Goal: Information Seeking & Learning: Learn about a topic

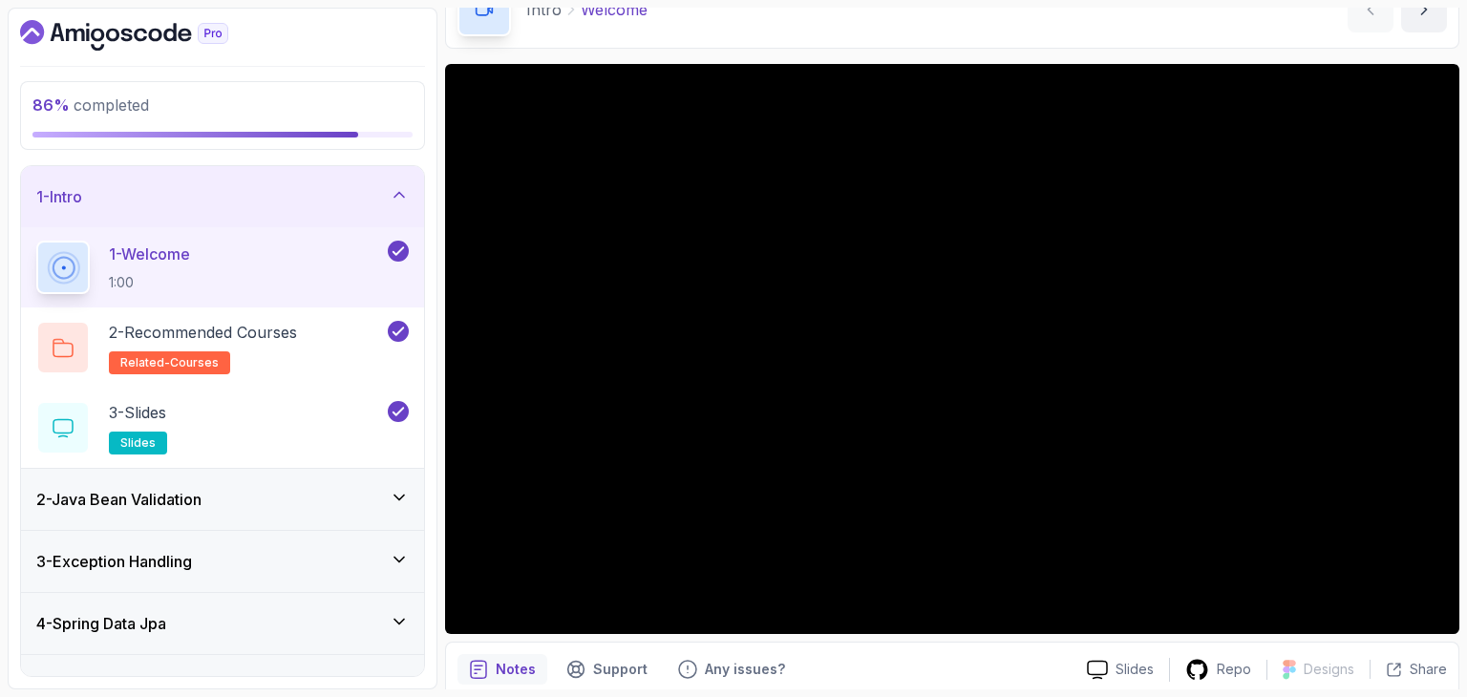
scroll to position [183, 0]
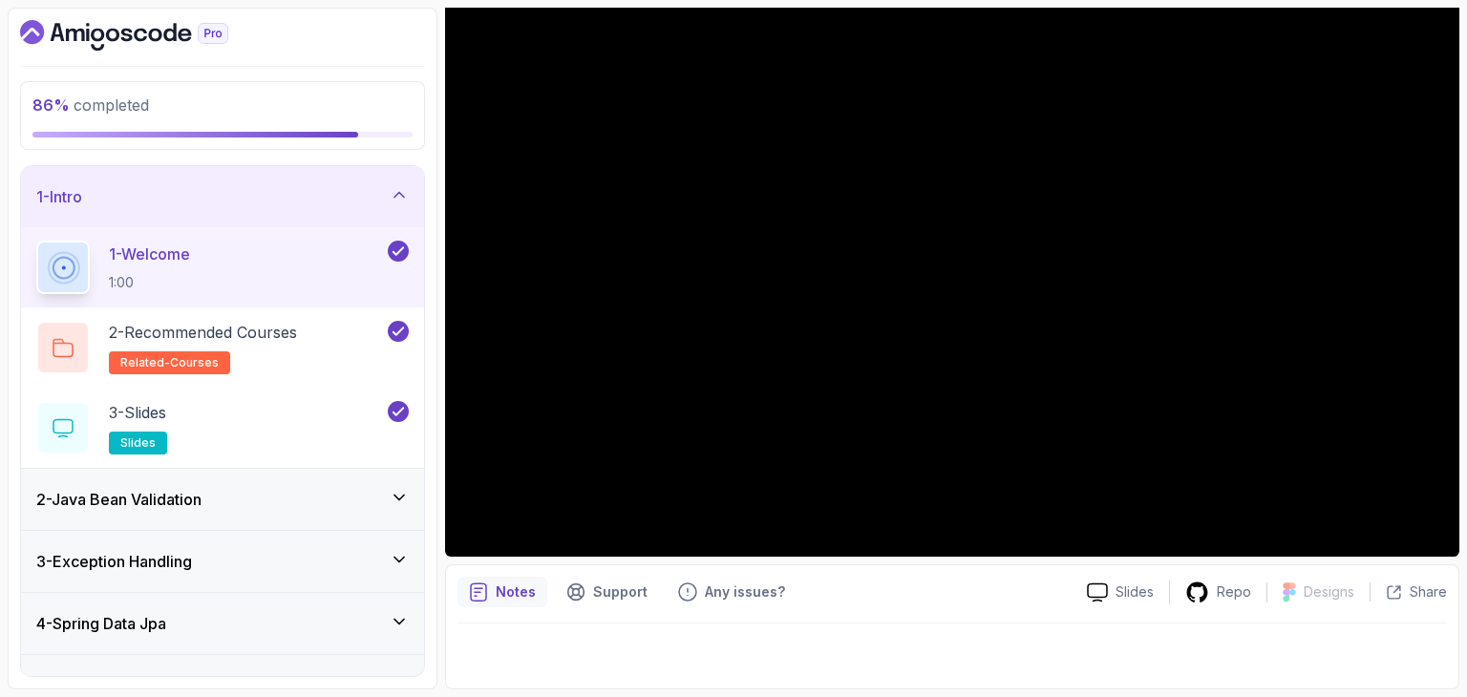
click at [271, 488] on div "2 - Java Bean Validation" at bounding box center [222, 499] width 372 height 23
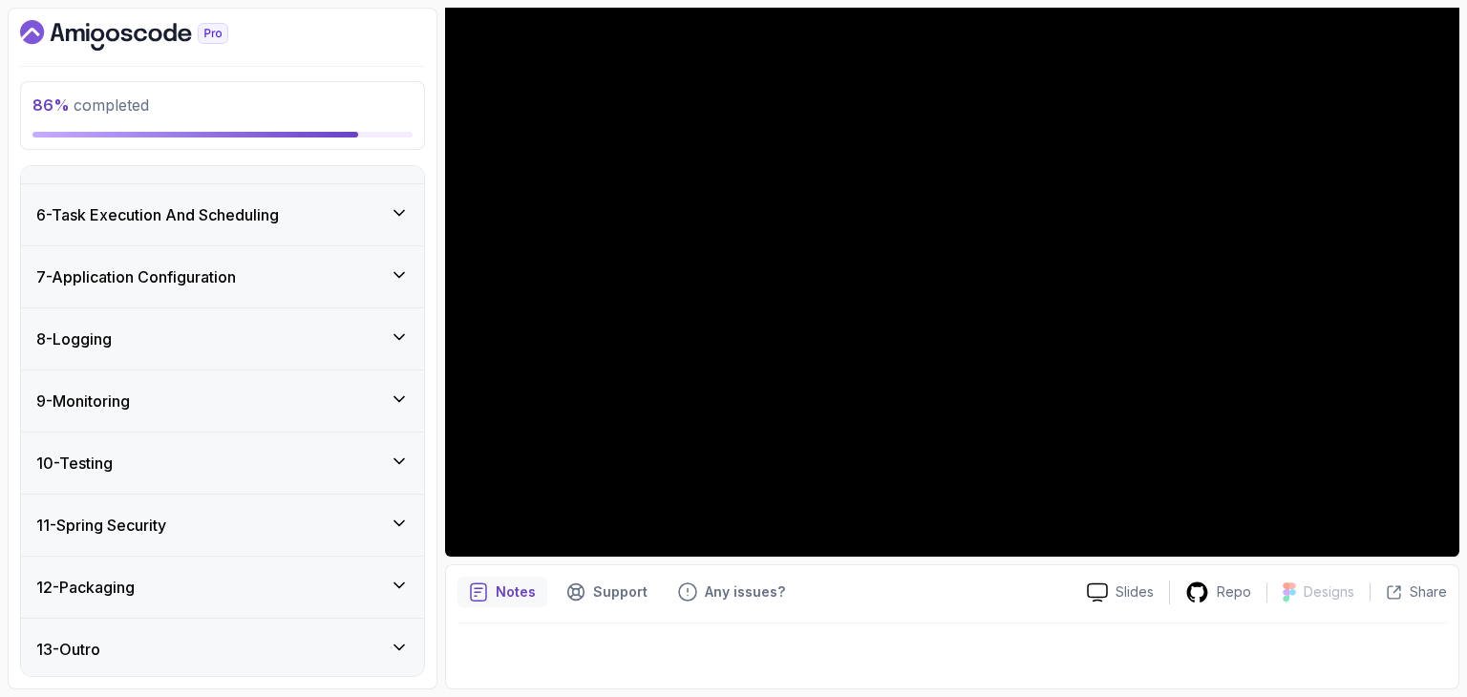
scroll to position [1015, 0]
click at [274, 517] on div "11 - Spring Security" at bounding box center [222, 524] width 372 height 23
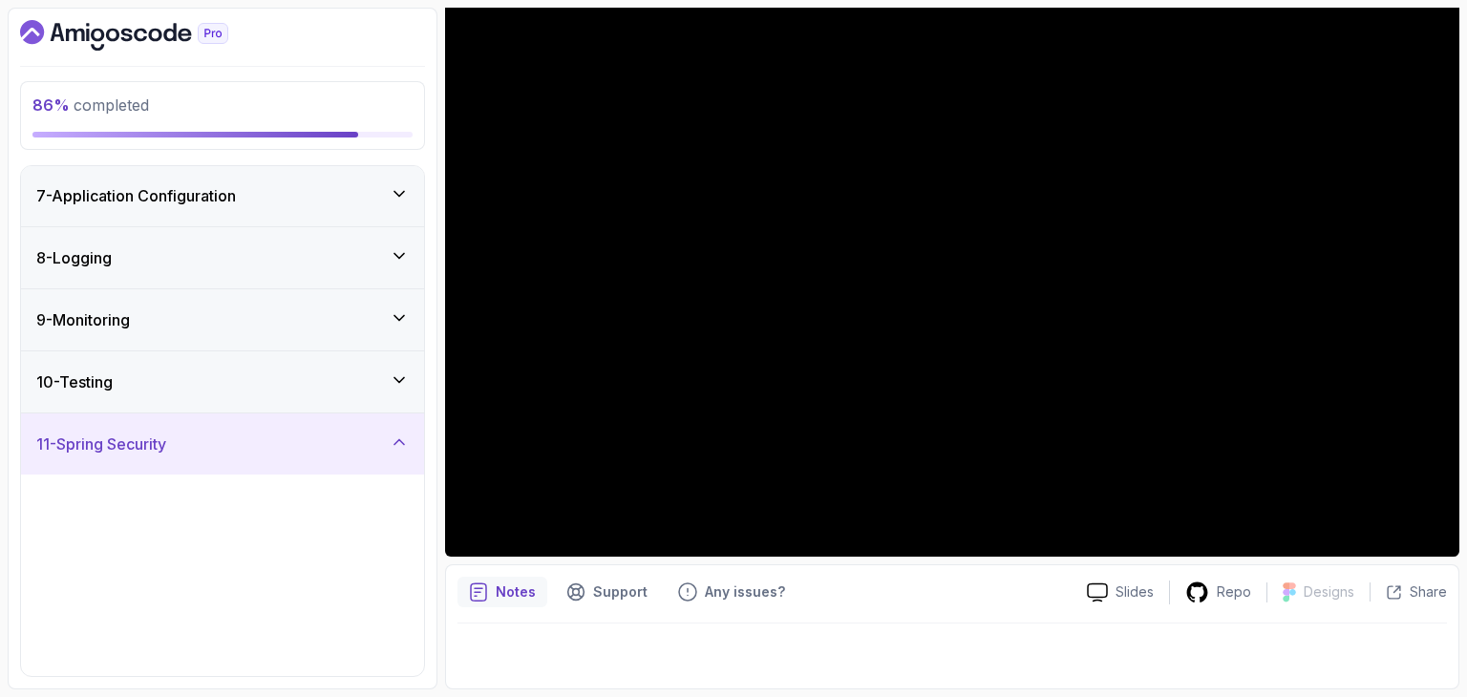
scroll to position [293, 0]
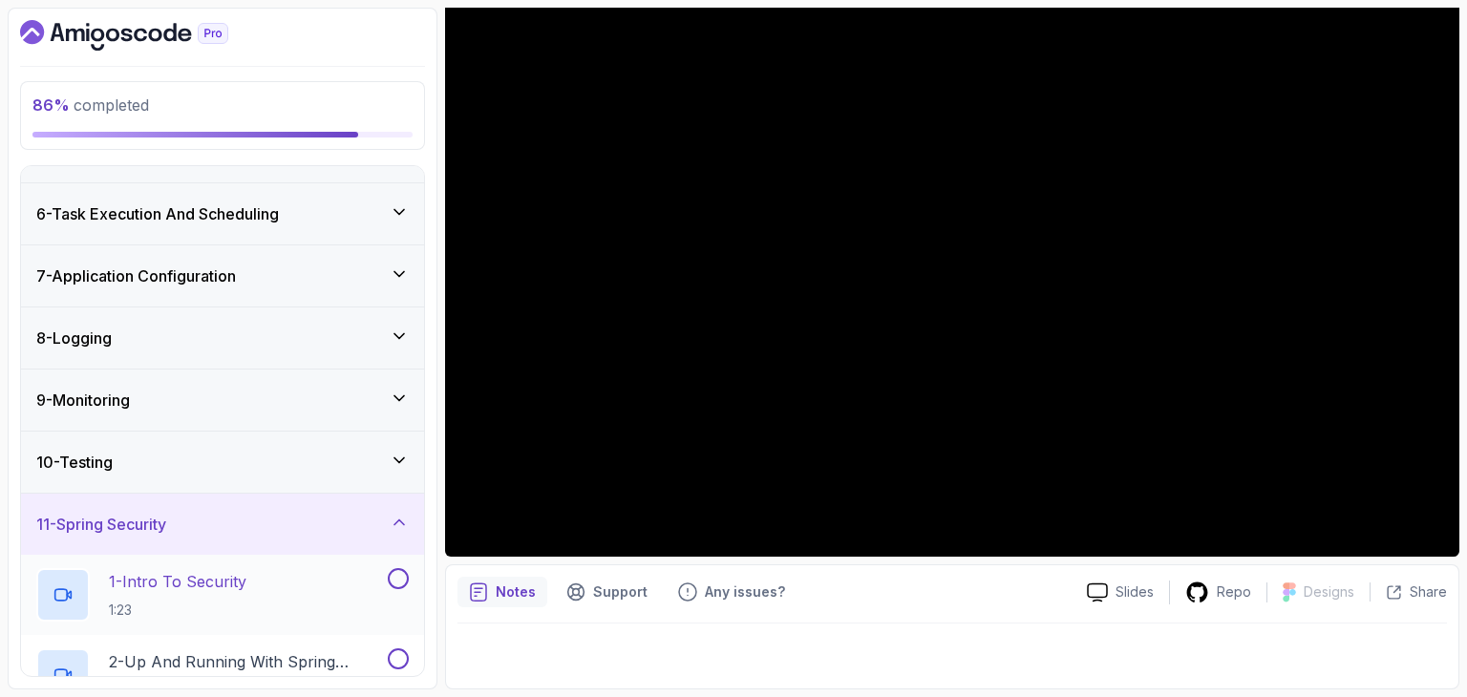
click at [268, 585] on div "1 - Intro To Security 1:23" at bounding box center [210, 594] width 348 height 53
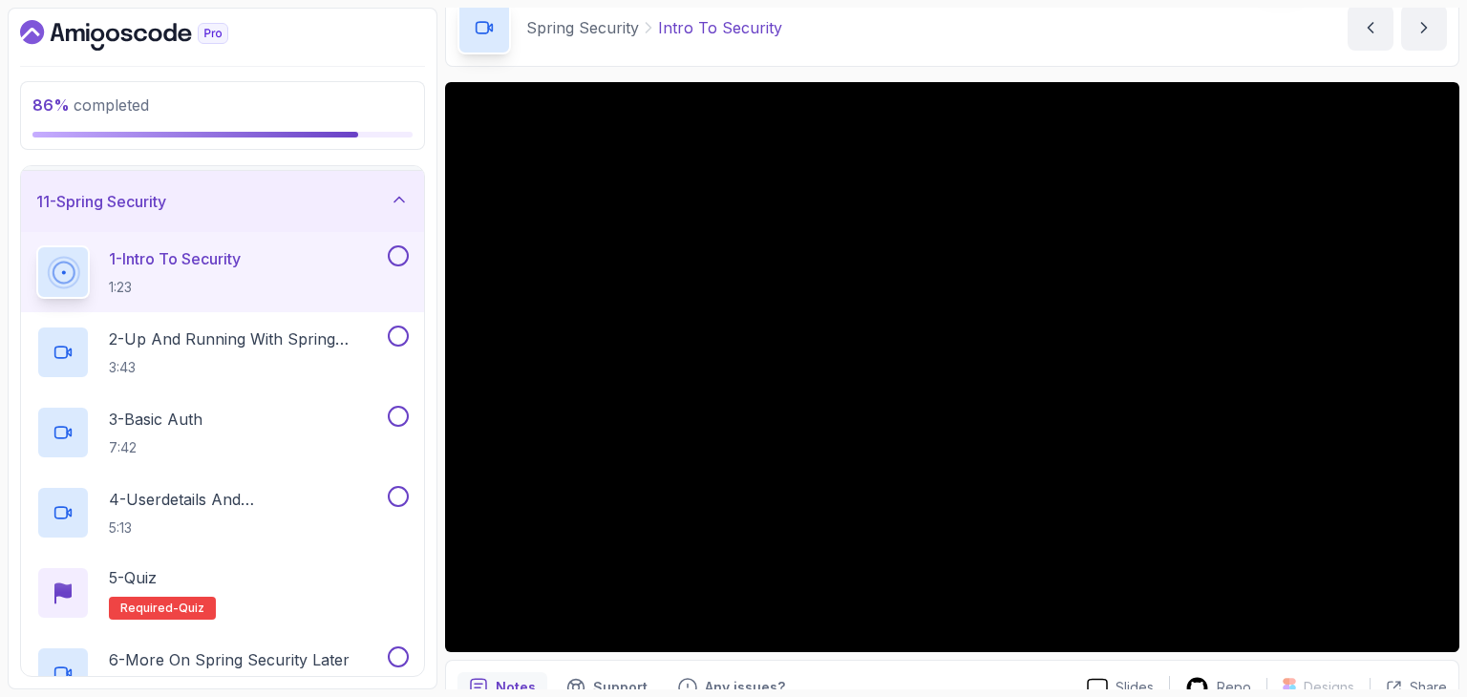
scroll to position [675, 0]
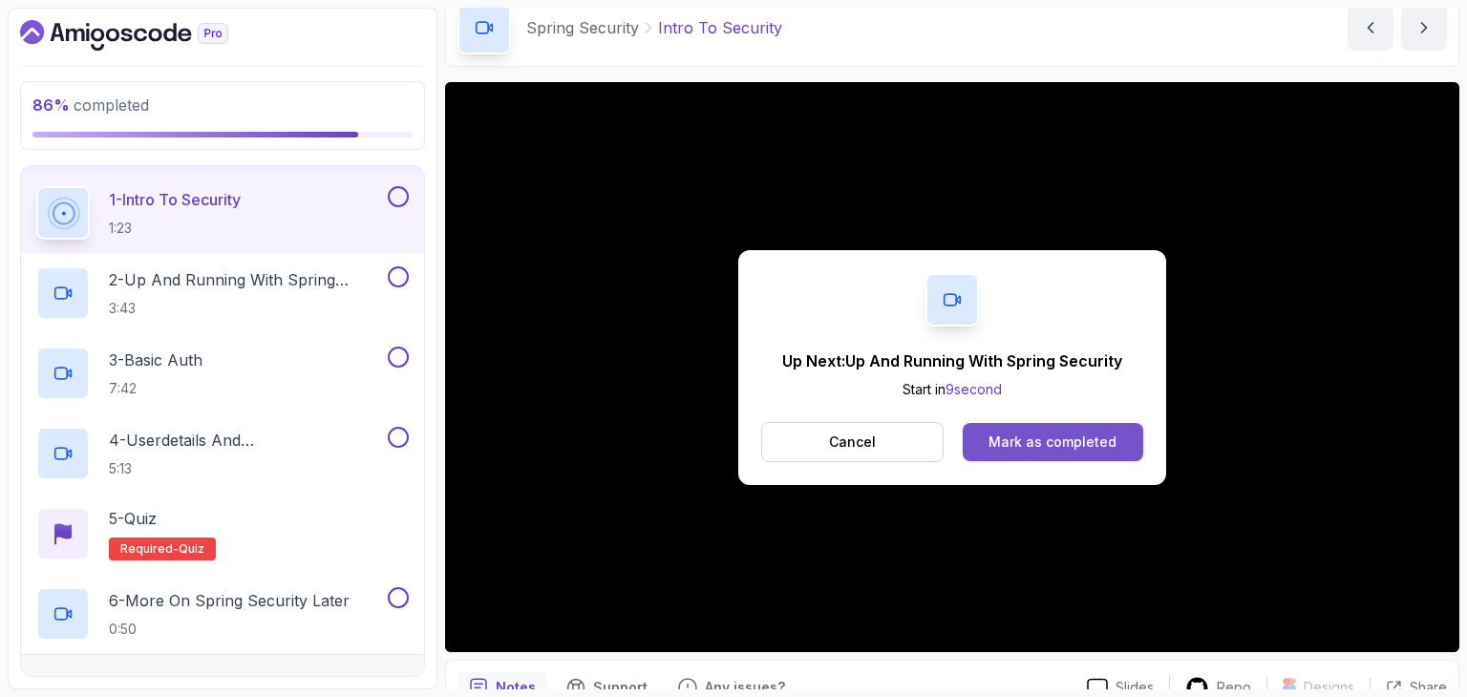
click at [1049, 435] on div "Mark as completed" at bounding box center [1052, 442] width 128 height 19
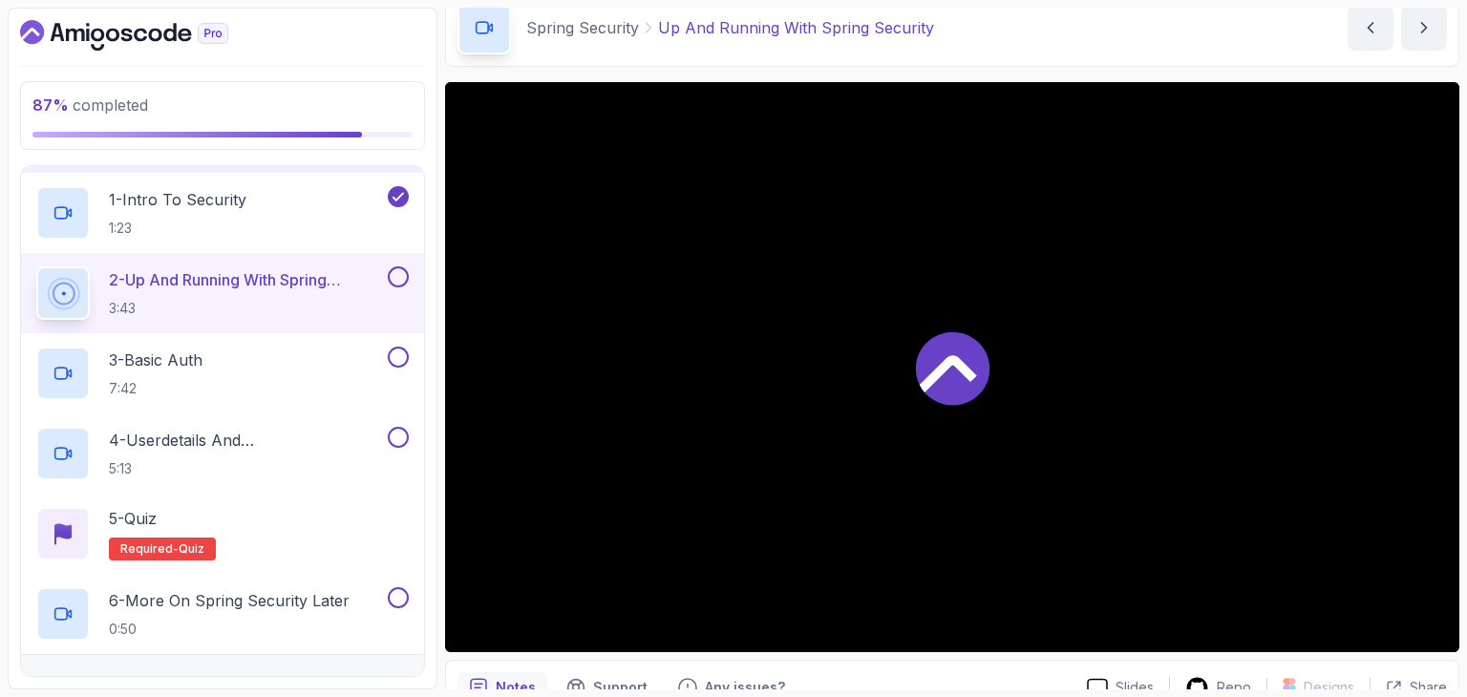
click at [1049, 34] on div "Spring Security Up And Running With Spring Security Up And Running With Spring …" at bounding box center [952, 28] width 1014 height 78
click at [815, 67] on main "My Courses Advanced Spring Boot 625 Points Constantin Software Engineer 21 - Sp…" at bounding box center [952, 349] width 1014 height 682
click at [1043, 26] on div "Spring Security Up And Running With Spring Security Up And Running With Spring …" at bounding box center [952, 28] width 1014 height 78
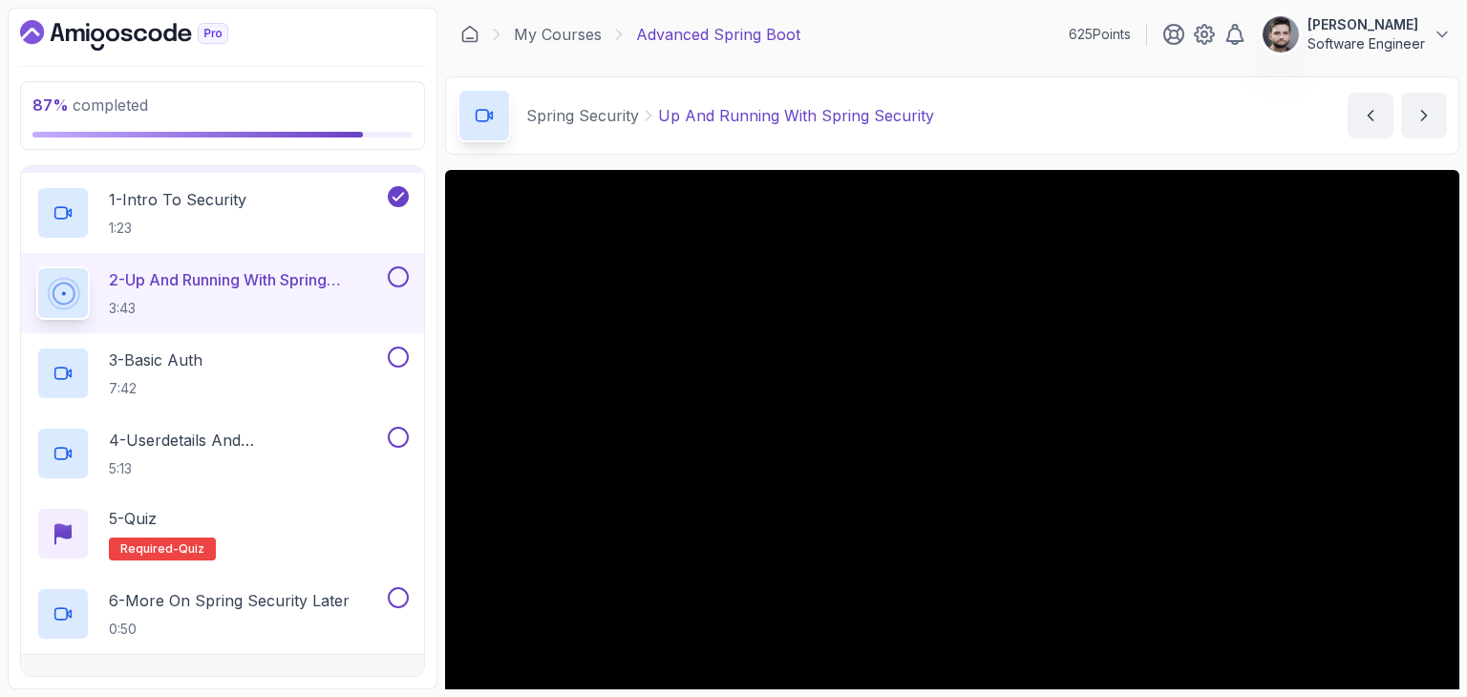
click at [1016, 89] on div "Spring Security Up And Running With Spring Security Up And Running With Spring …" at bounding box center [952, 115] width 1014 height 78
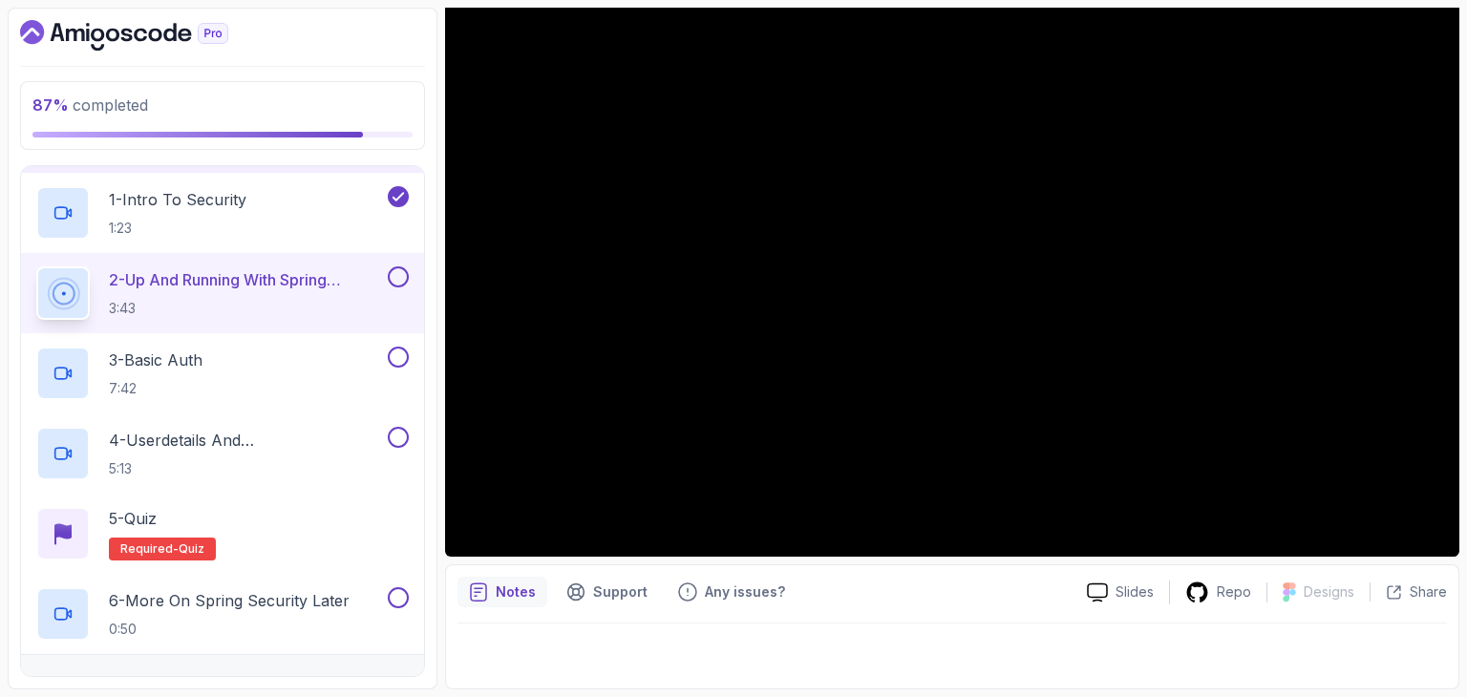
scroll to position [88, 0]
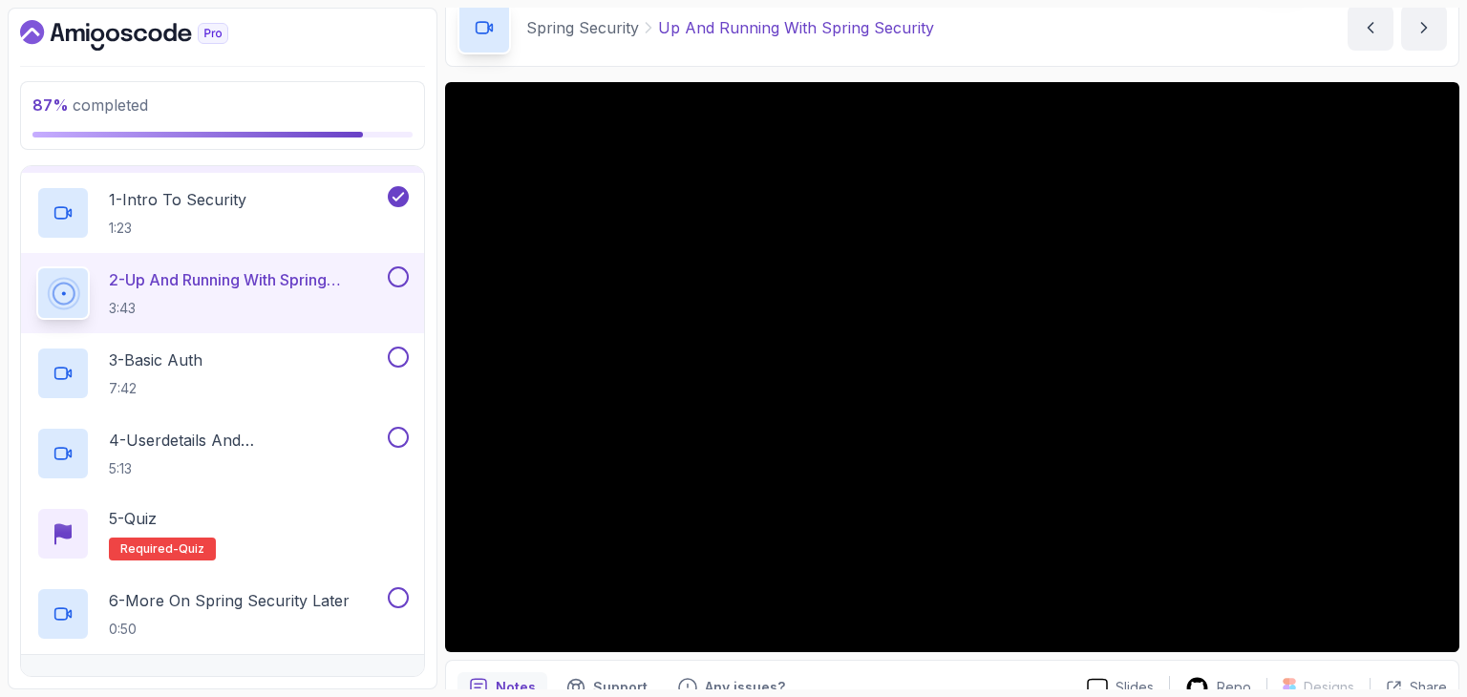
click at [1009, 41] on div "Spring Security Up And Running With Spring Security Up And Running With Spring …" at bounding box center [952, 28] width 1014 height 78
click at [987, 11] on div "Spring Security Up And Running With Spring Security Up And Running With Spring …" at bounding box center [952, 28] width 1014 height 78
click at [983, 1] on section "87 % completed 1 - Intro 2 - Java Bean Validation 3 - Exception Handling 4 - Sp…" at bounding box center [733, 348] width 1467 height 697
click at [987, 9] on div "Spring Security Up And Running With Spring Security Up And Running With Spring …" at bounding box center [952, 28] width 1014 height 78
click at [990, 31] on div "Spring Security Up And Running With Spring Security Up And Running With Spring …" at bounding box center [952, 28] width 1014 height 78
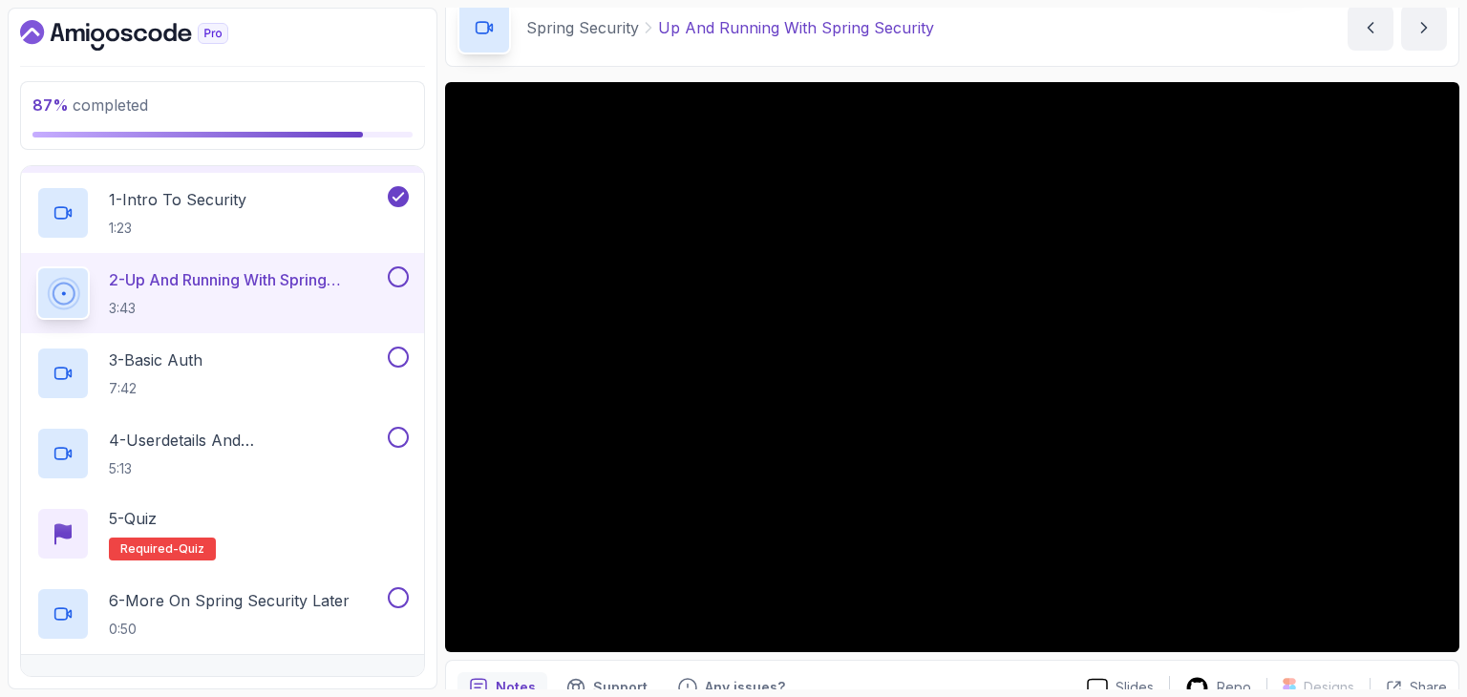
click at [990, 31] on div "Spring Security Up And Running With Spring Security Up And Running With Spring …" at bounding box center [952, 28] width 1014 height 78
click at [990, 32] on div "Spring Security Up And Running With Spring Security Up And Running With Spring …" at bounding box center [952, 28] width 1014 height 78
drag, startPoint x: 940, startPoint y: 36, endPoint x: 936, endPoint y: 27, distance: 10.3
click at [942, 35] on div "Spring Security Up And Running With Spring Security Up And Running With Spring …" at bounding box center [952, 28] width 1014 height 78
click at [1106, 20] on div "Spring Security Up And Running With Spring Security Up And Running With Spring …" at bounding box center [952, 28] width 1014 height 78
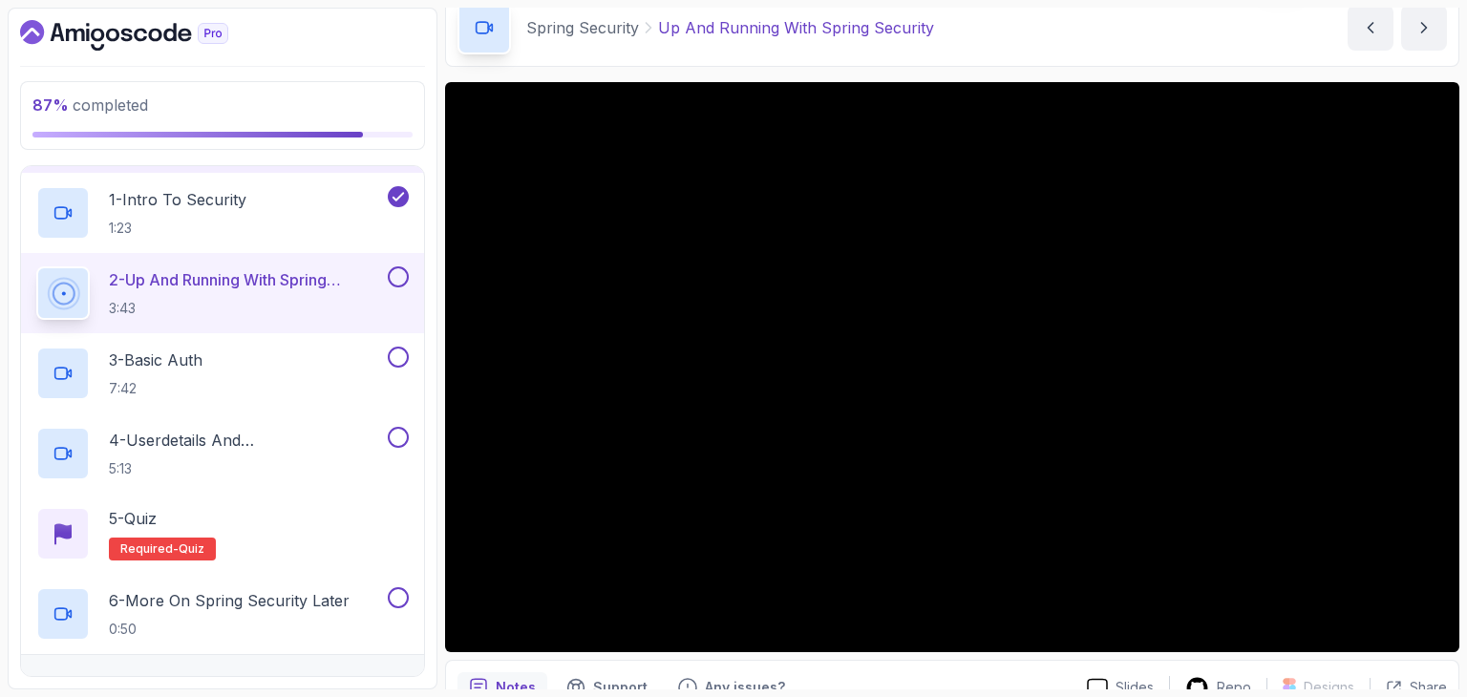
click at [1172, 23] on div "Spring Security Up And Running With Spring Security Up And Running With Spring …" at bounding box center [952, 28] width 1014 height 78
click at [1145, 54] on div "Spring Security Up And Running With Spring Security Up And Running With Spring …" at bounding box center [952, 28] width 1014 height 78
click at [1070, 49] on div "Spring Security Up And Running With Spring Security Up And Running With Spring …" at bounding box center [952, 28] width 1014 height 78
click at [637, 61] on div "Spring Security Up And Running With Spring Security Up And Running With Spring …" at bounding box center [952, 28] width 1014 height 78
click at [884, 64] on div "Spring Security Up And Running With Spring Security Up And Running With Spring …" at bounding box center [952, 28] width 1014 height 78
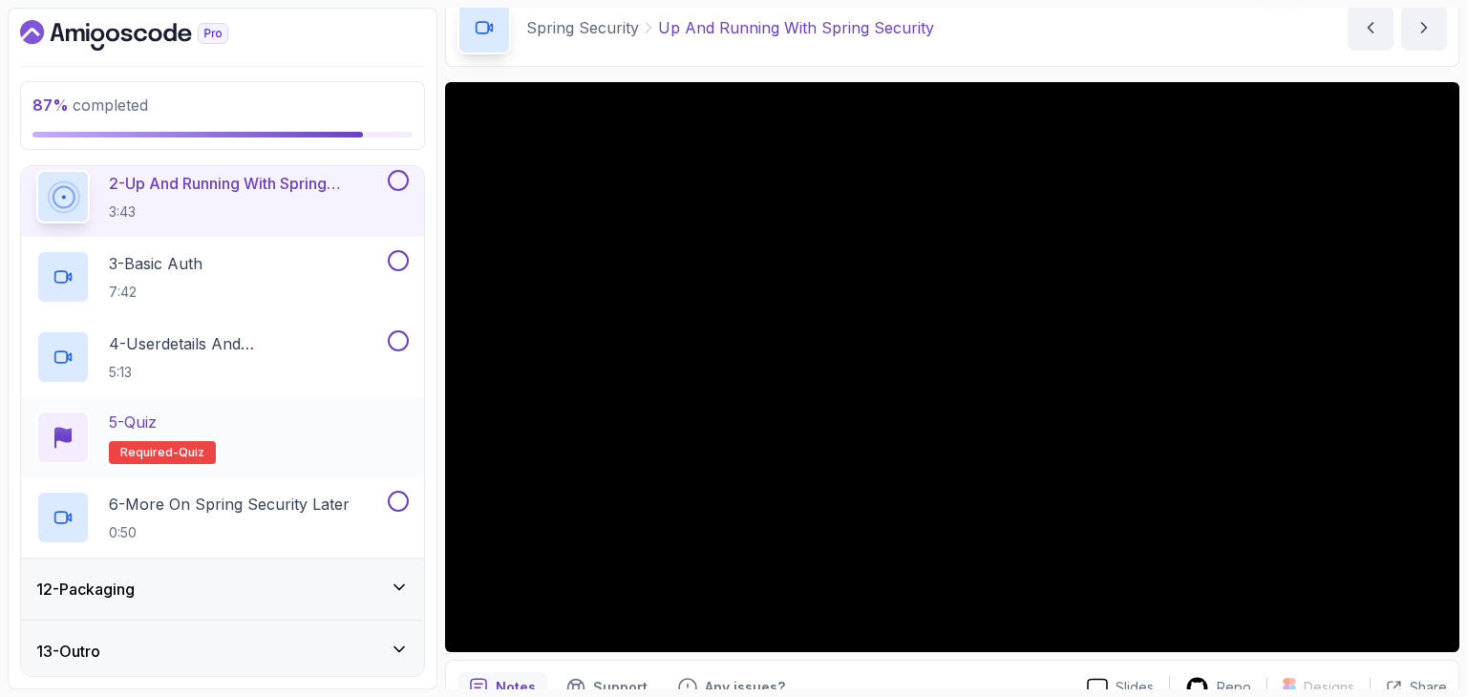
scroll to position [775, 0]
click at [315, 560] on div "12 - Packaging" at bounding box center [222, 586] width 403 height 61
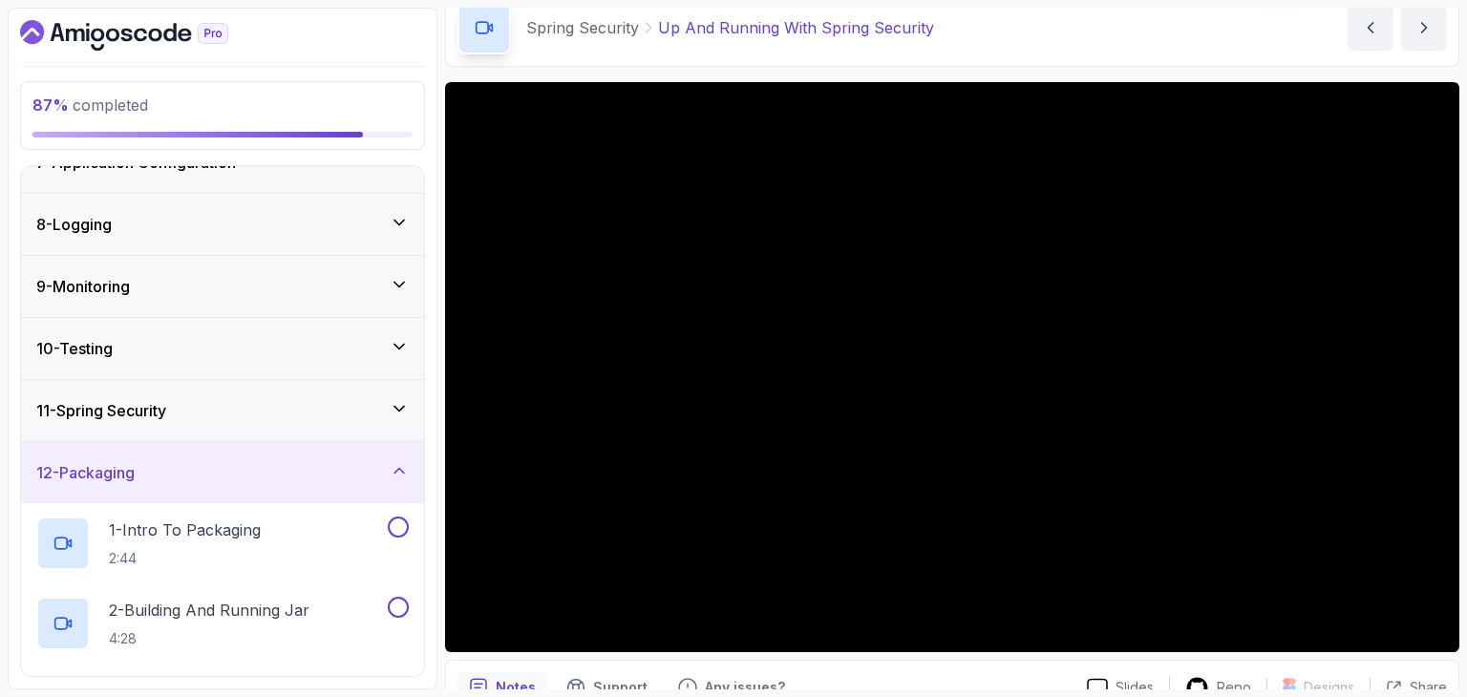
scroll to position [328, 0]
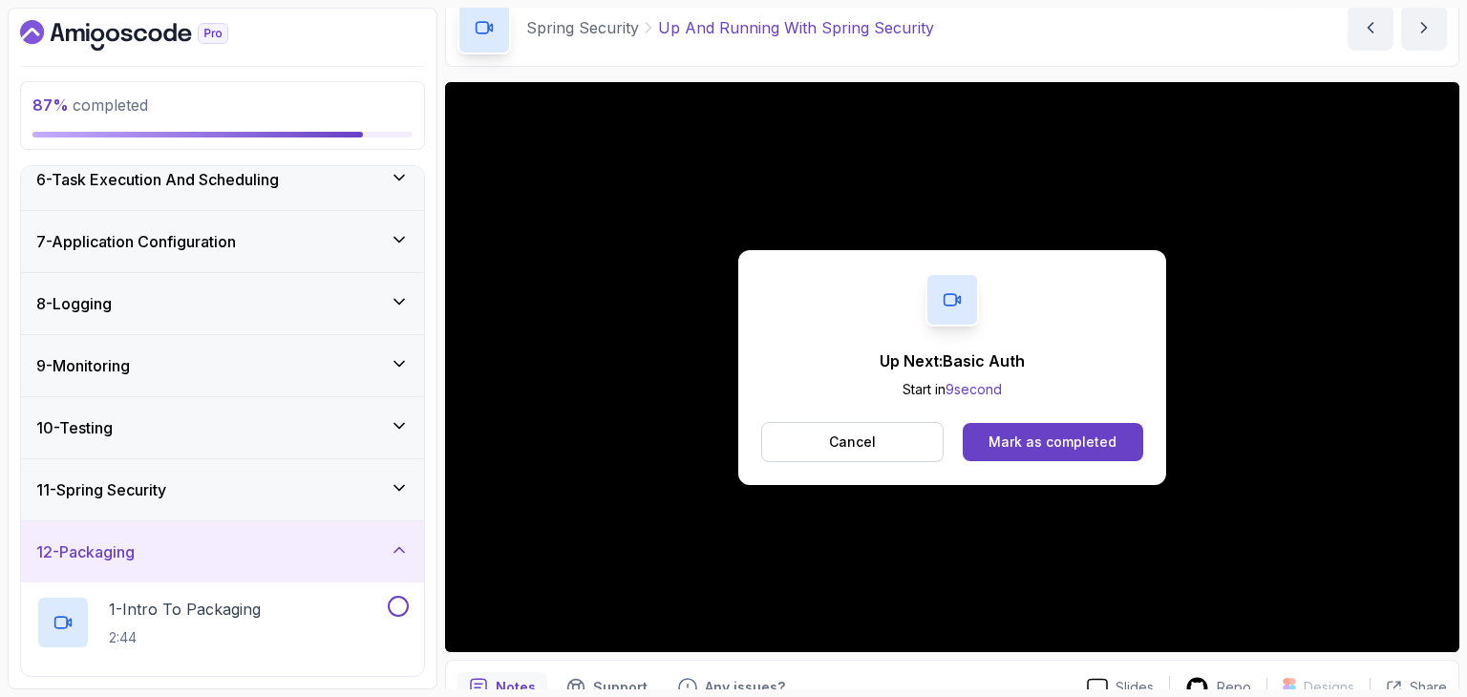
click at [1106, 461] on div "Up Next: Basic Auth Start in 9 second Cancel Mark as completed" at bounding box center [952, 367] width 428 height 235
click at [1105, 446] on div "Mark as completed" at bounding box center [1052, 442] width 128 height 19
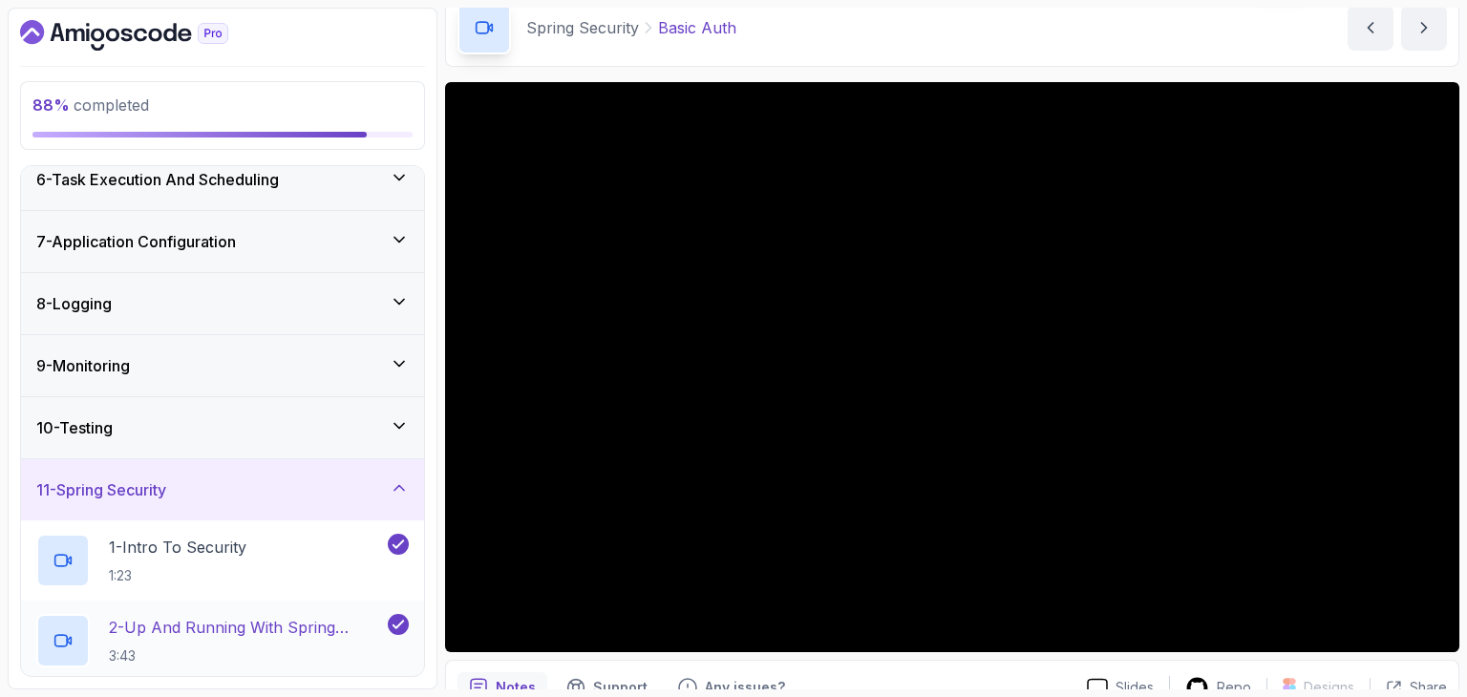
scroll to position [614, 0]
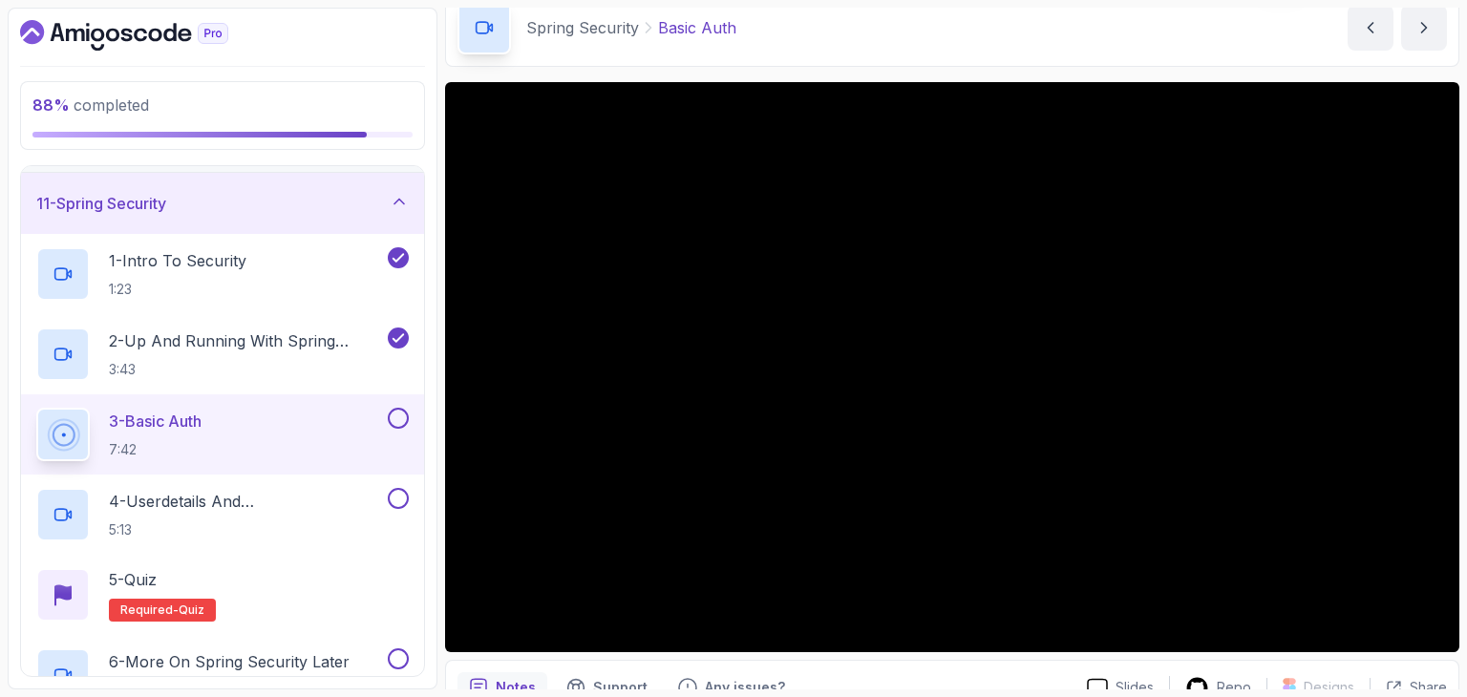
click at [852, 44] on div "Spring Security Basic Auth Basic Auth by nelson" at bounding box center [952, 28] width 1014 height 78
click at [753, 18] on div "Spring Security Basic Auth Basic Auth by nelson" at bounding box center [952, 28] width 1014 height 78
click at [817, 39] on div "Spring Security Basic Auth Basic Auth by nelson" at bounding box center [952, 28] width 1014 height 78
click at [1179, 64] on div "Spring Security Basic Auth Basic Auth by nelson" at bounding box center [952, 28] width 1014 height 78
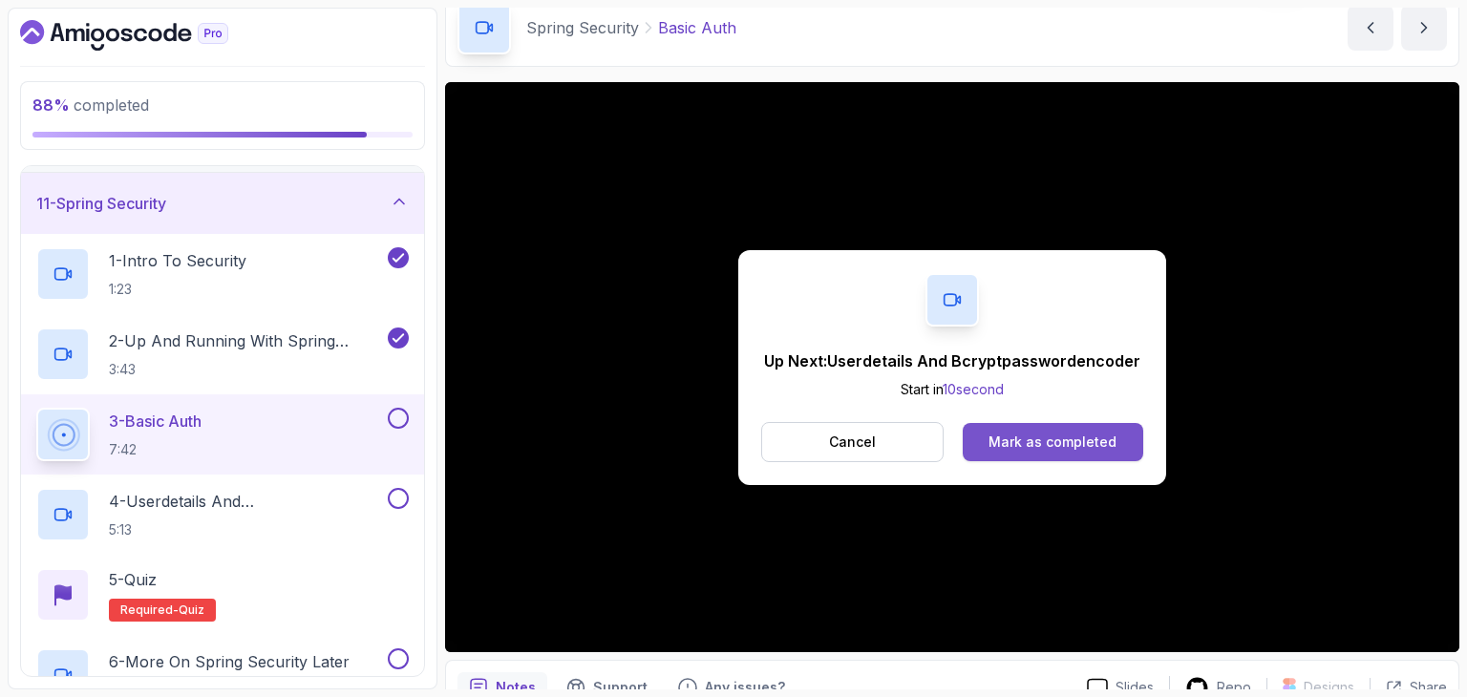
click at [1073, 443] on div "Mark as completed" at bounding box center [1052, 442] width 128 height 19
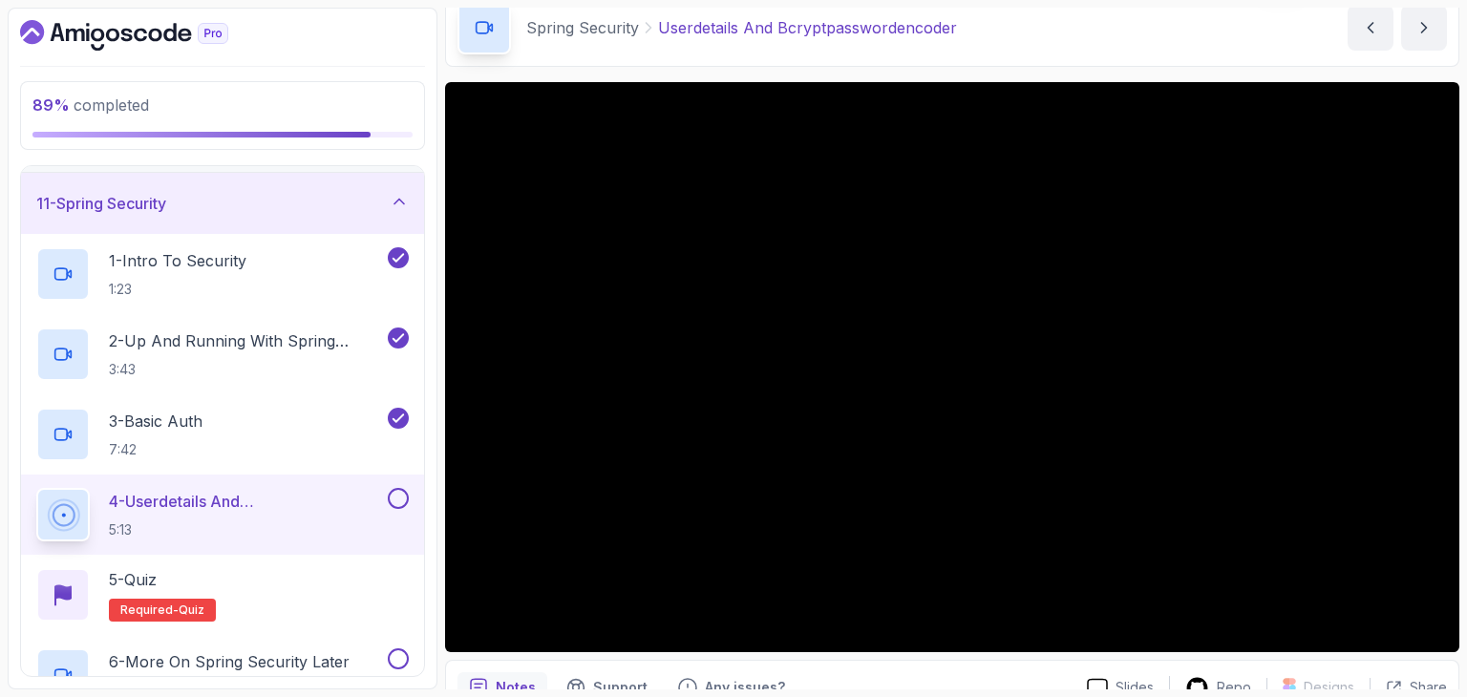
click at [1089, 26] on div "Spring Security Userdetails And Bcryptpasswordencoder Userdetails And Bcryptpas…" at bounding box center [952, 28] width 1014 height 78
click at [1077, 11] on div "Spring Security Userdetails And Bcryptpasswordencoder Userdetails And Bcryptpas…" at bounding box center [952, 28] width 1014 height 78
click at [1047, 17] on div "Spring Security Userdetails And Bcryptpasswordencoder Userdetails And Bcryptpas…" at bounding box center [952, 28] width 1014 height 78
click at [1028, 30] on div "Spring Security Userdetails And Bcryptpasswordencoder Userdetails And Bcryptpas…" at bounding box center [952, 28] width 1014 height 78
click at [1007, 32] on div "Spring Security Userdetails And Bcryptpasswordencoder Userdetails And Bcryptpas…" at bounding box center [952, 28] width 1014 height 78
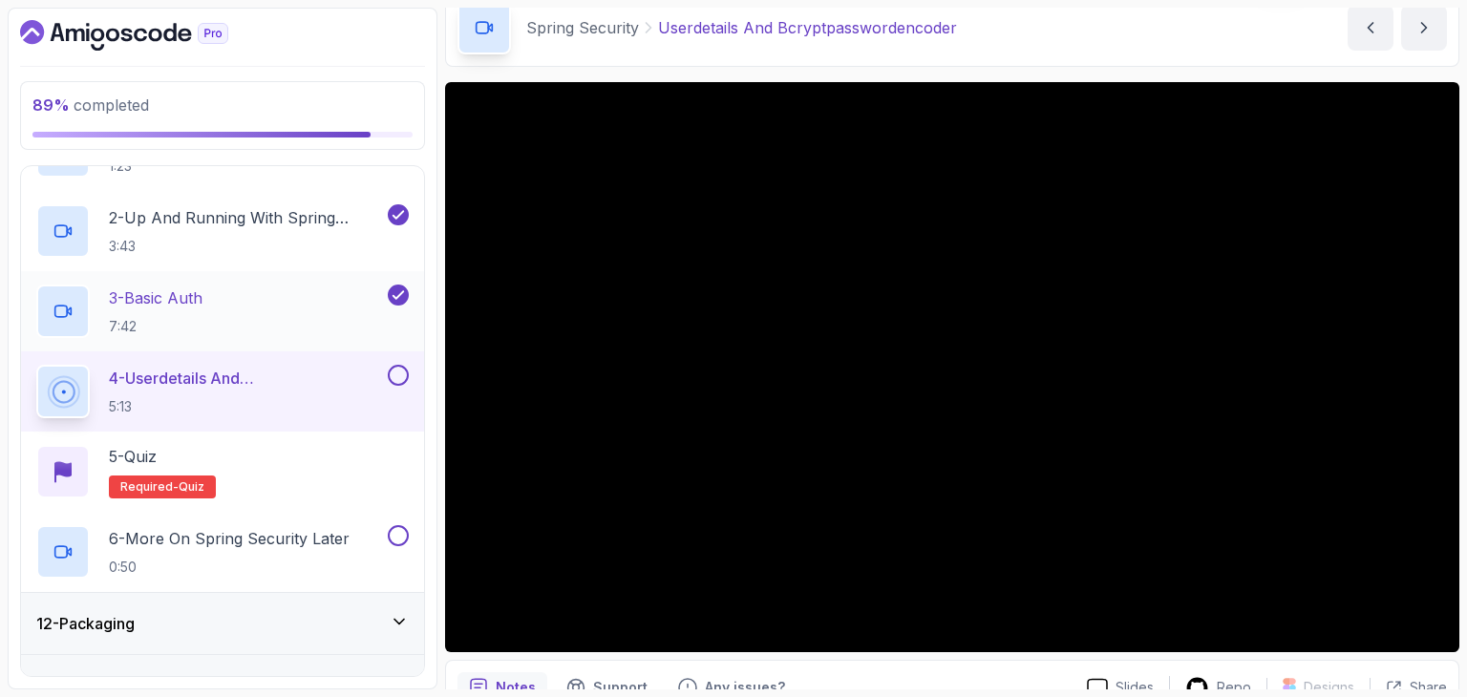
scroll to position [775, 0]
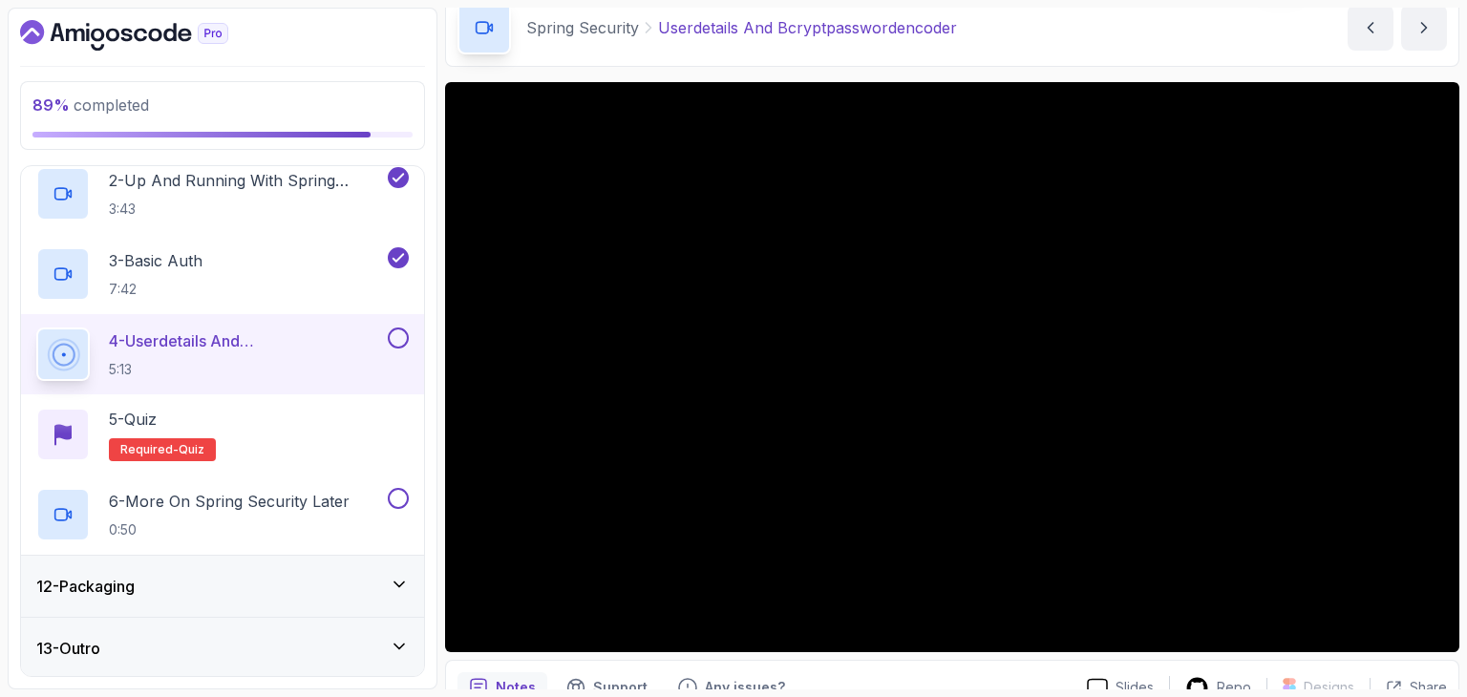
click at [347, 572] on div "12 - Packaging" at bounding box center [222, 586] width 403 height 61
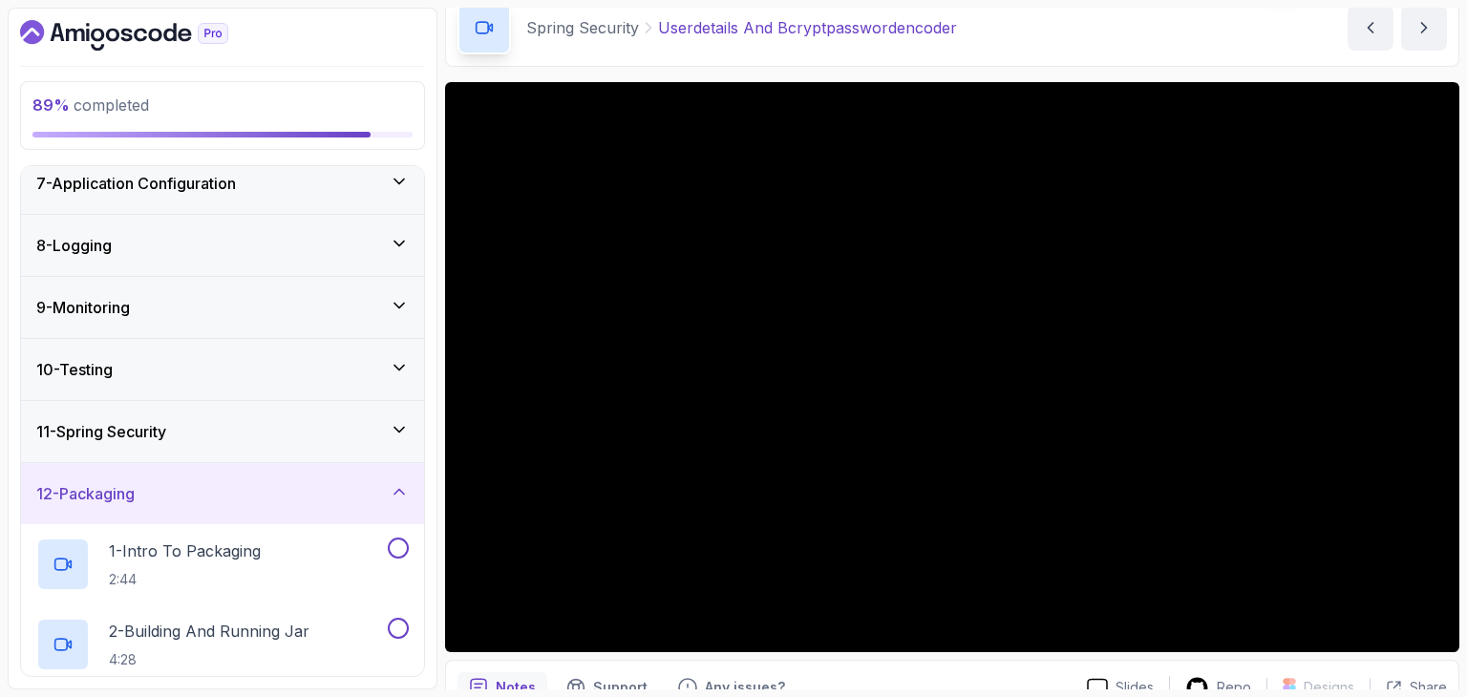
scroll to position [580, 0]
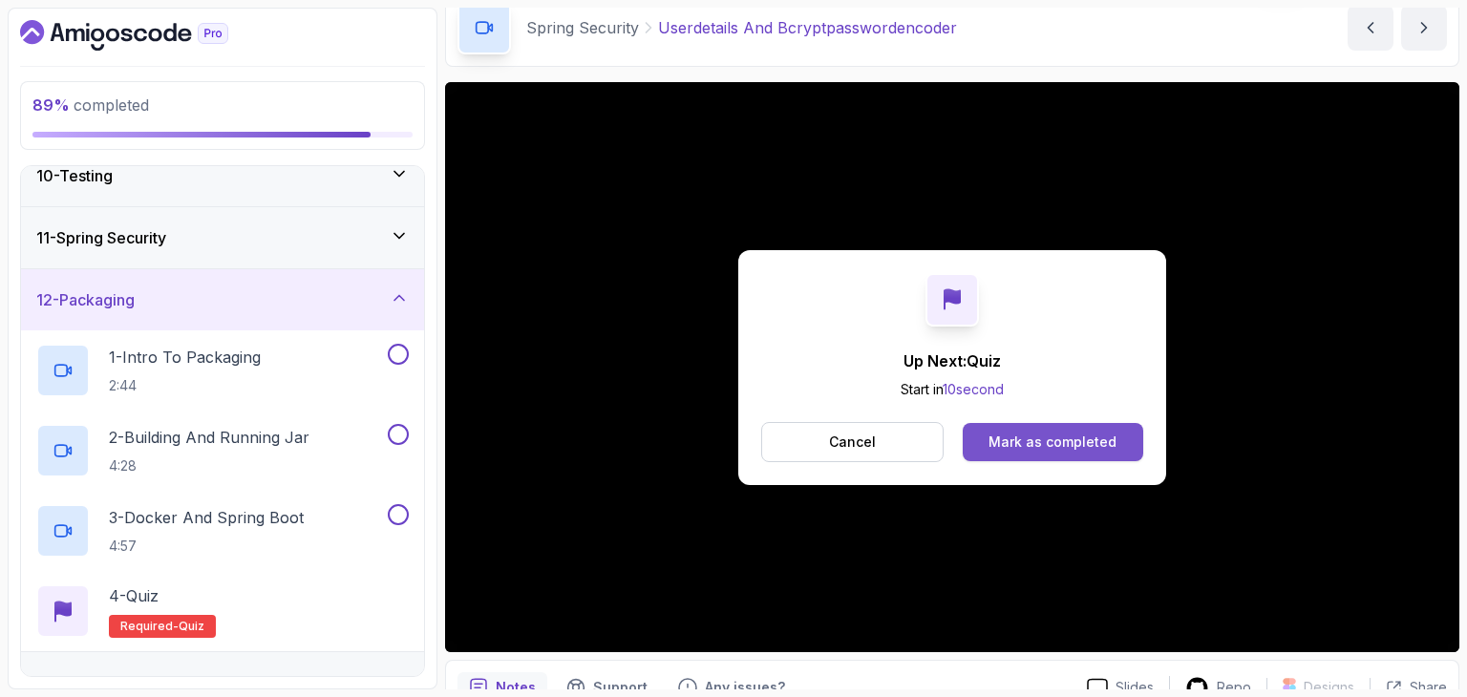
click at [1116, 433] on button "Mark as completed" at bounding box center [1053, 442] width 181 height 38
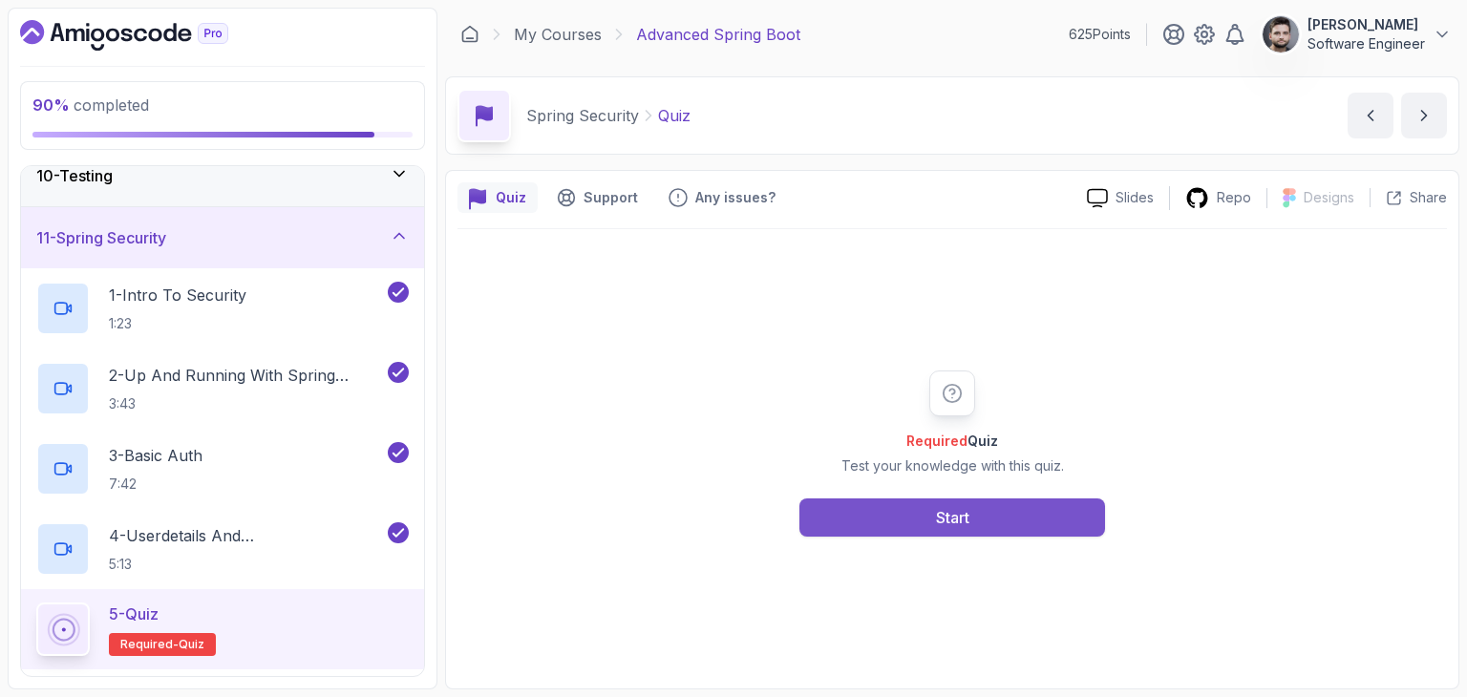
click at [996, 515] on button "Start" at bounding box center [952, 518] width 306 height 38
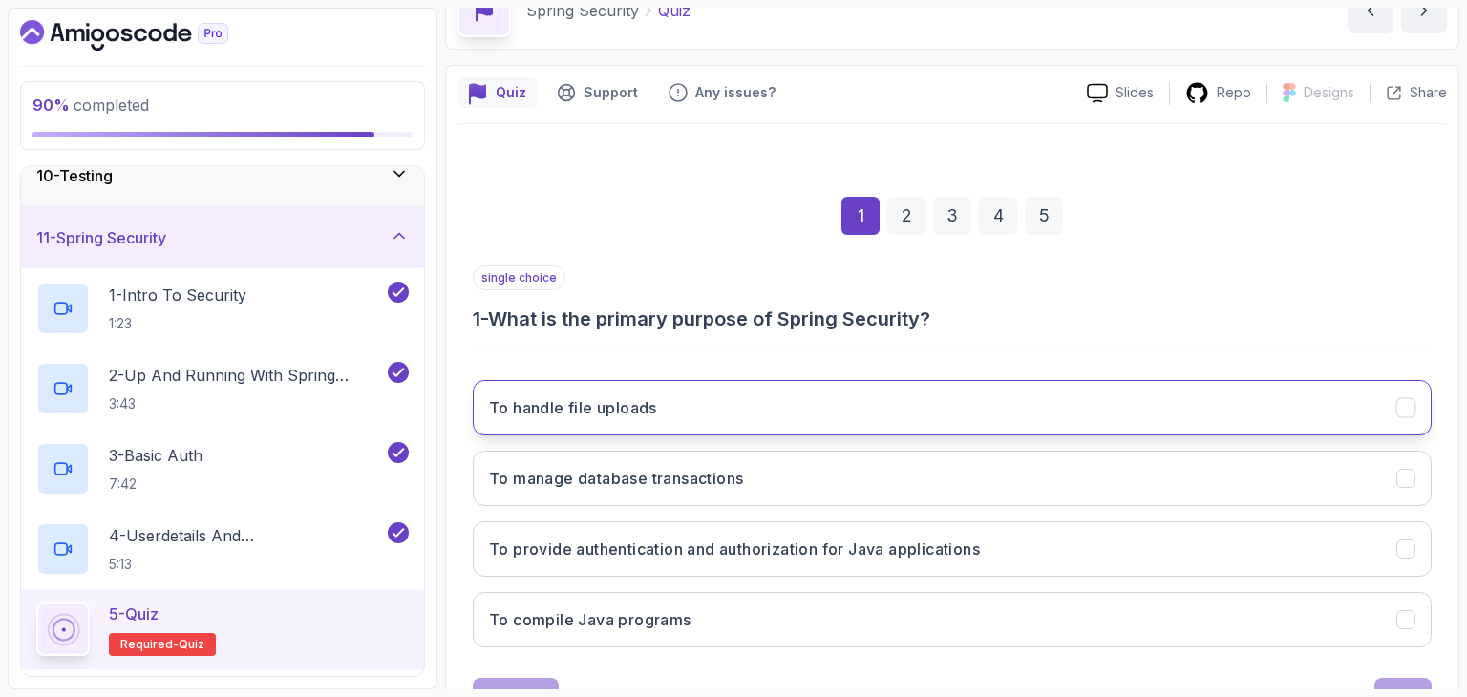
scroll to position [183, 0]
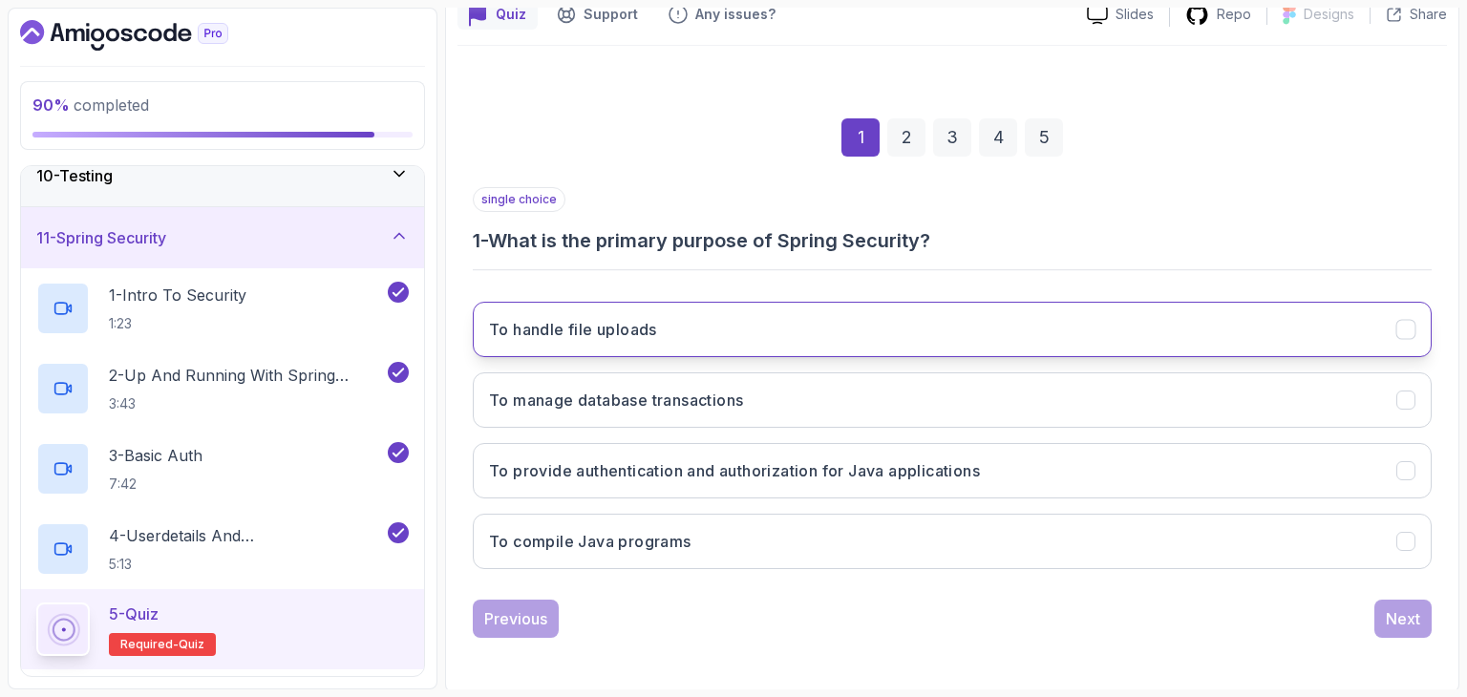
click at [627, 490] on button "To provide authentication and authorization for Java applications" at bounding box center [952, 470] width 959 height 55
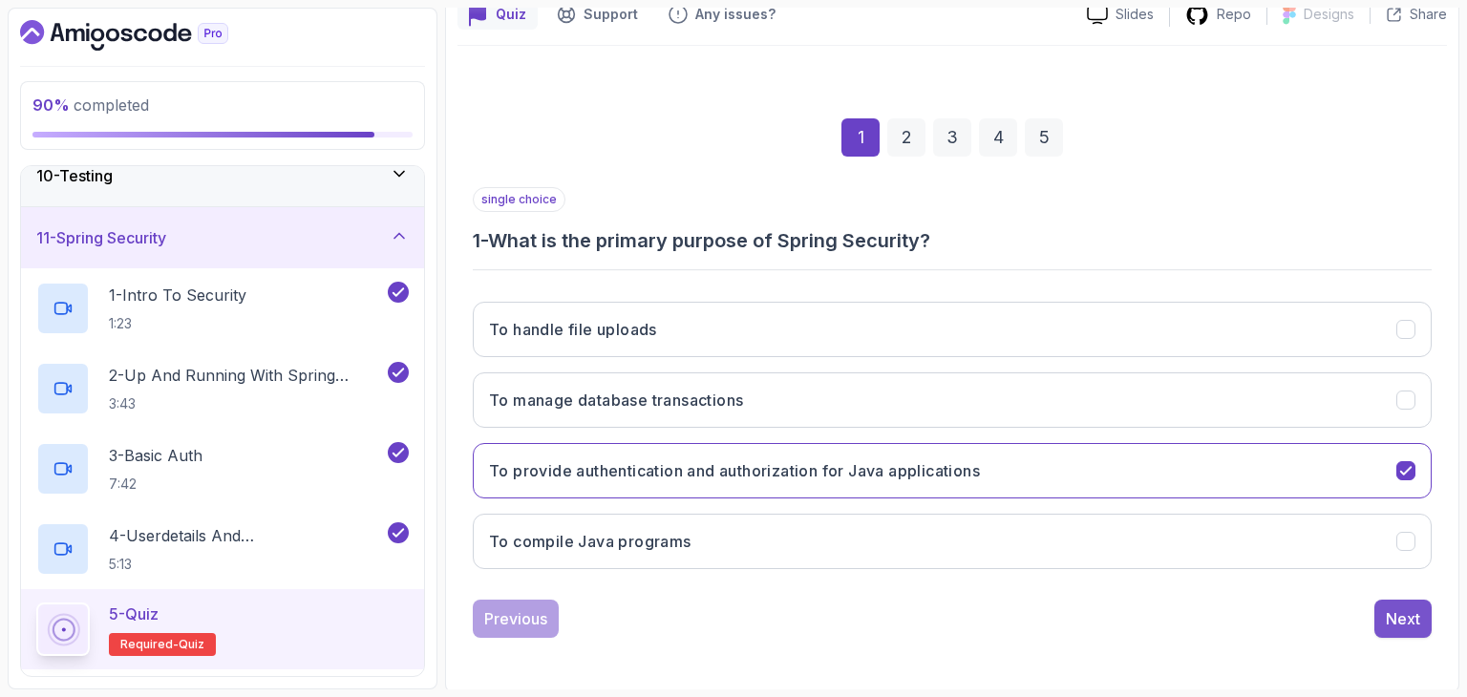
click at [1391, 607] on div "Next" at bounding box center [1403, 618] width 34 height 23
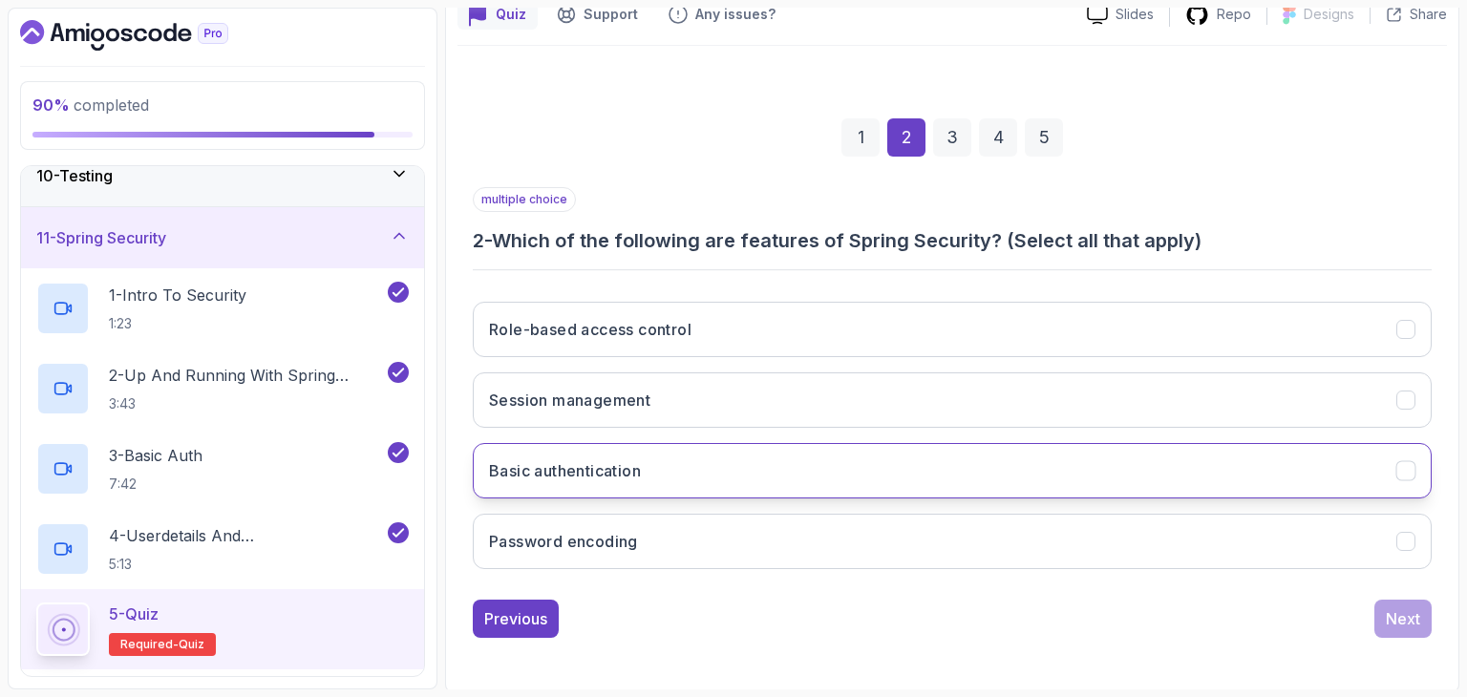
click at [1019, 456] on button "Basic authentication" at bounding box center [952, 470] width 959 height 55
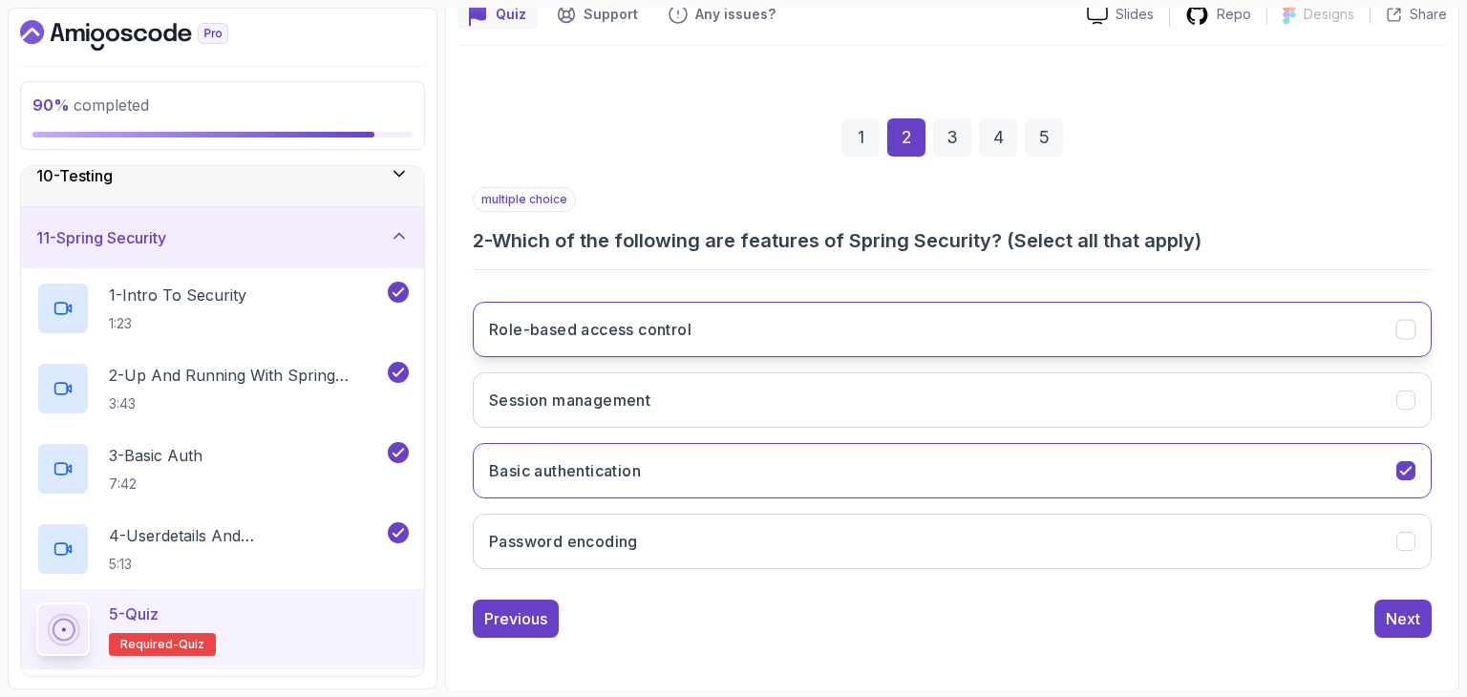
click at [1012, 342] on button "Role-based access control" at bounding box center [952, 329] width 959 height 55
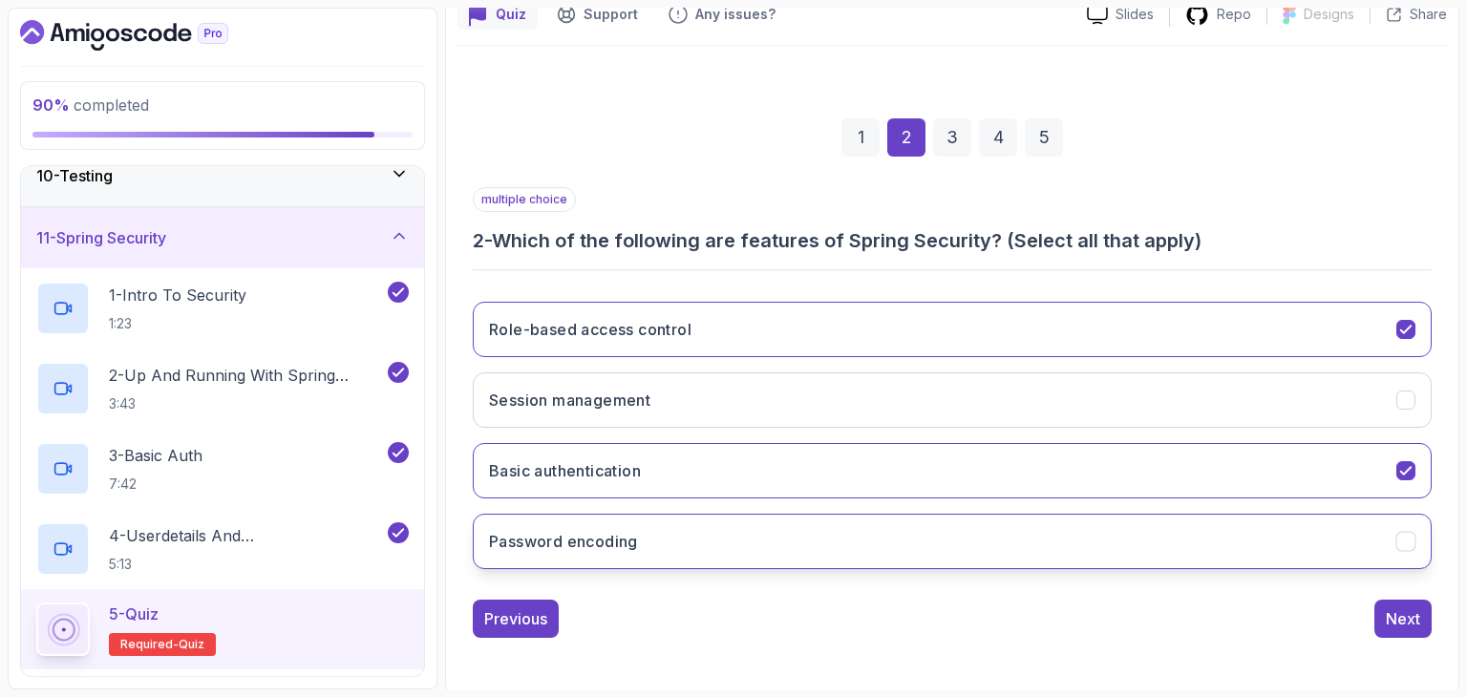
click at [1016, 554] on button "Password encoding" at bounding box center [952, 541] width 959 height 55
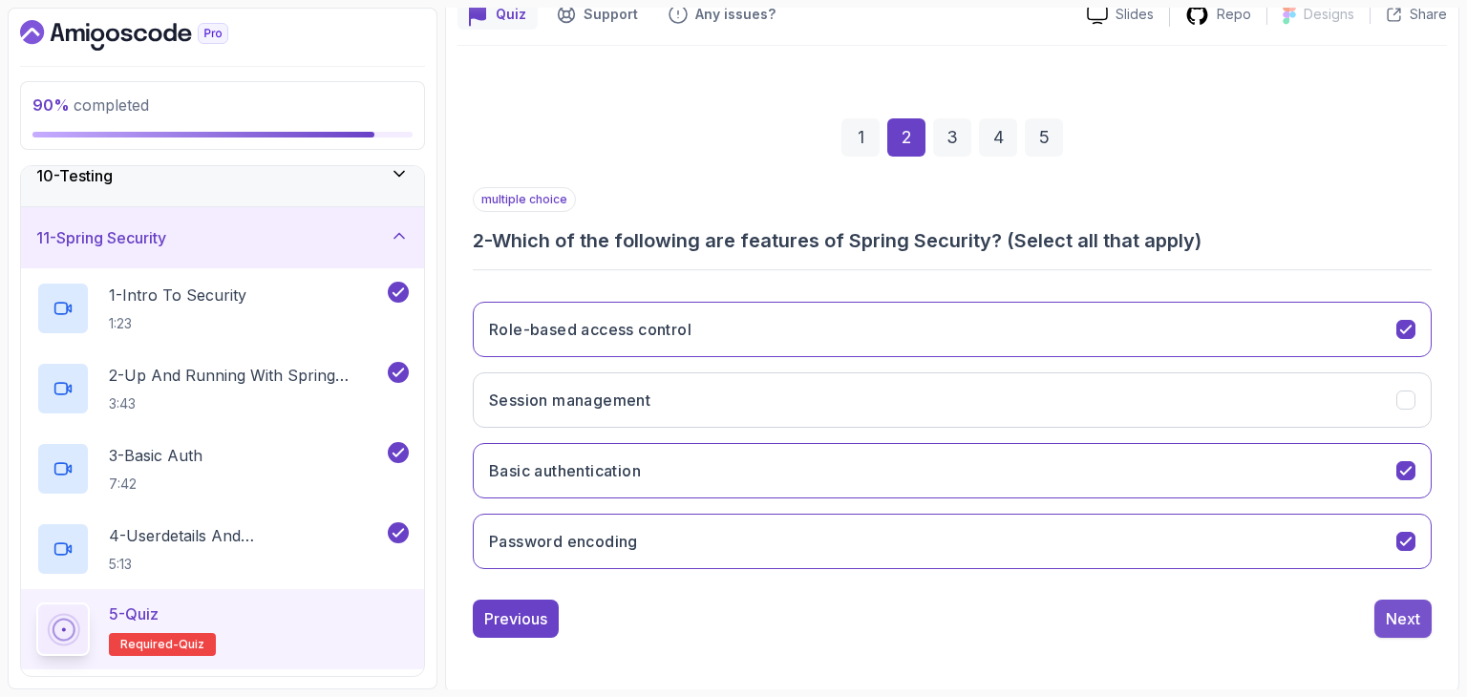
click at [1377, 618] on button "Next" at bounding box center [1402, 619] width 57 height 38
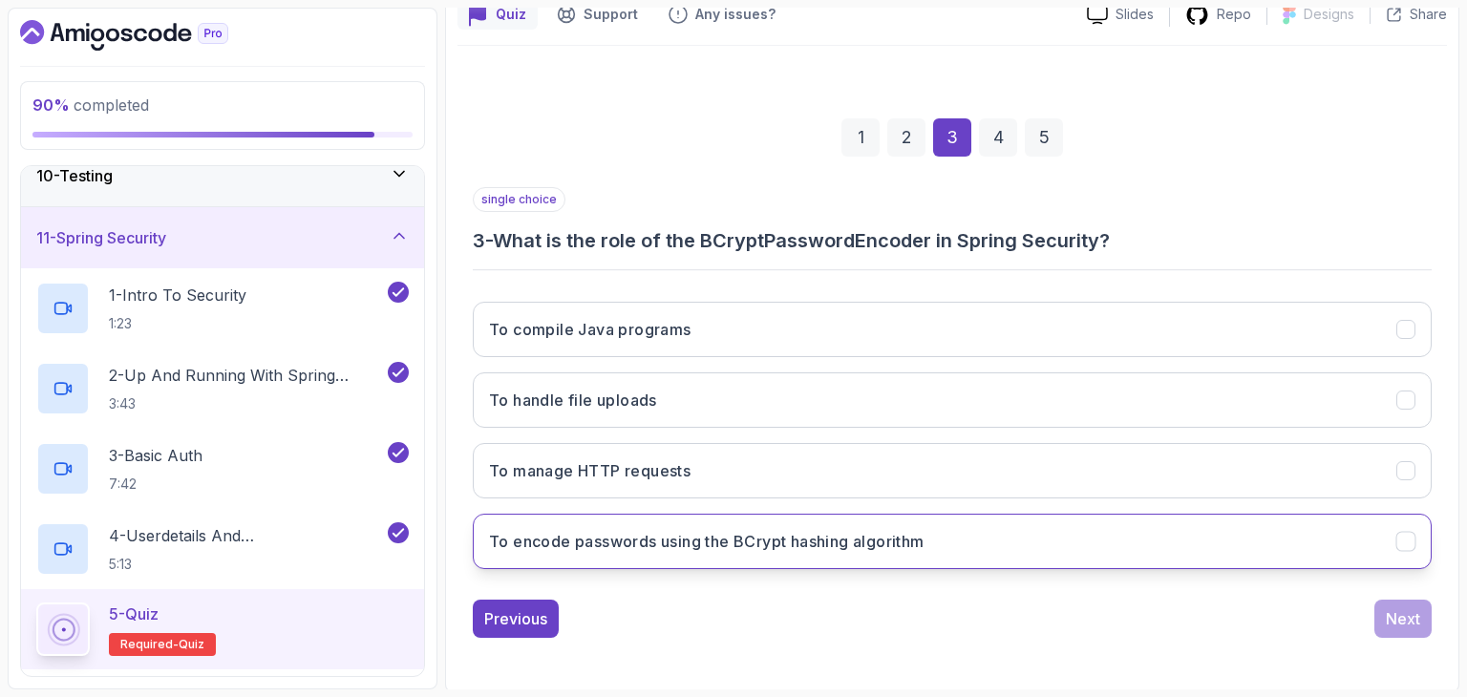
click at [576, 544] on h3 "To encode passwords using the BCrypt hashing algorithm" at bounding box center [706, 541] width 435 height 23
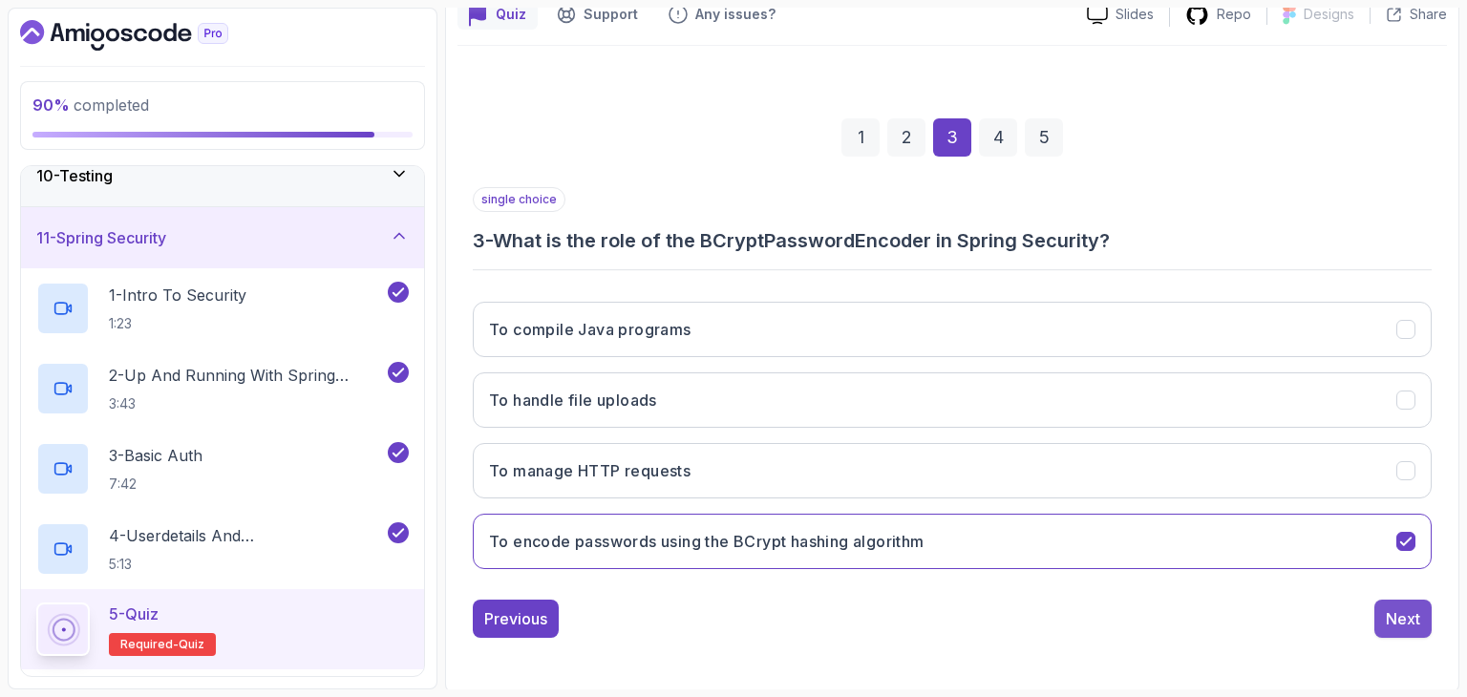
click at [1379, 605] on button "Next" at bounding box center [1402, 619] width 57 height 38
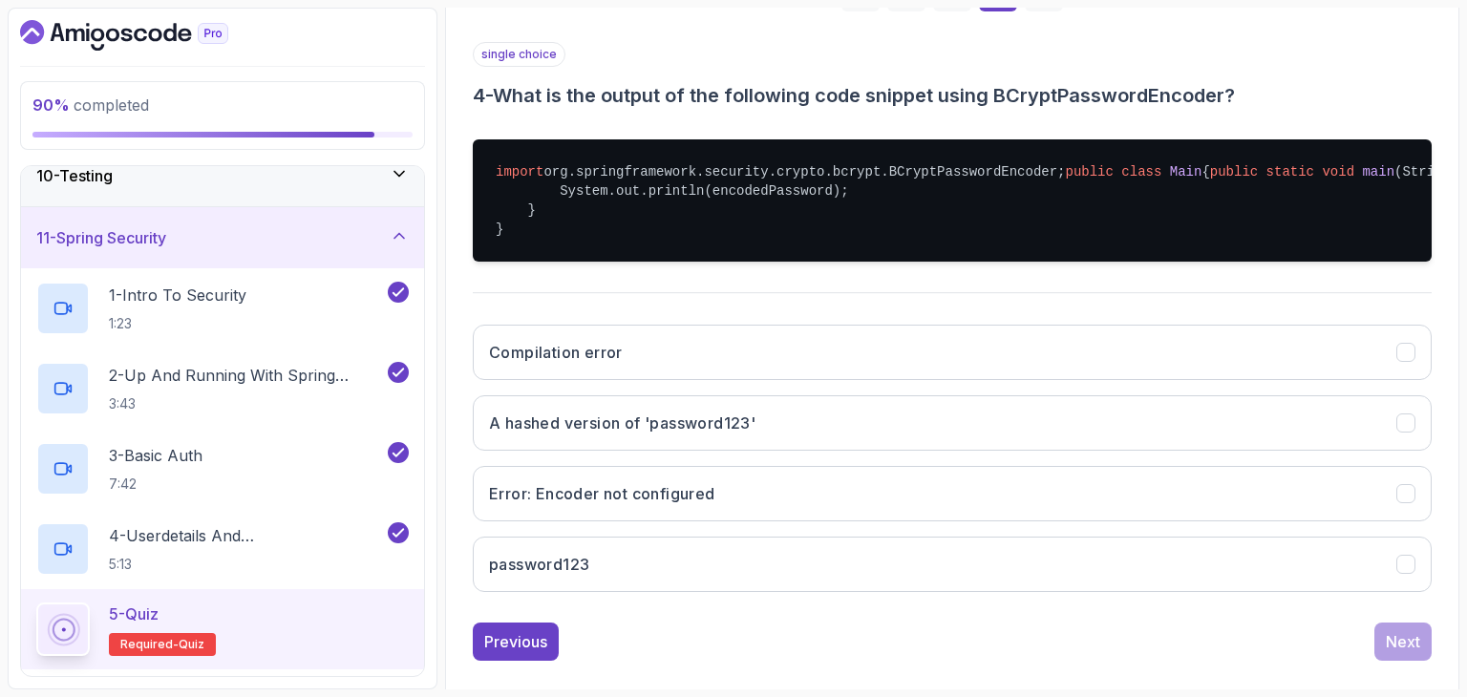
scroll to position [466, 0]
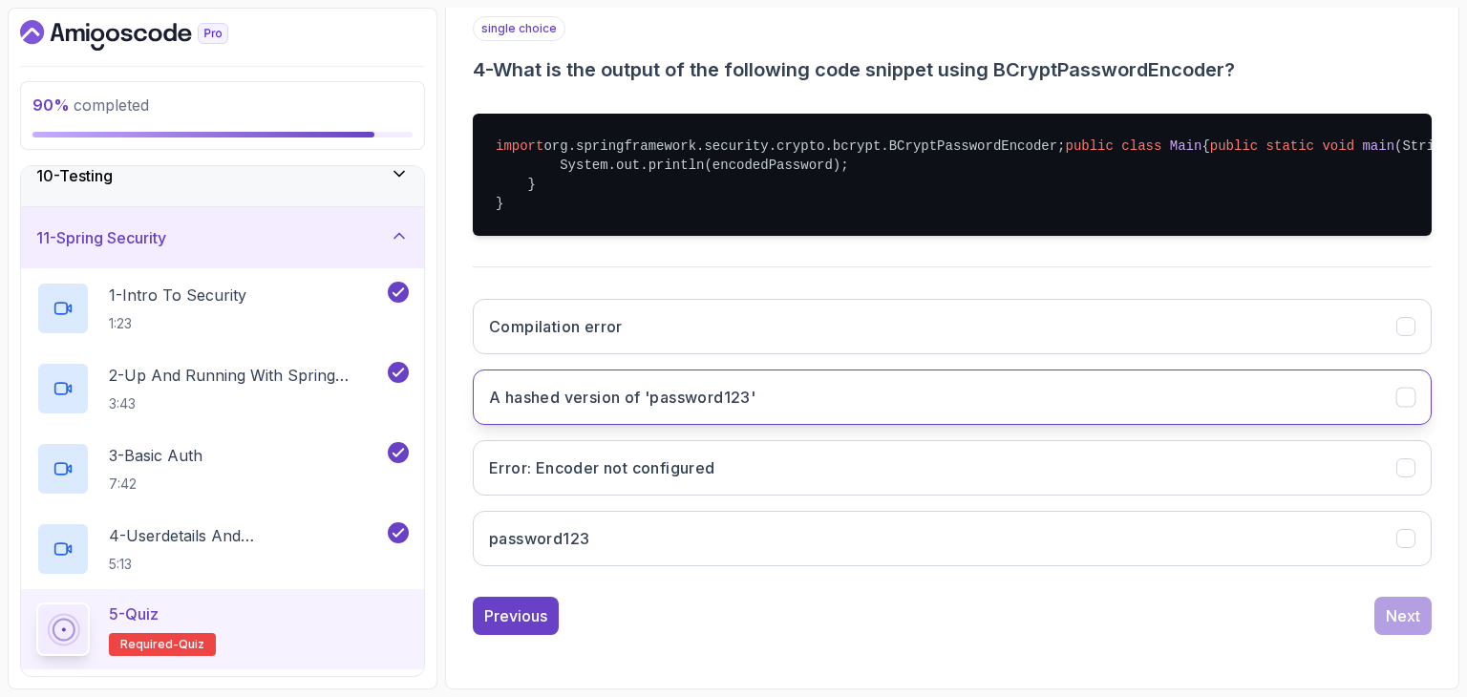
click at [1195, 424] on button "A hashed version of 'password123'" at bounding box center [952, 397] width 959 height 55
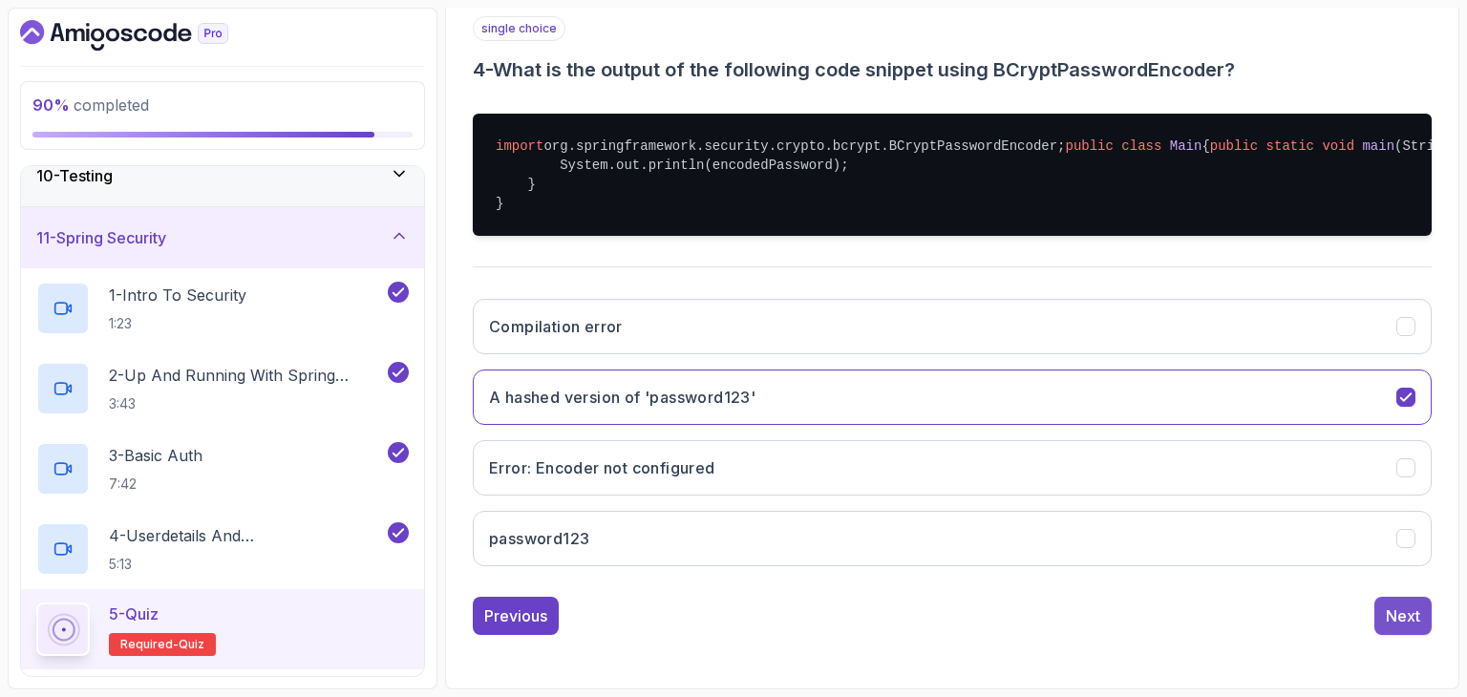
click at [1417, 605] on div "Next" at bounding box center [1403, 616] width 34 height 23
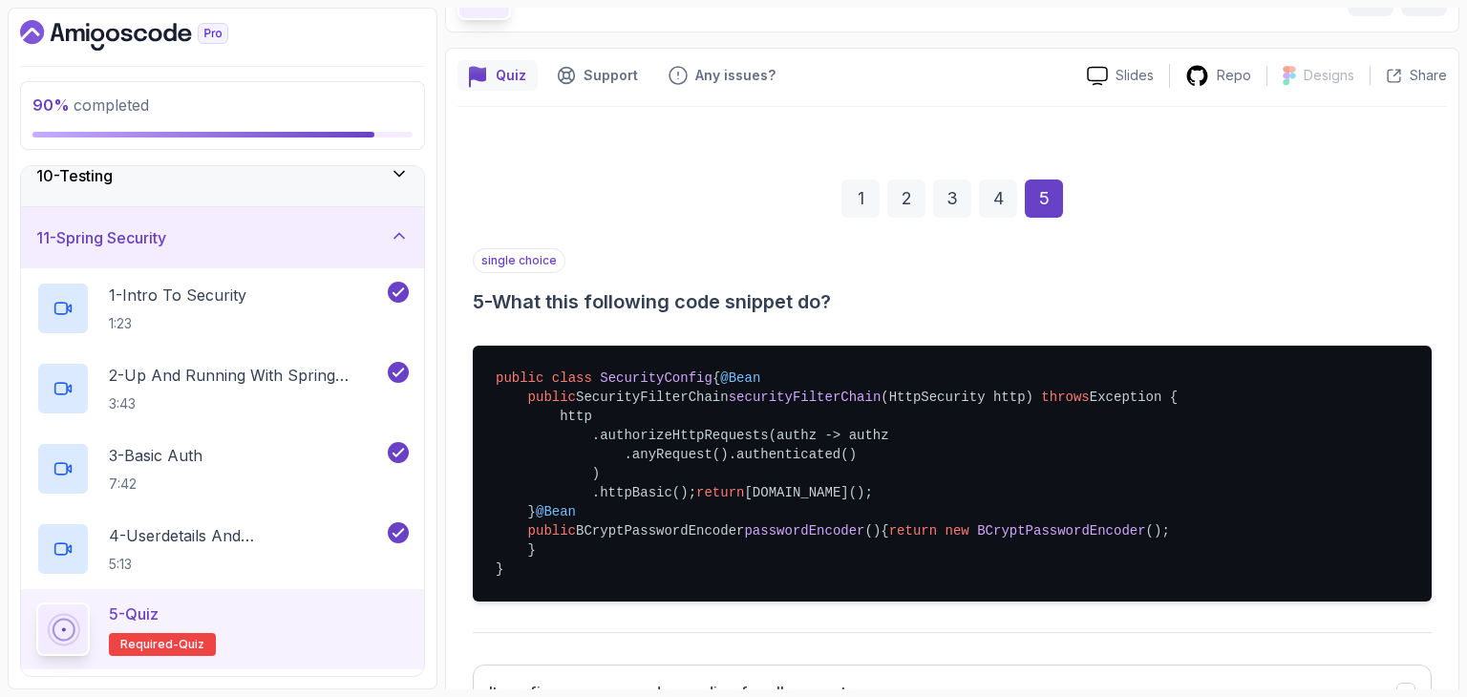
scroll to position [600, 0]
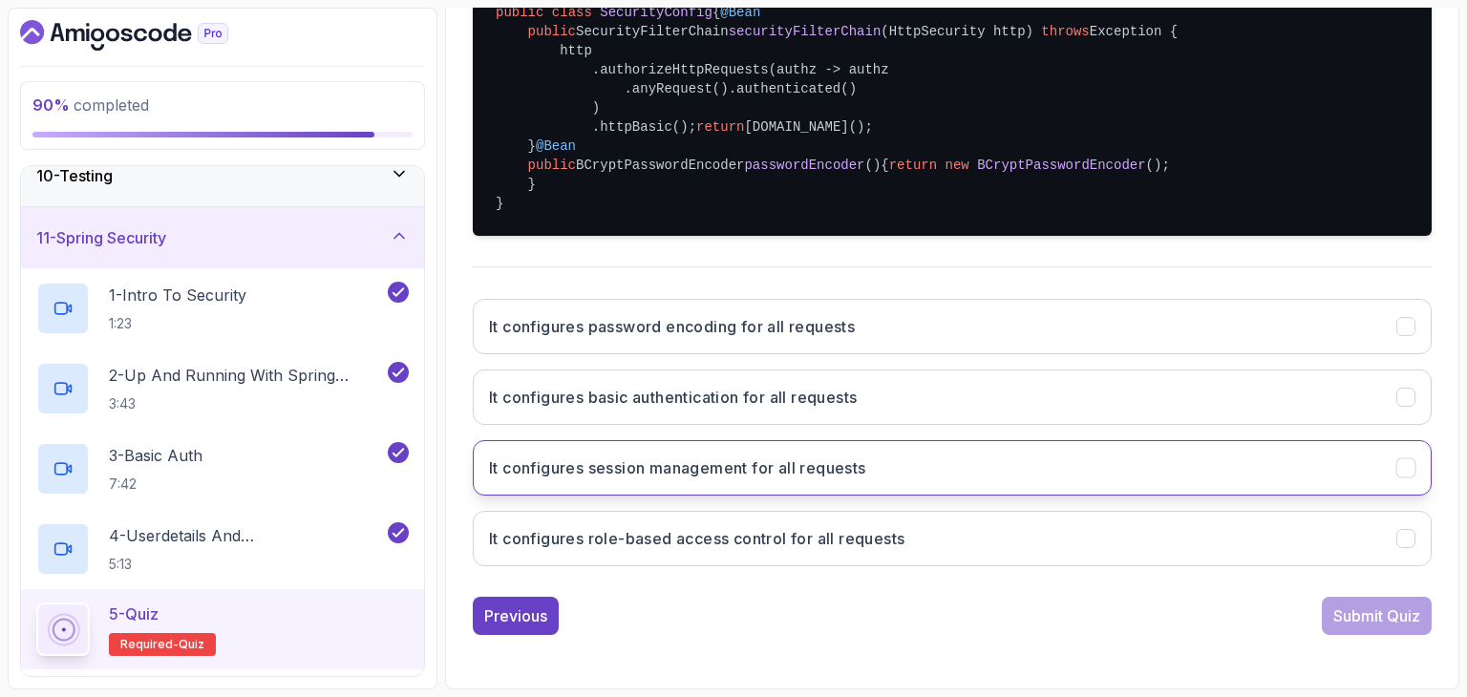
click at [800, 440] on button "It configures session management for all requests" at bounding box center [952, 467] width 959 height 55
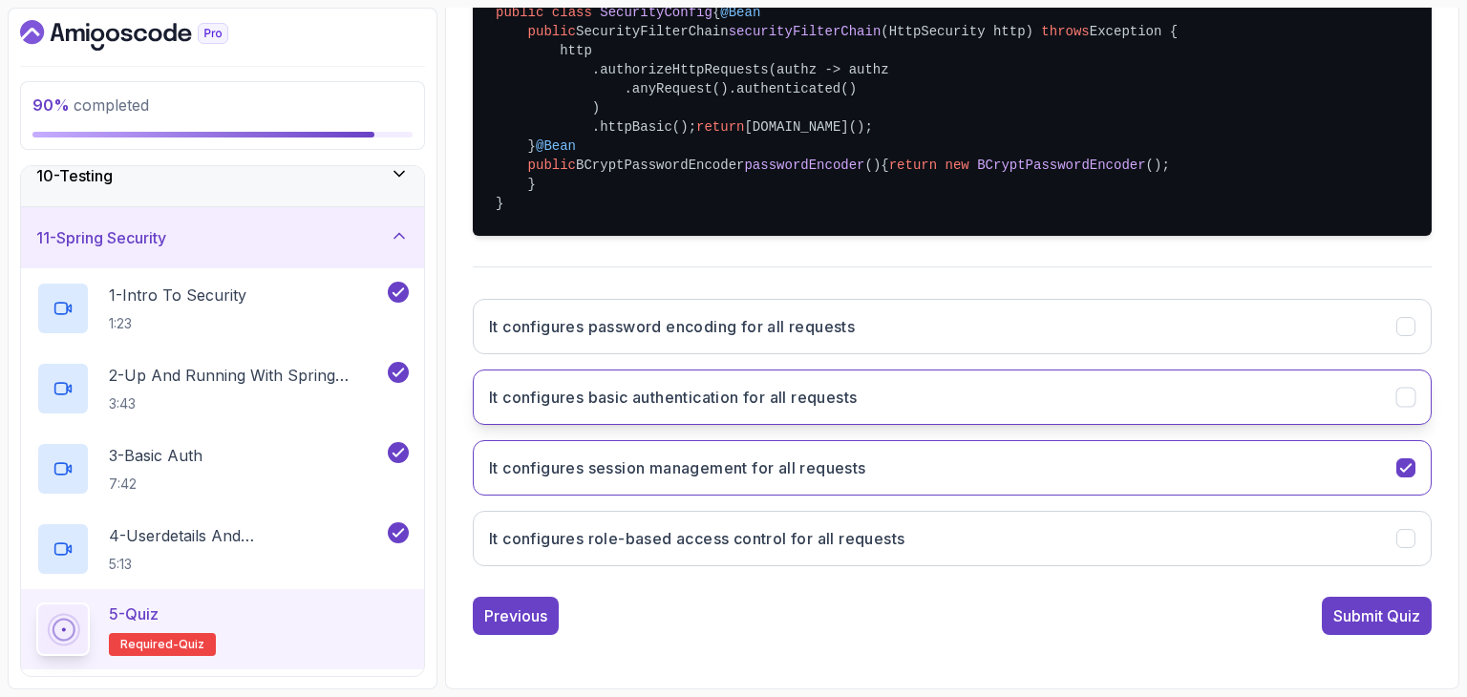
click at [812, 392] on h3 "It configures basic authentication for all requests" at bounding box center [673, 397] width 368 height 23
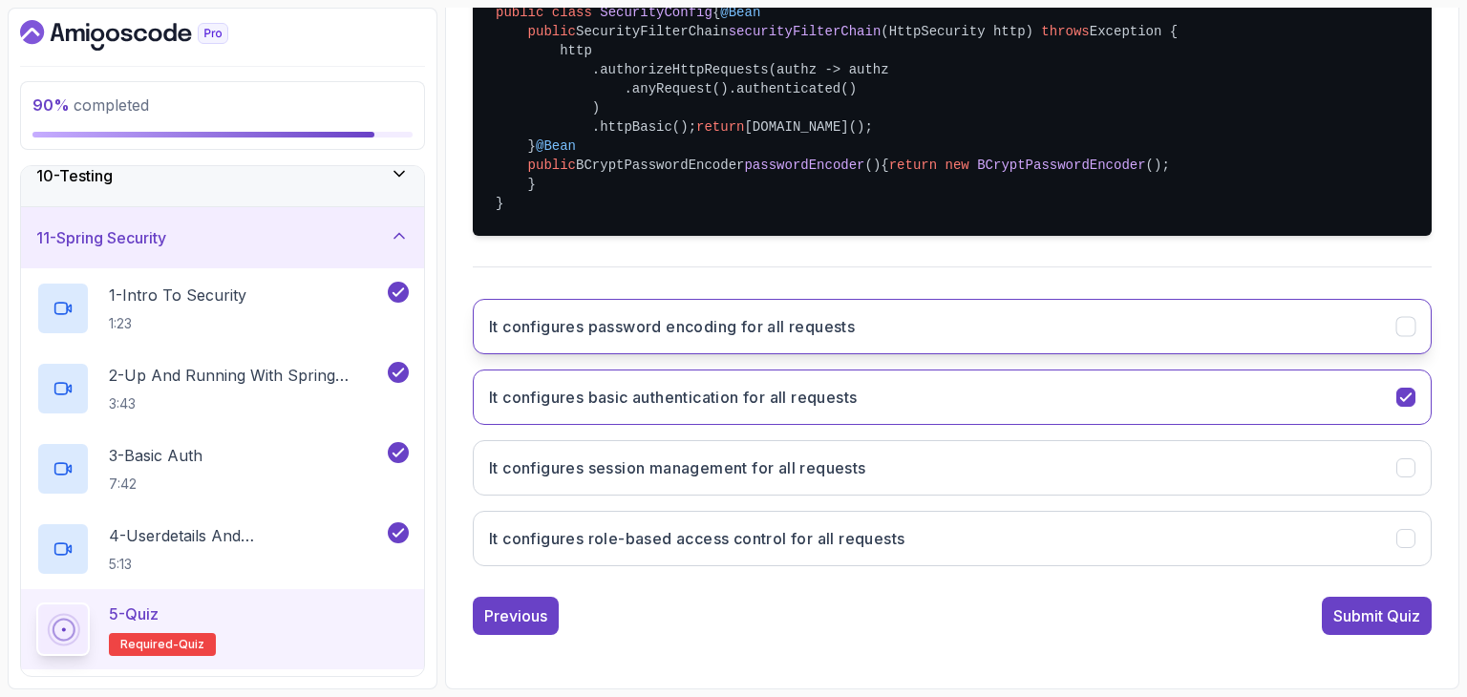
click at [818, 347] on button "It configures password encoding for all requests" at bounding box center [952, 326] width 959 height 55
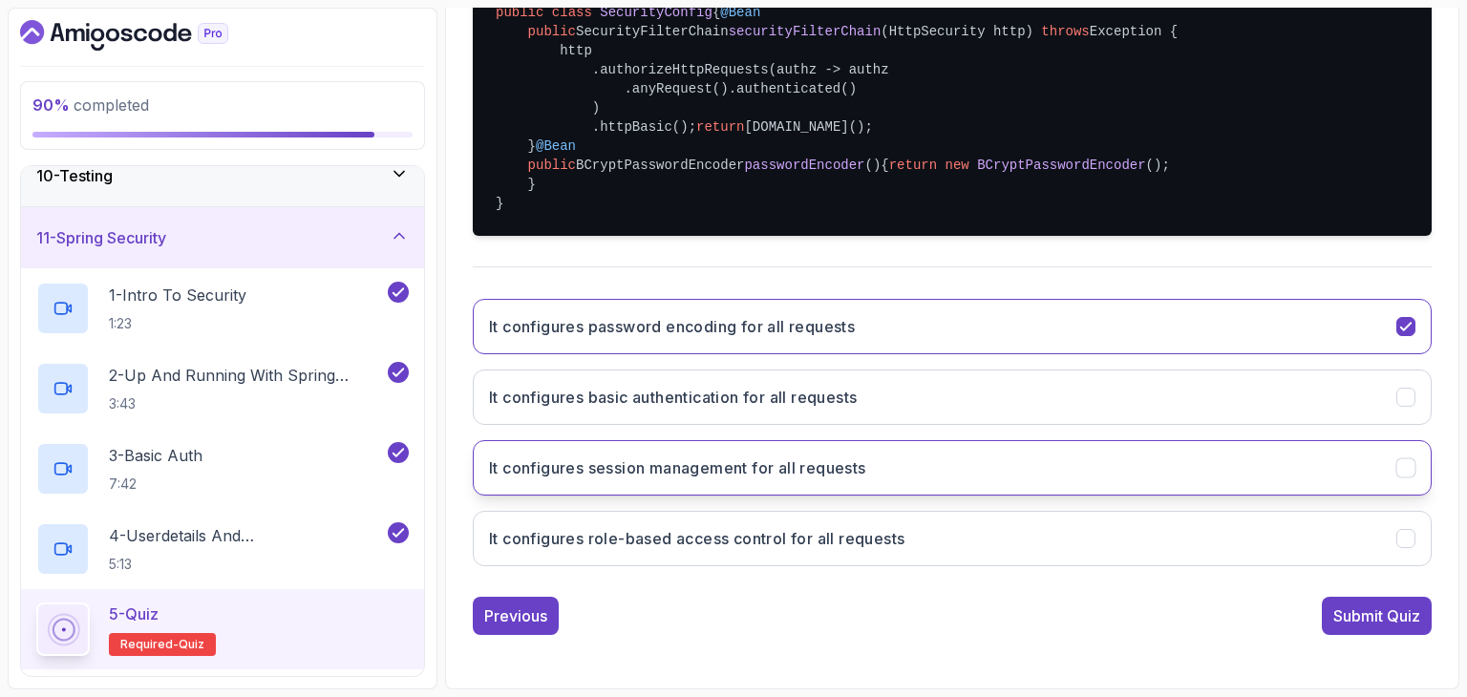
scroll to position [504, 0]
click at [1030, 496] on button "It configures session management for all requests" at bounding box center [952, 467] width 959 height 55
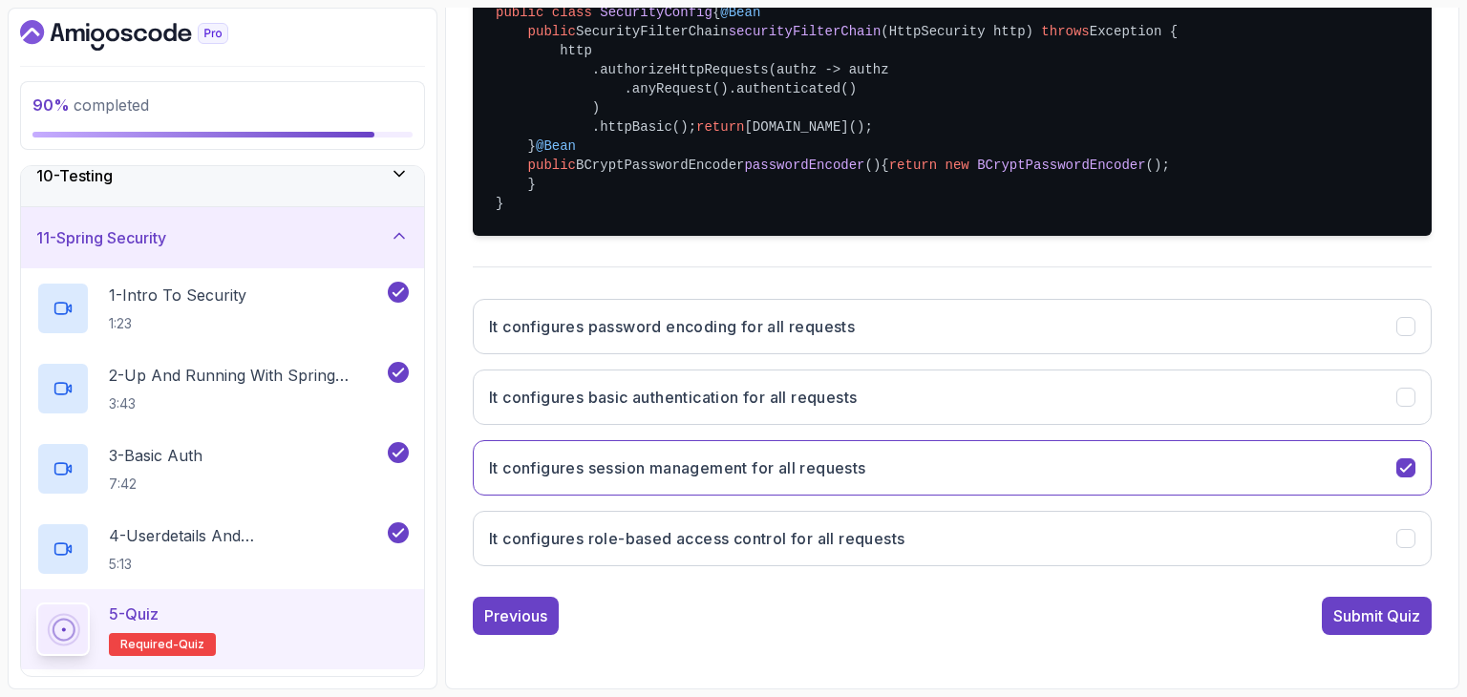
scroll to position [600, 0]
click at [984, 605] on div "Previous Submit Quiz" at bounding box center [952, 616] width 959 height 38
click at [1169, 535] on div "It configures password encoding for all requests It configures basic authentica…" at bounding box center [952, 433] width 959 height 298
click at [1178, 425] on button "It configures basic authentication for all requests" at bounding box center [952, 397] width 959 height 55
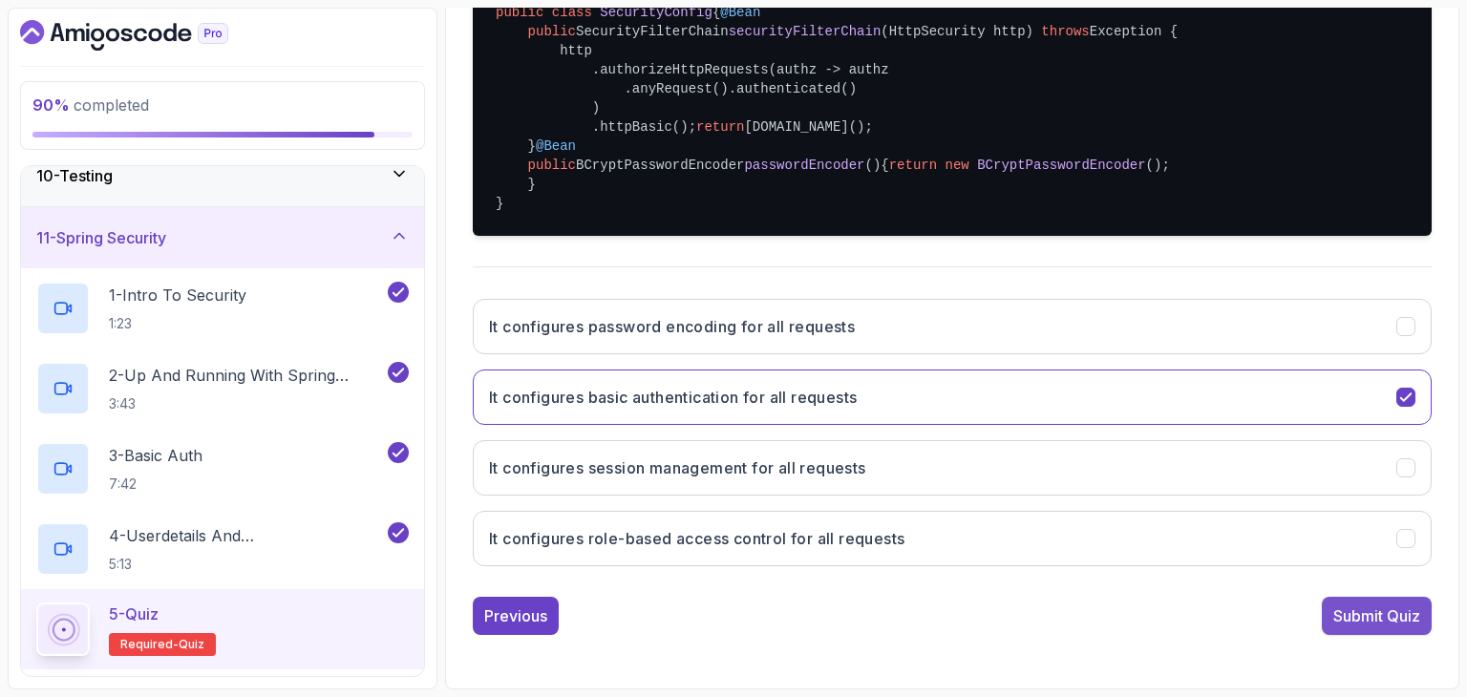
click at [1352, 617] on div "Submit Quiz" at bounding box center [1376, 616] width 87 height 23
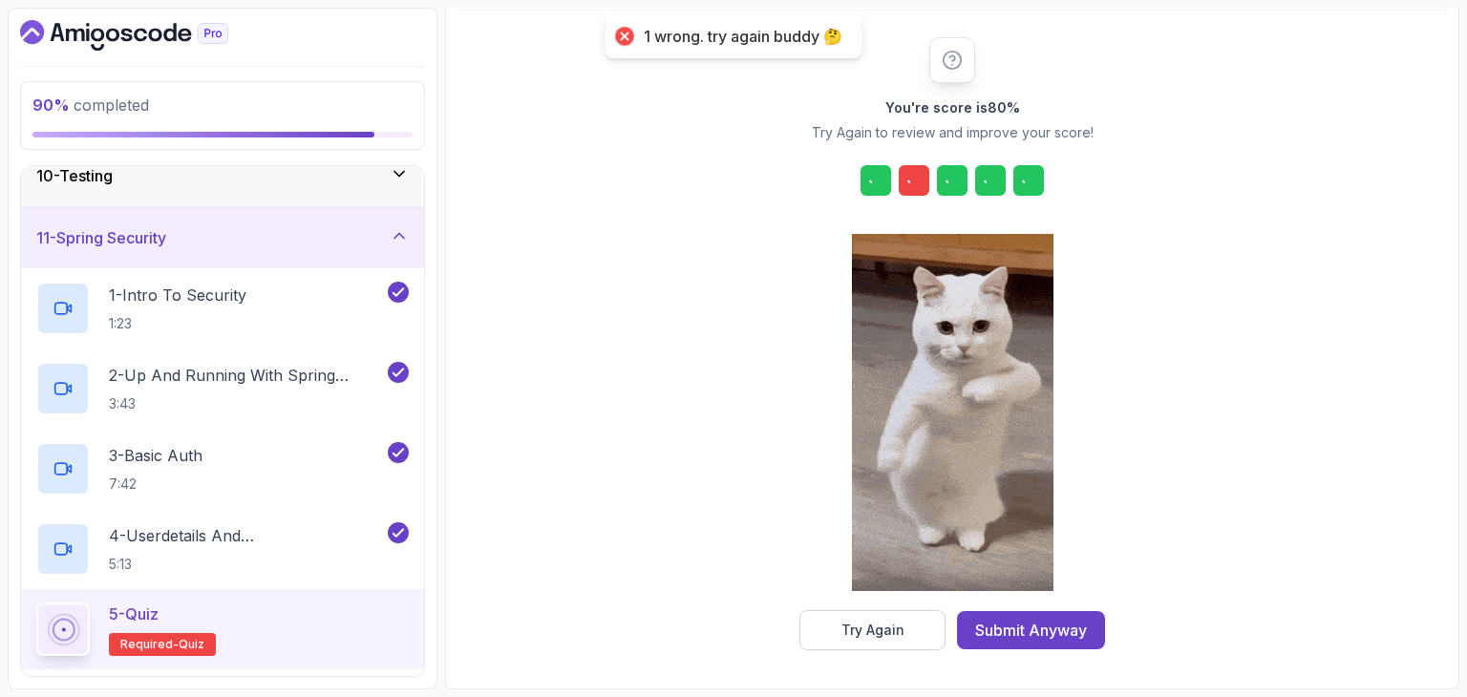
scroll to position [218, 0]
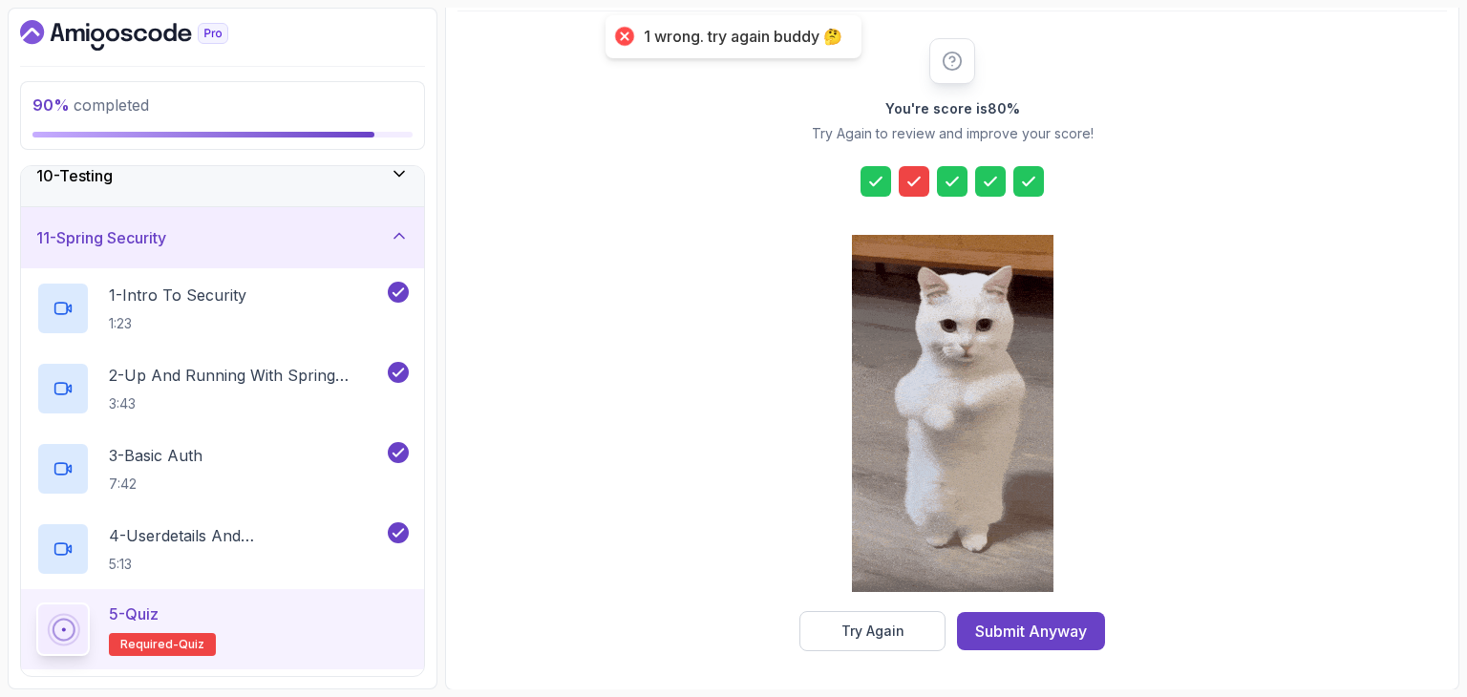
click at [917, 184] on icon at bounding box center [913, 181] width 19 height 19
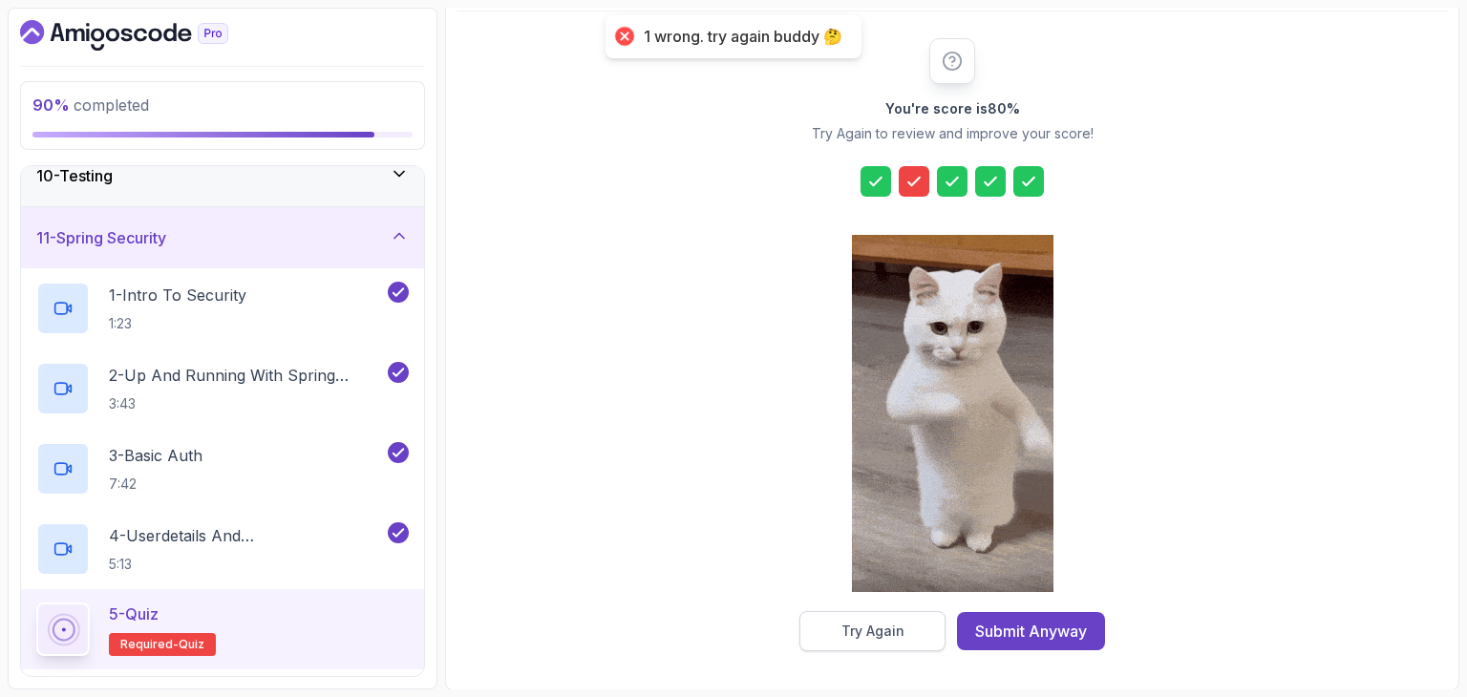
click at [899, 639] on button "Try Again" at bounding box center [872, 631] width 146 height 40
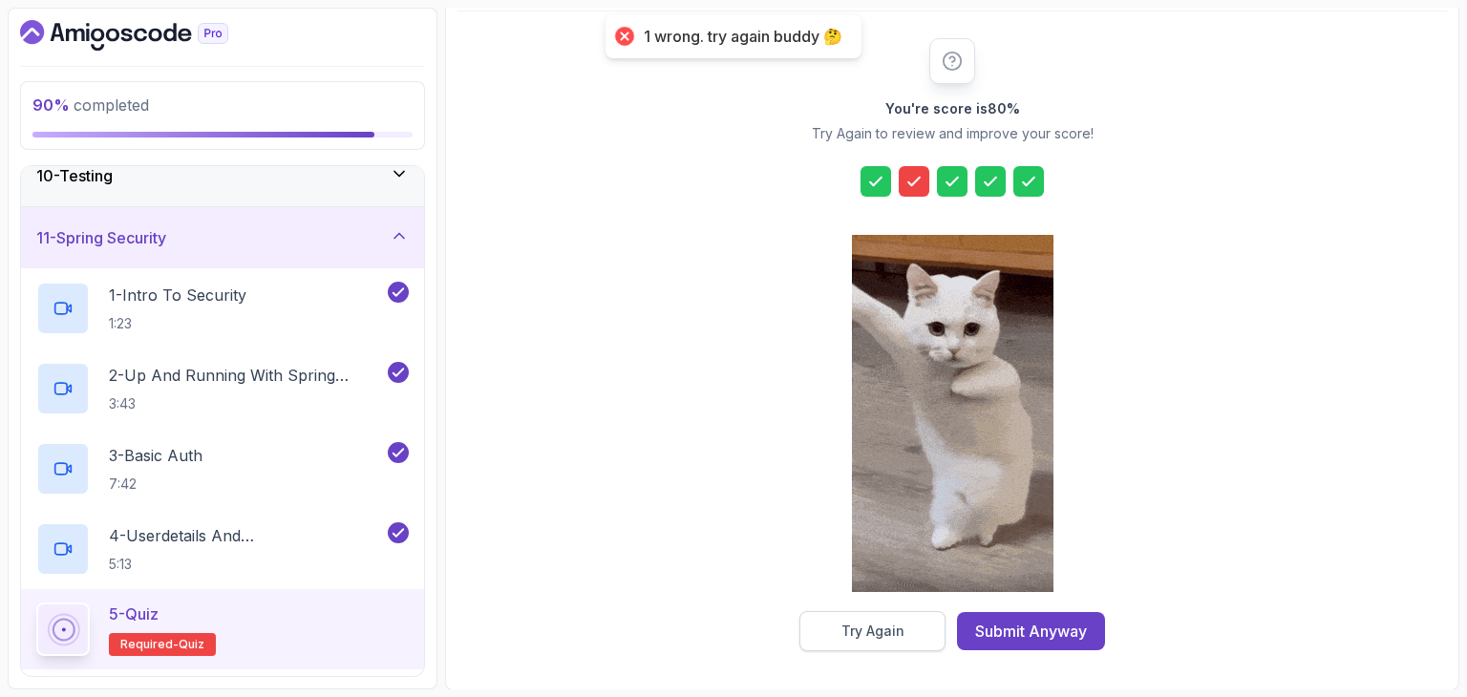
scroll to position [183, 0]
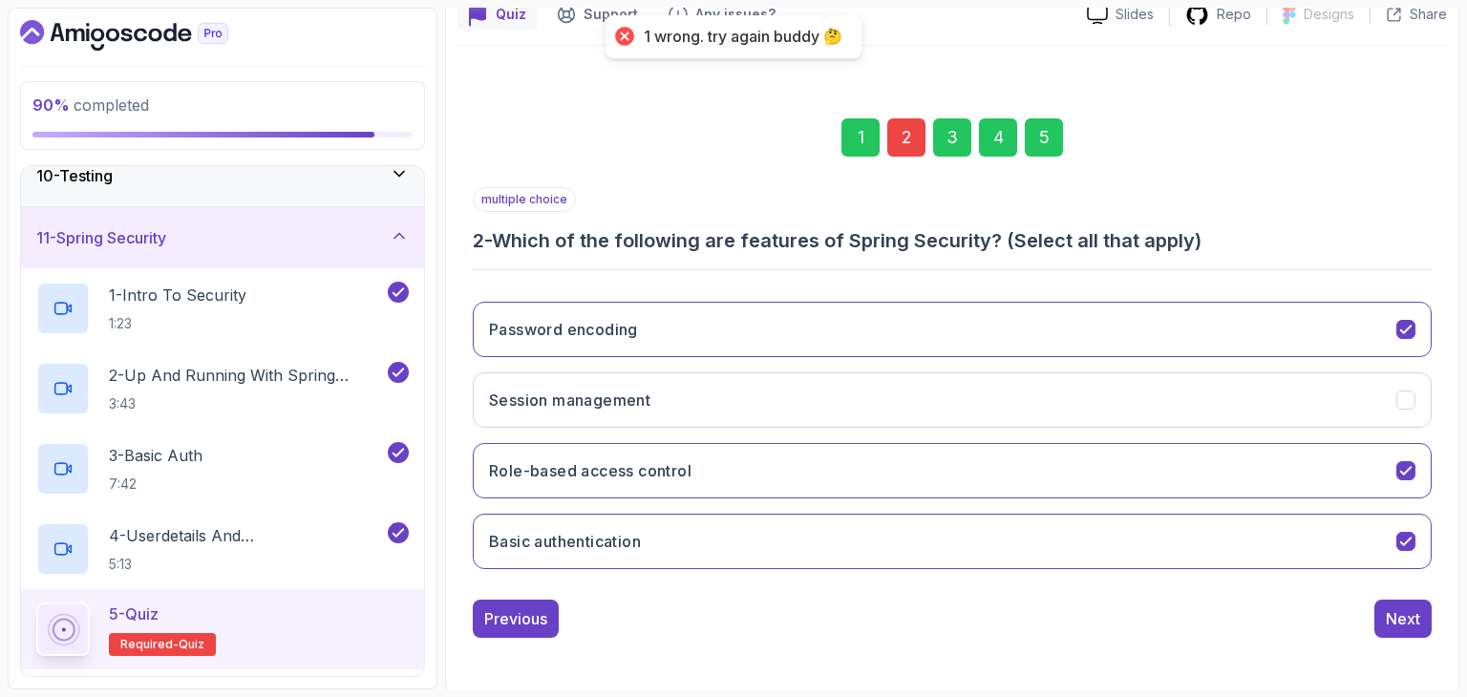
click at [902, 148] on div "2" at bounding box center [906, 137] width 38 height 38
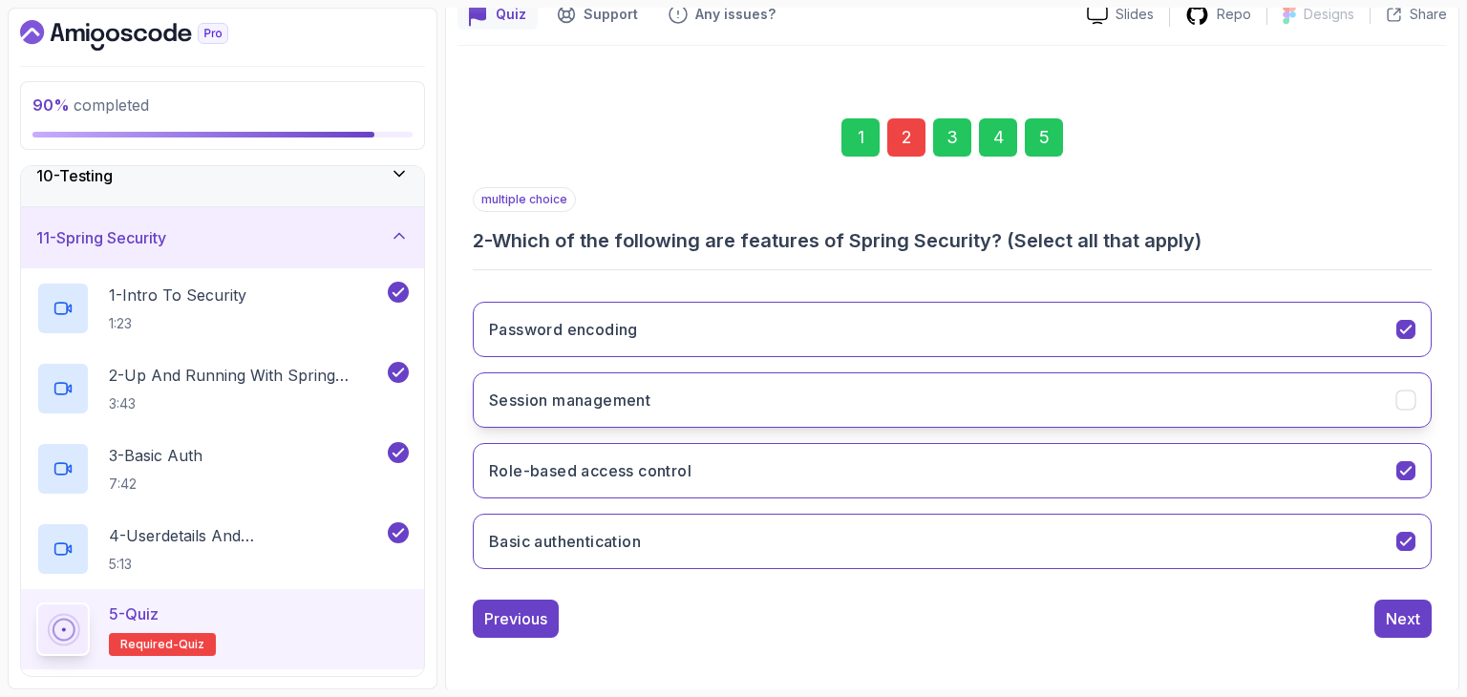
click at [852, 372] on button "Session management" at bounding box center [952, 399] width 959 height 55
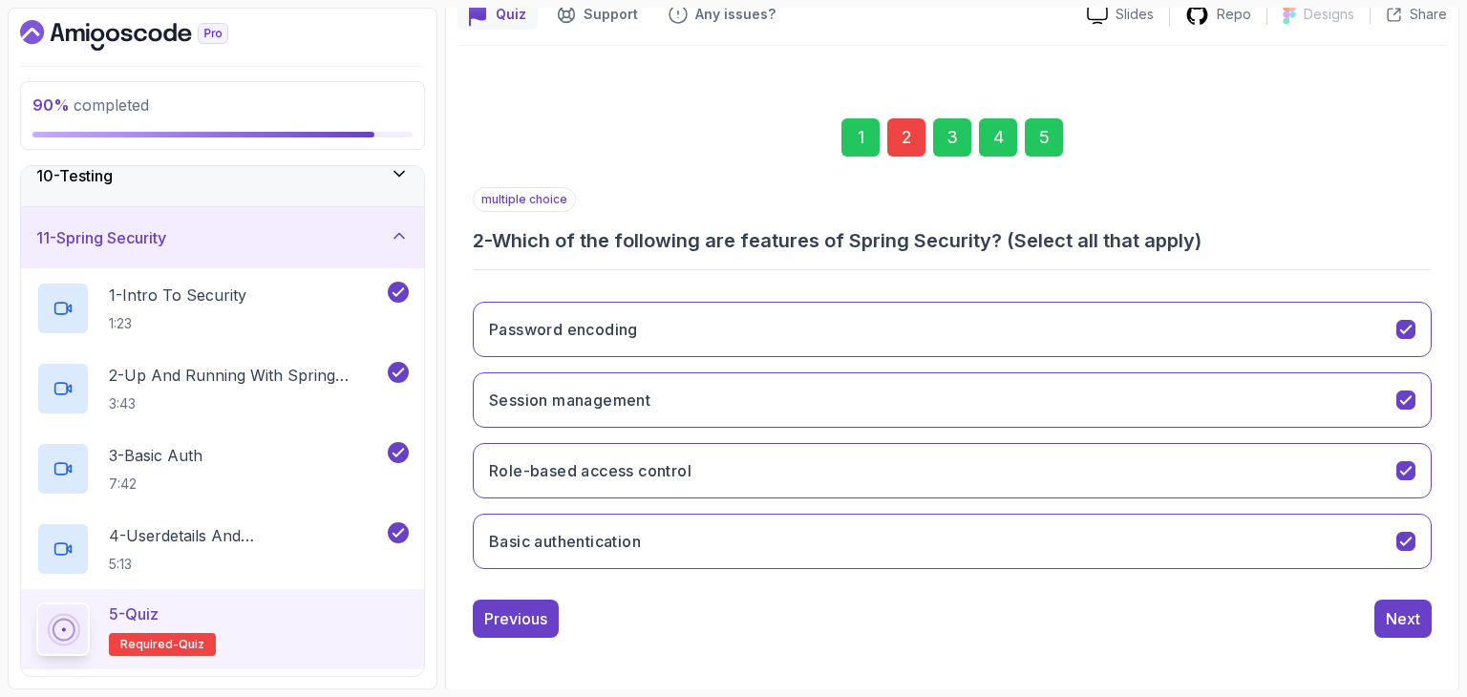
click at [1042, 128] on div "5" at bounding box center [1044, 137] width 38 height 38
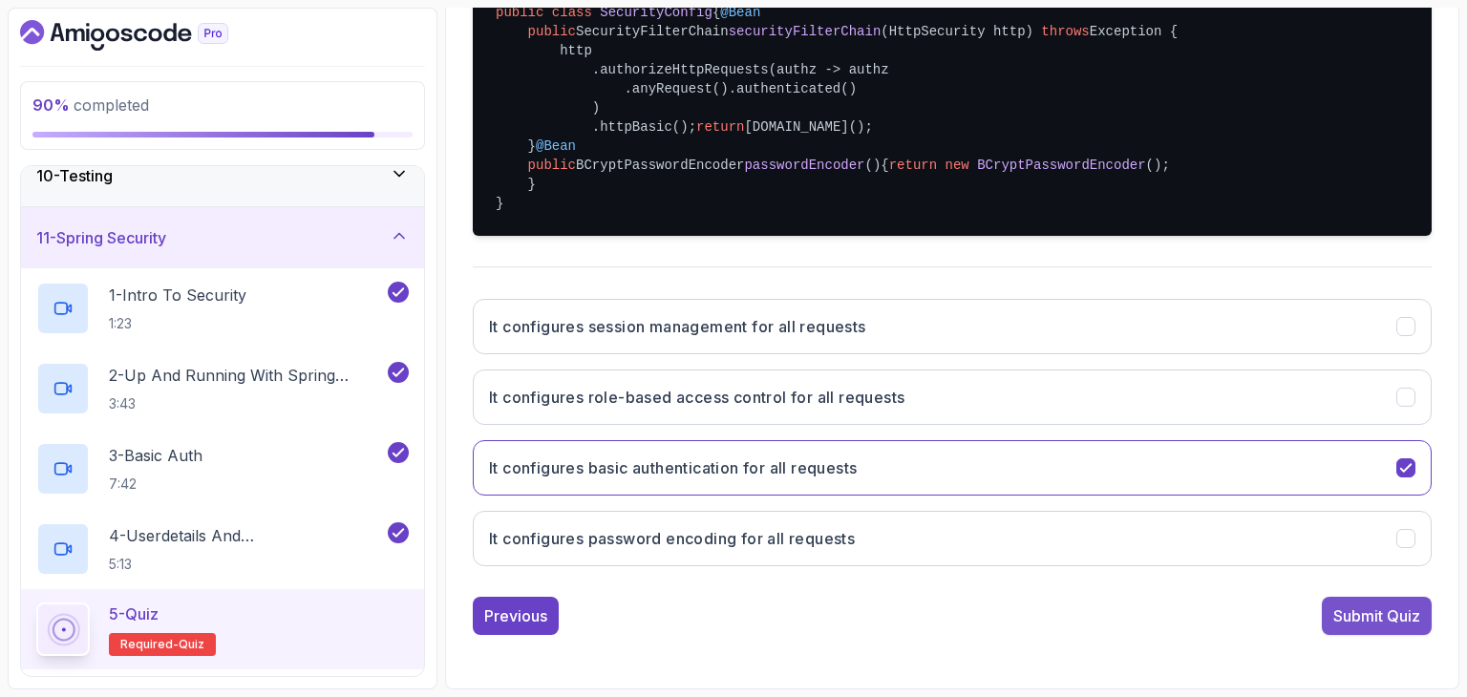
click at [1422, 613] on button "Submit Quiz" at bounding box center [1377, 616] width 110 height 38
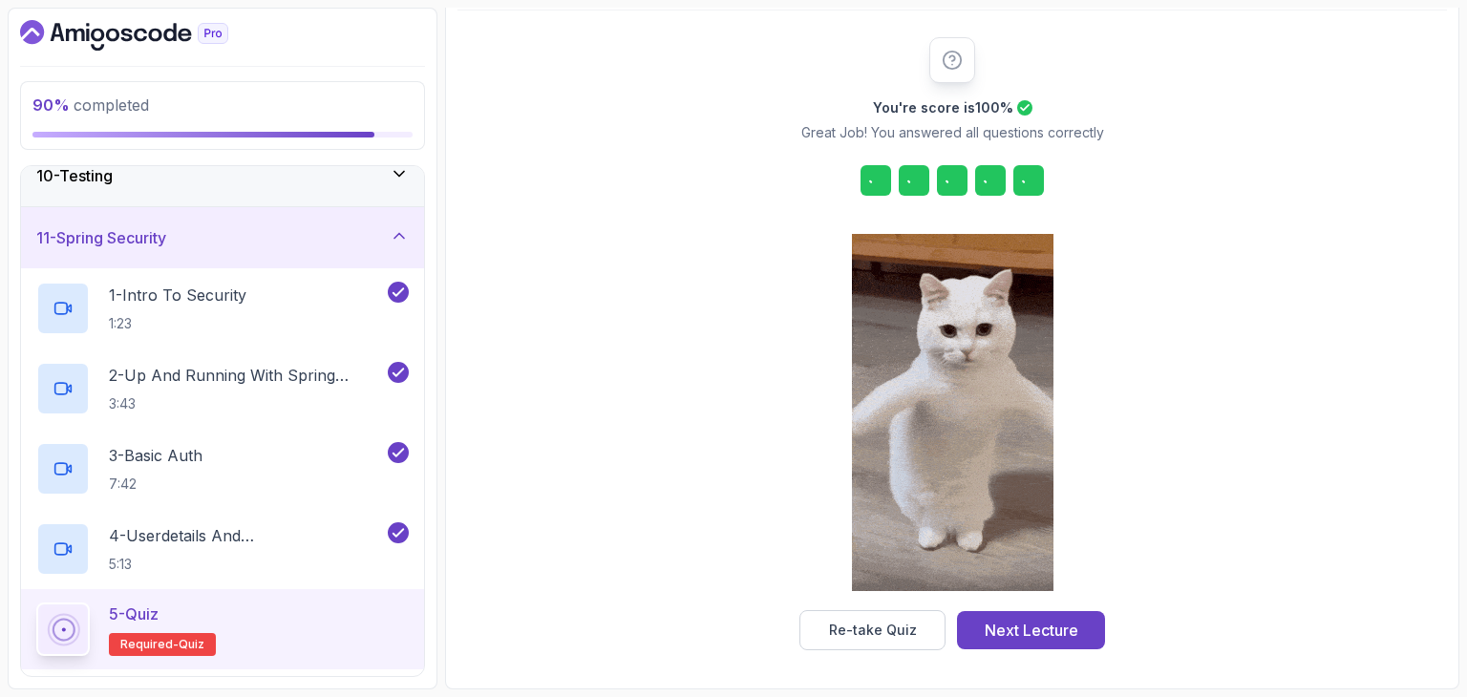
scroll to position [218, 0]
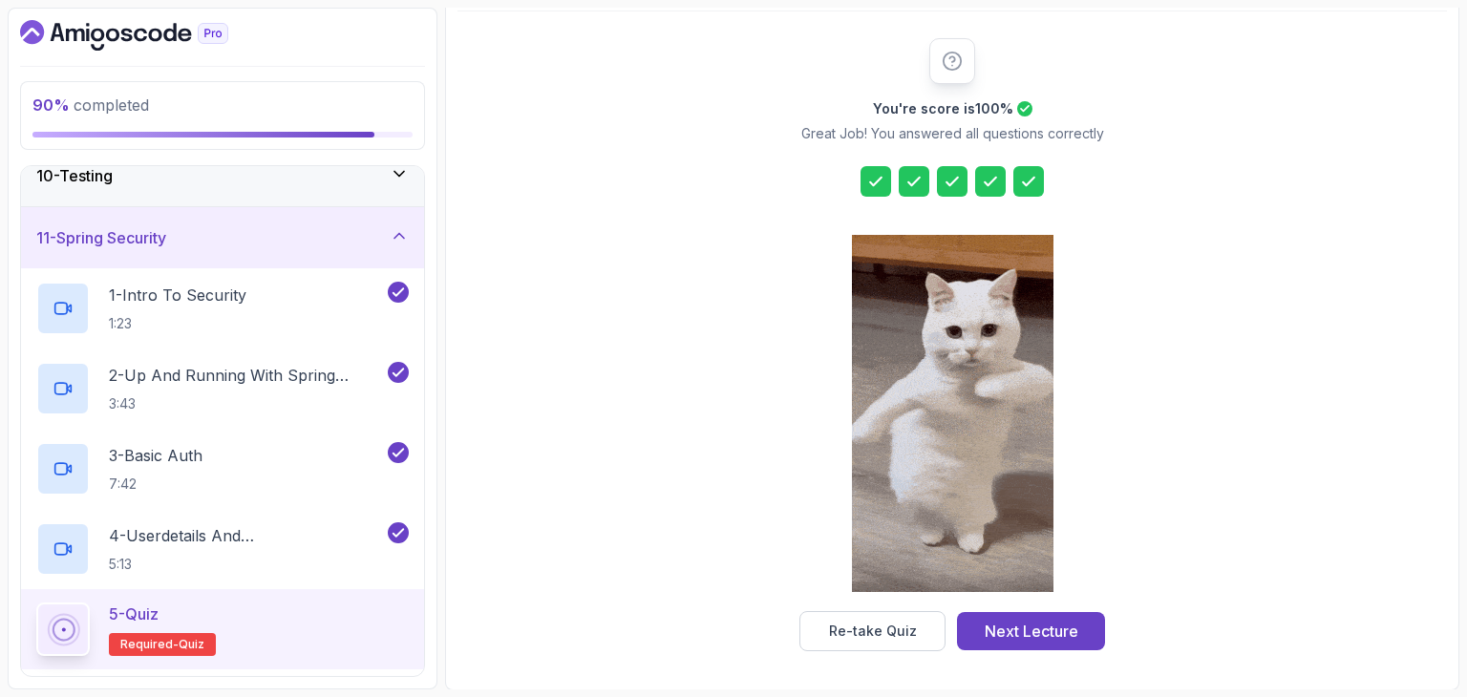
click at [1065, 642] on button "Next Lecture" at bounding box center [1031, 631] width 148 height 38
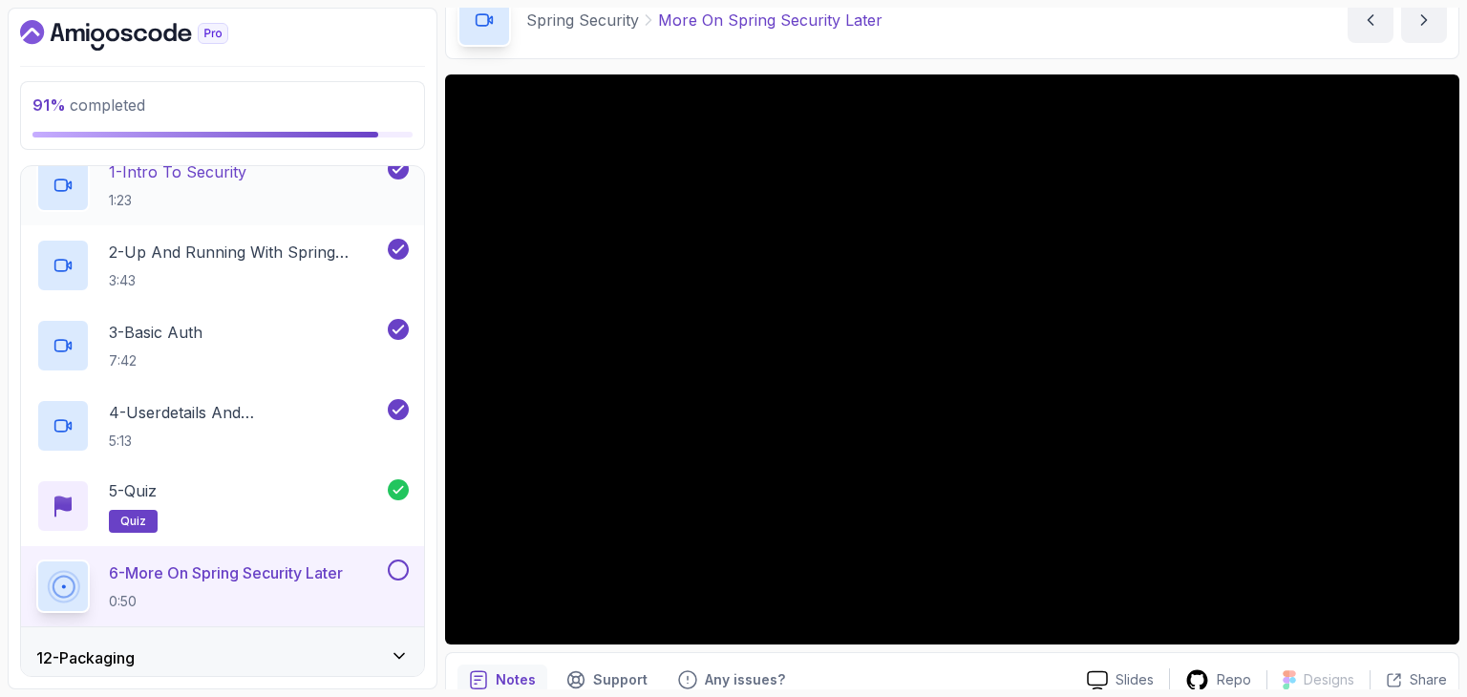
scroll to position [675, 0]
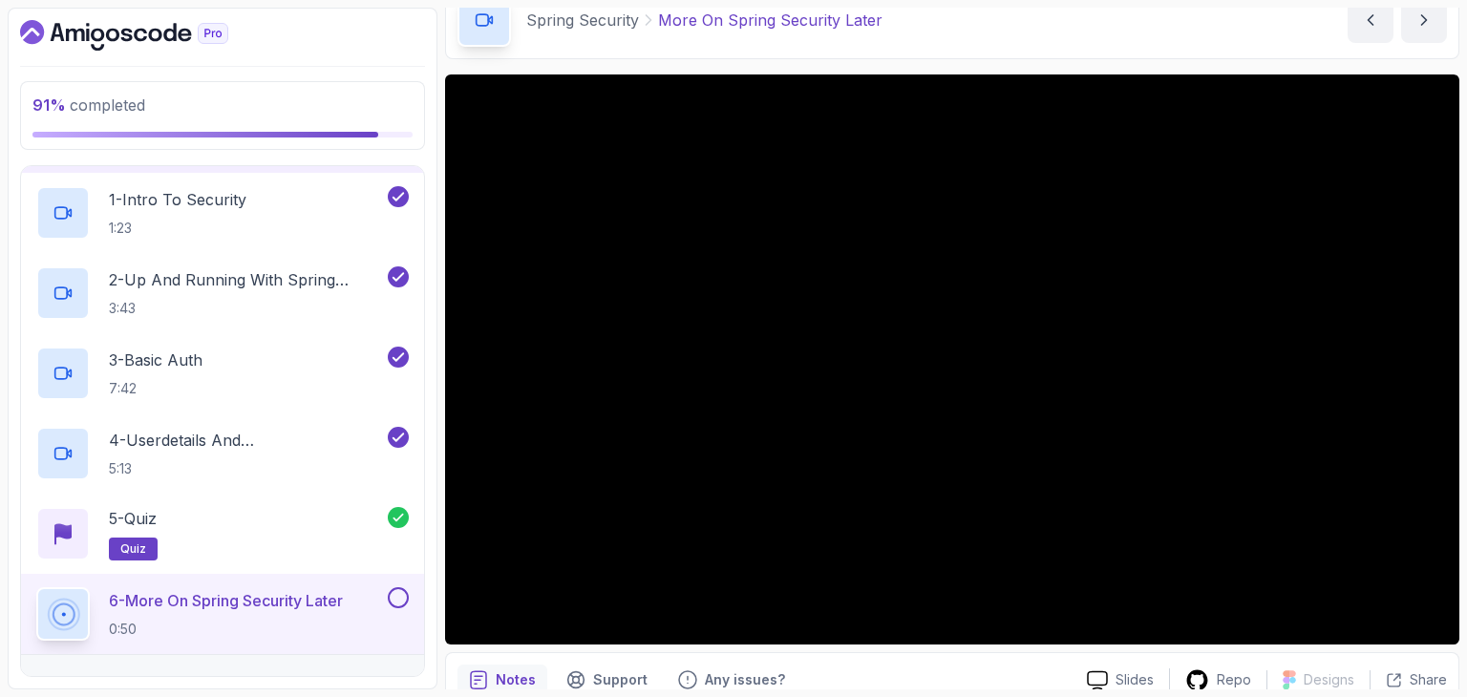
click at [872, 53] on div "Spring Security More On Spring Security Later More On Spring Security Later by …" at bounding box center [952, 20] width 1014 height 78
click at [917, 36] on div "Spring Security More On Spring Security Later More On Spring Security Later by …" at bounding box center [952, 20] width 1014 height 78
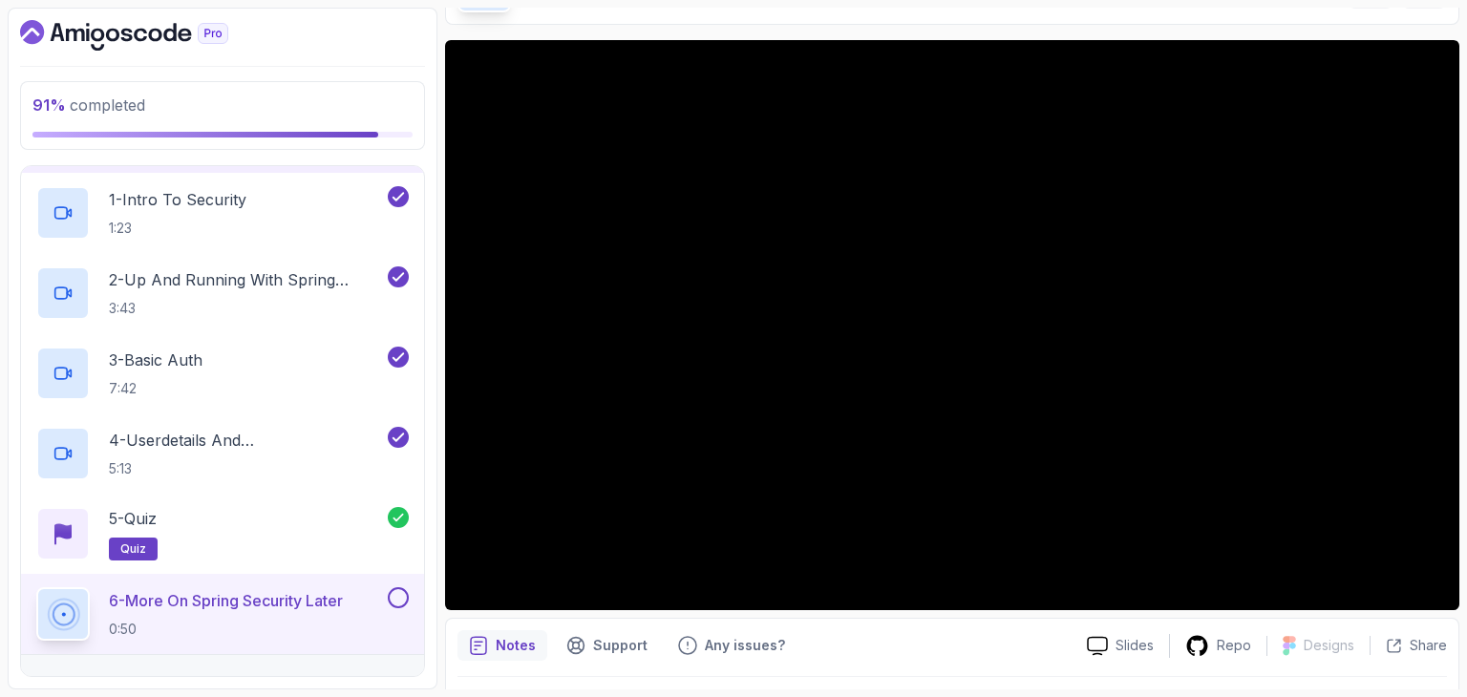
scroll to position [88, 0]
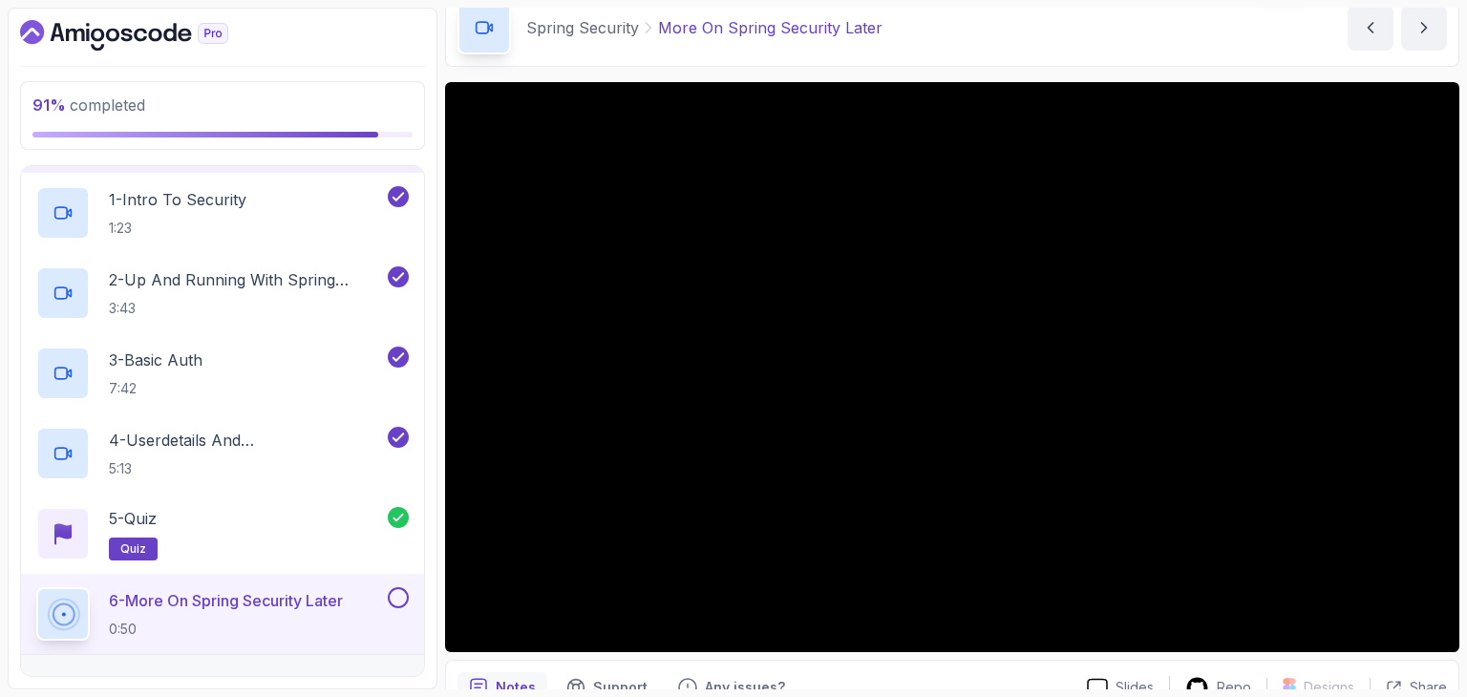
click at [916, 37] on div "Spring Security More On Spring Security Later More On Spring Security Later by …" at bounding box center [952, 28] width 1014 height 78
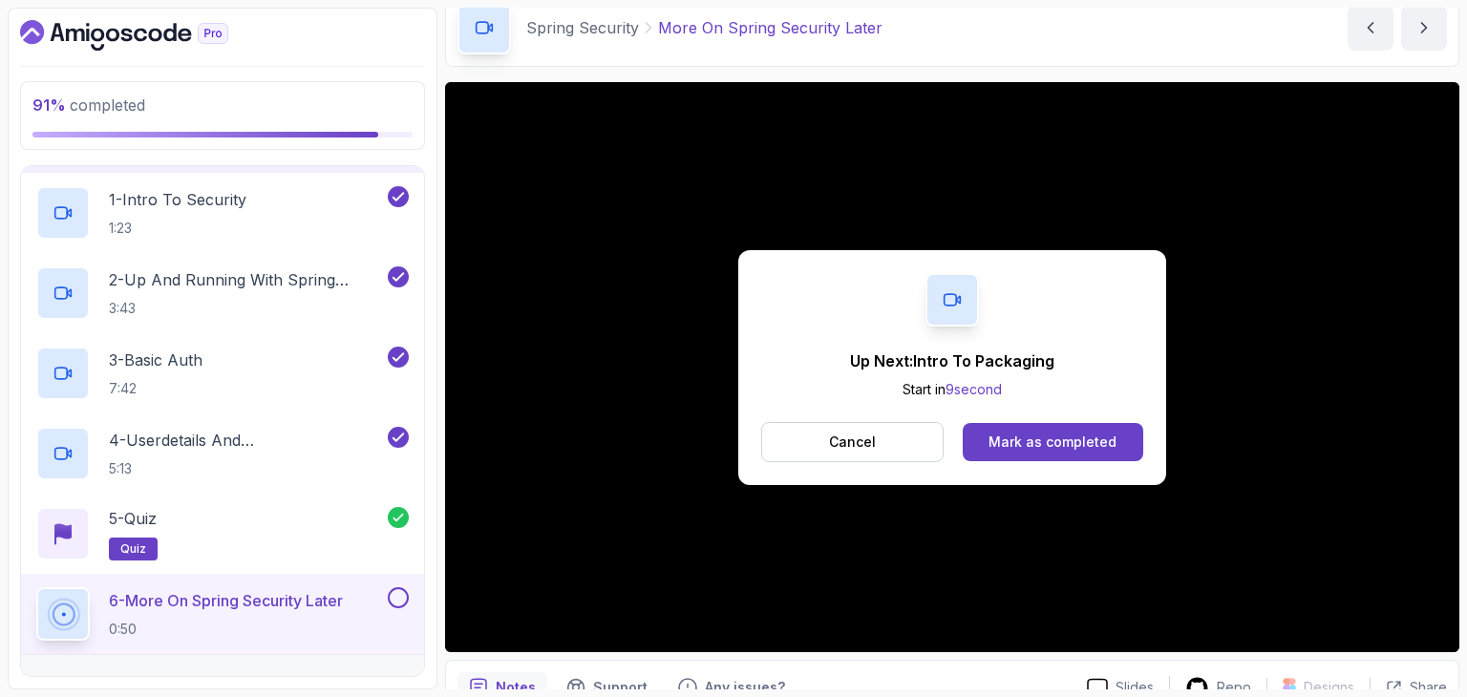
click at [1042, 461] on div "Up Next: Intro To Packaging Start in 9 second Cancel Mark as completed" at bounding box center [952, 367] width 428 height 235
click at [1046, 448] on div "Mark as completed" at bounding box center [1052, 442] width 128 height 19
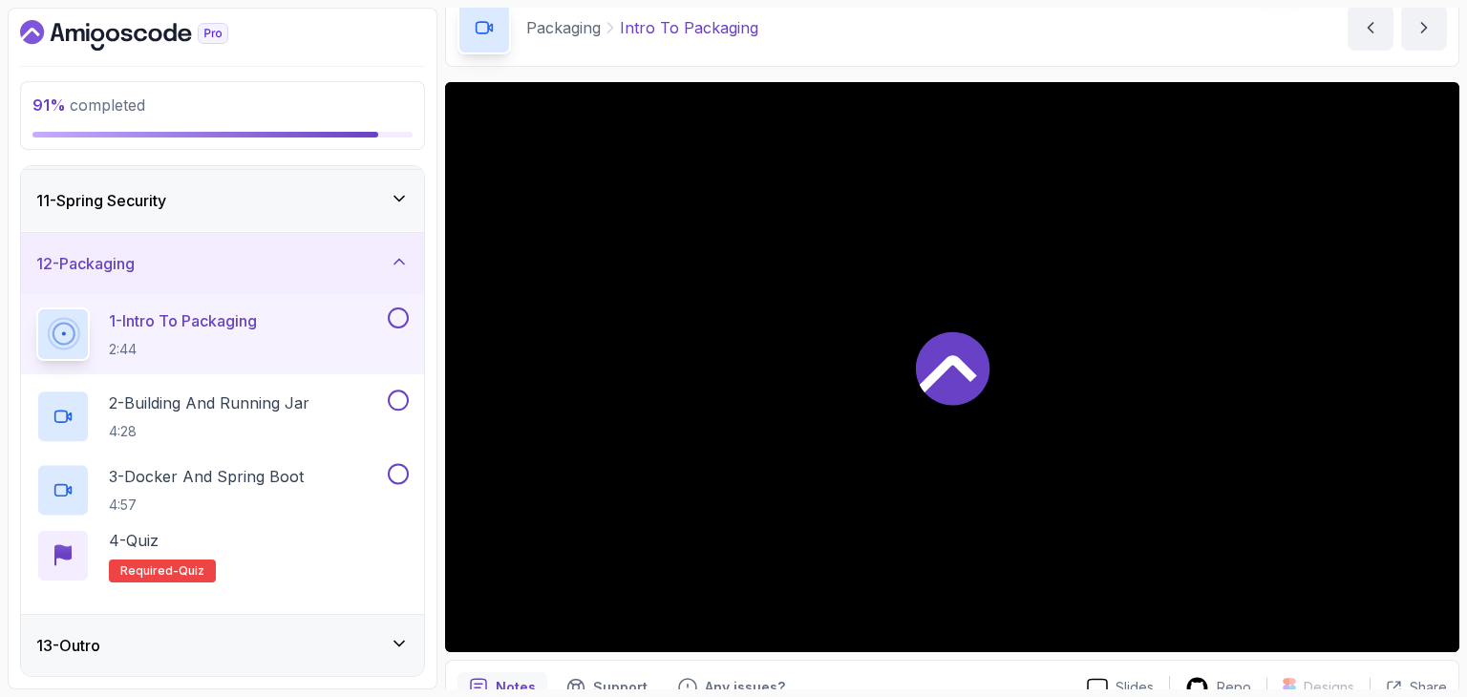
scroll to position [614, 0]
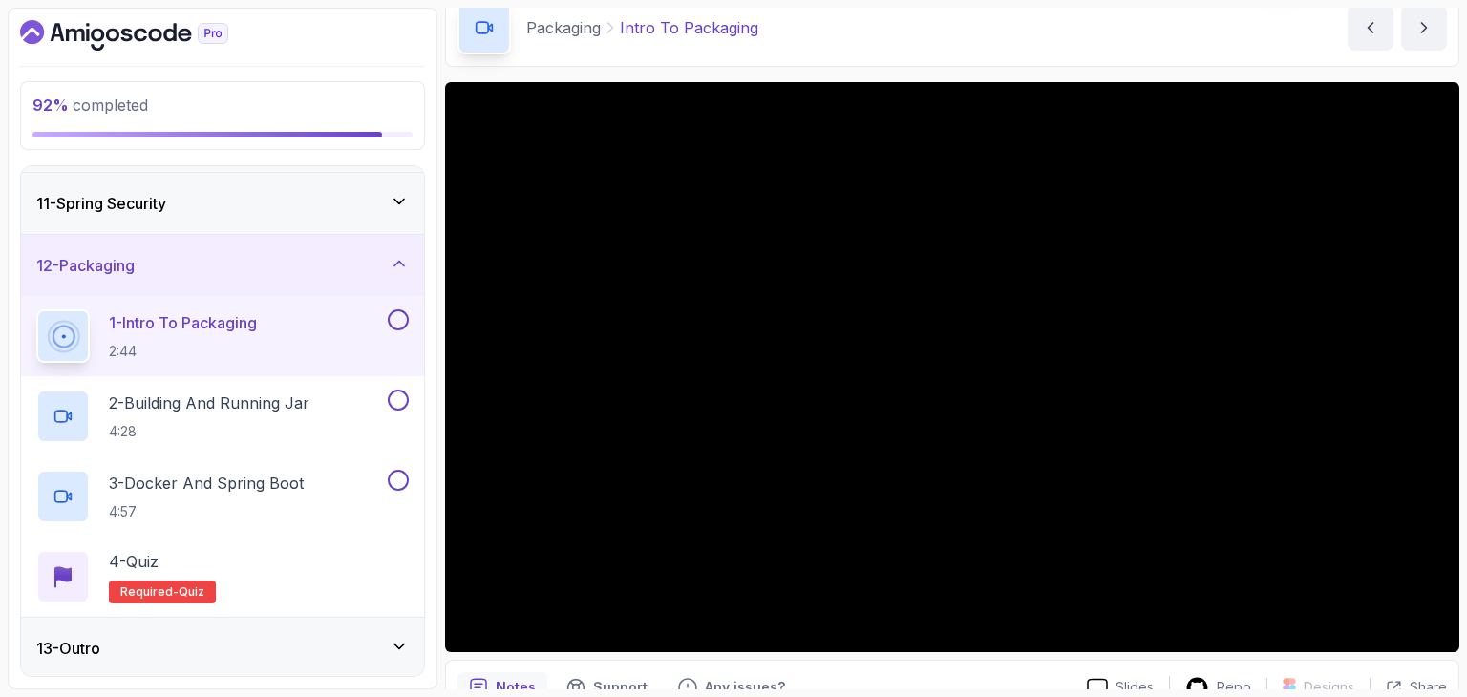
click at [145, 648] on div "13 - Outro" at bounding box center [222, 648] width 372 height 23
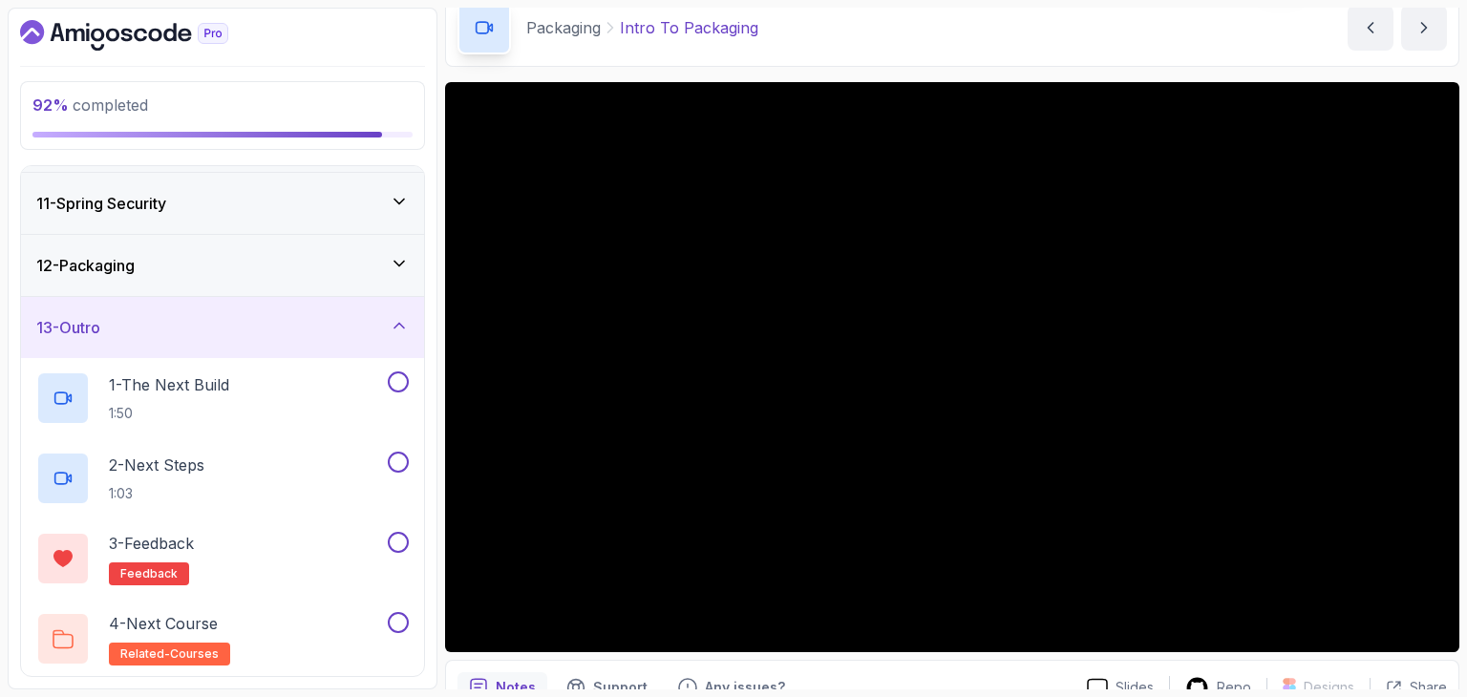
click at [172, 265] on div "12 - Packaging" at bounding box center [222, 265] width 372 height 23
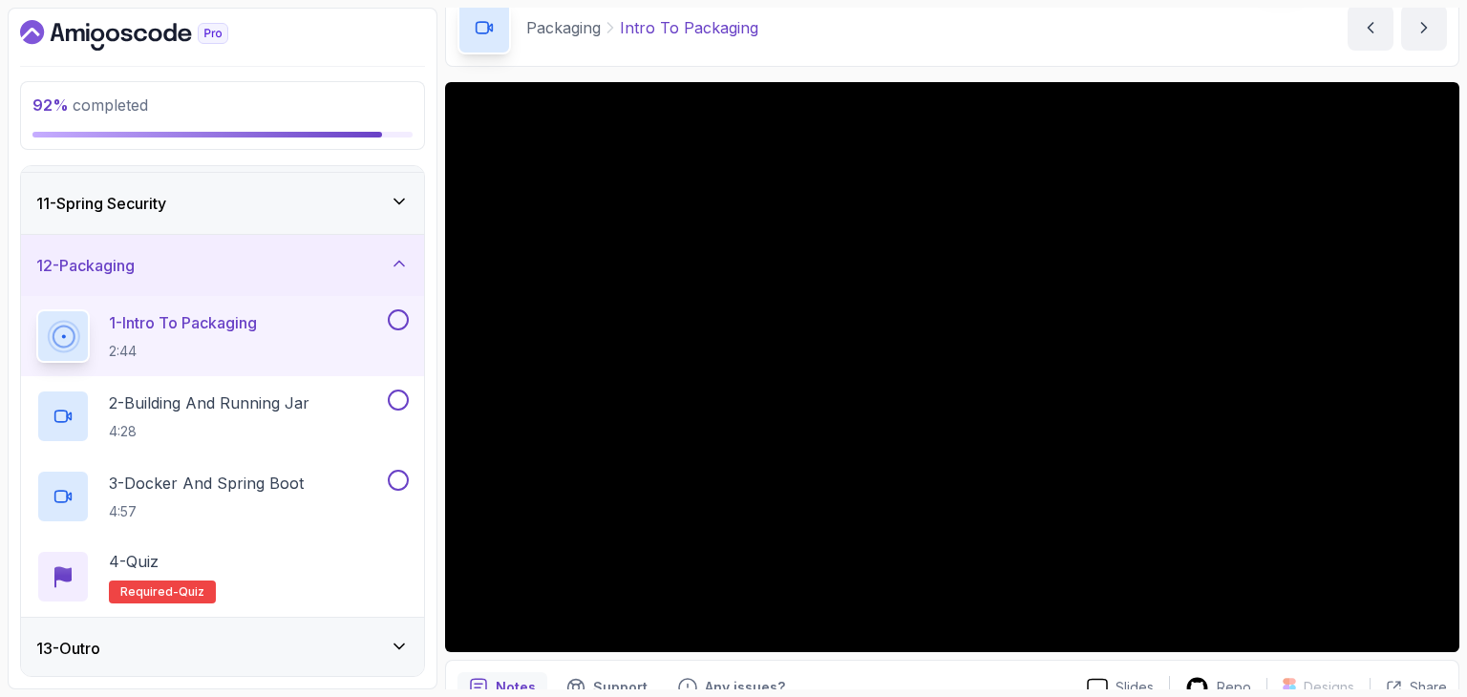
click at [1012, 43] on div "Packaging Intro To Packaging Intro To Packaging by nelson" at bounding box center [952, 28] width 1014 height 78
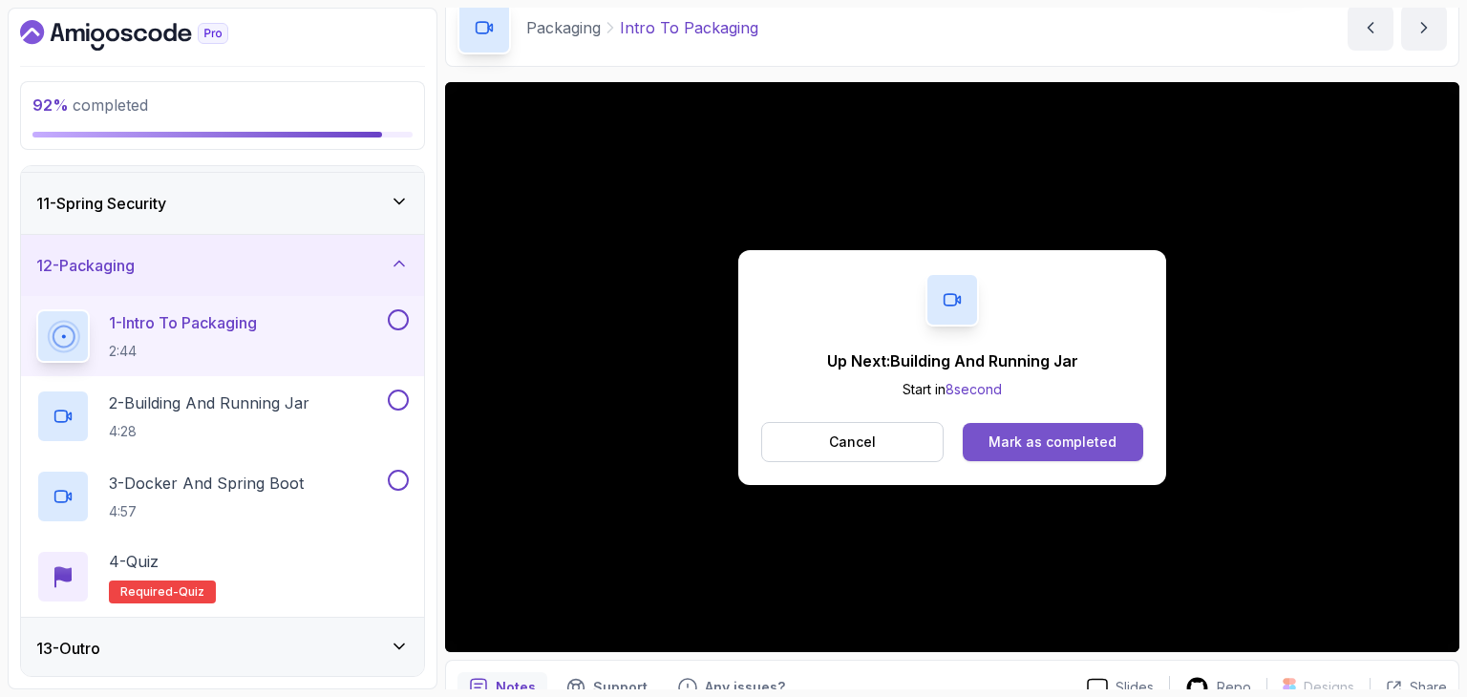
click at [993, 442] on div "Mark as completed" at bounding box center [1052, 442] width 128 height 19
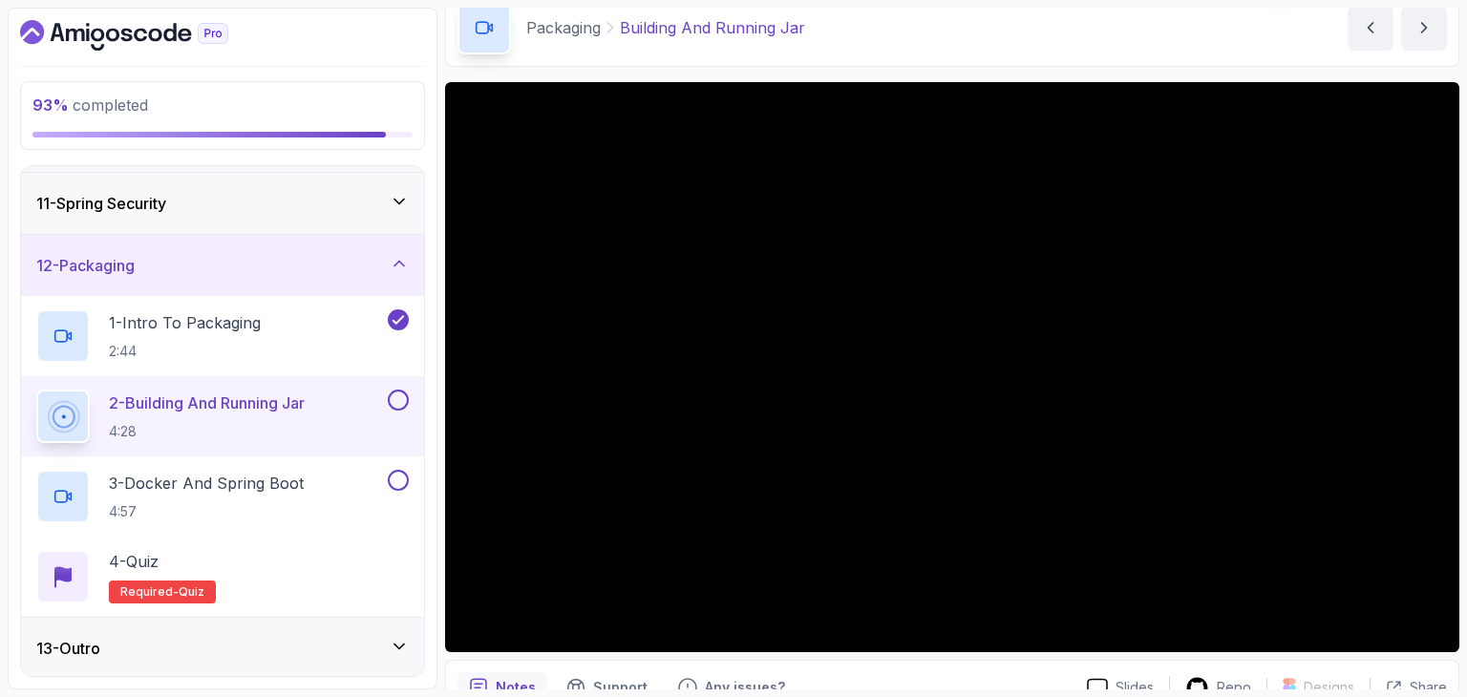
click at [879, 42] on div "Packaging Building And Running Jar Building And Running Jar by nelson" at bounding box center [952, 28] width 1014 height 78
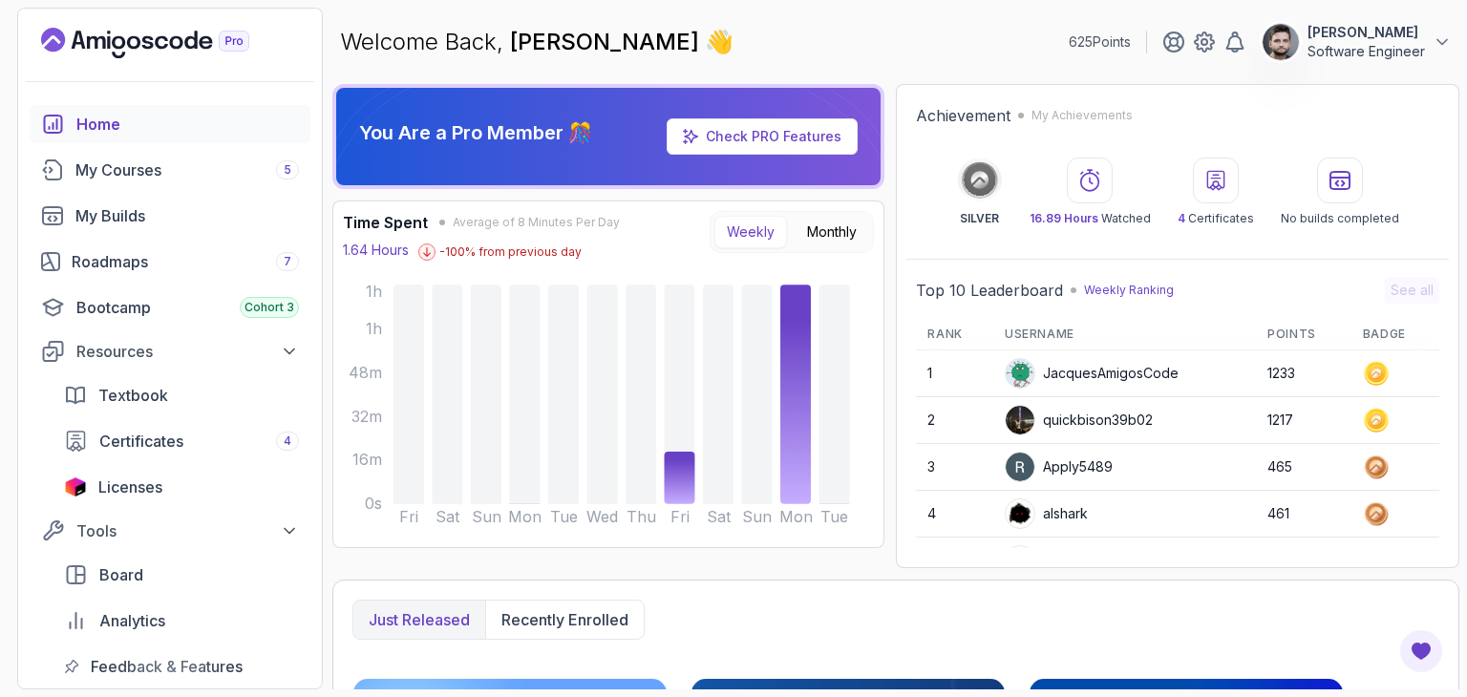
click at [694, 97] on div "You Are a Pro Member 🎊 Check PRO Features" at bounding box center [608, 136] width 552 height 105
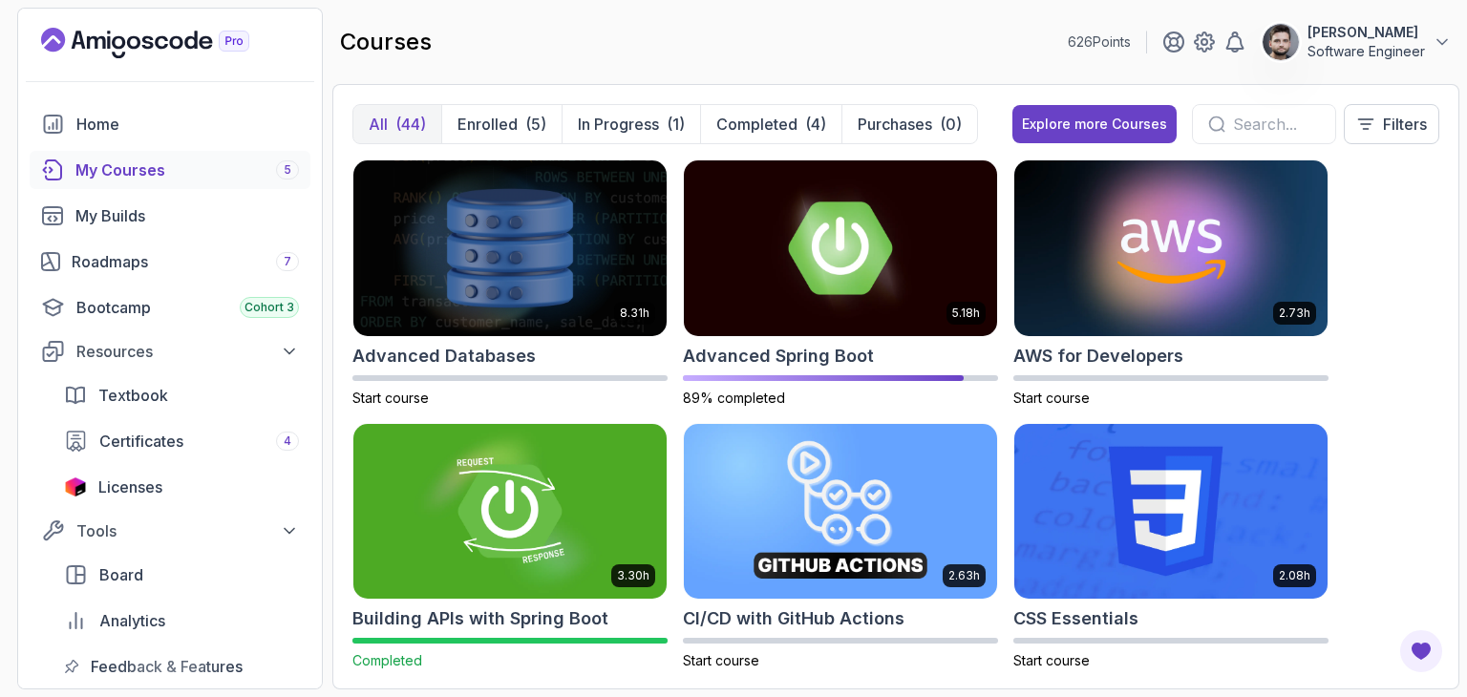
click at [977, 47] on div "courses 626 Points Constantin Software Engineer" at bounding box center [895, 42] width 1127 height 69
click at [772, 62] on div "courses 626 Points Constantin Software Engineer" at bounding box center [895, 42] width 1127 height 69
click at [167, 171] on div "My Courses 5" at bounding box center [186, 170] width 223 height 23
click at [137, 137] on link "Home" at bounding box center [170, 124] width 281 height 38
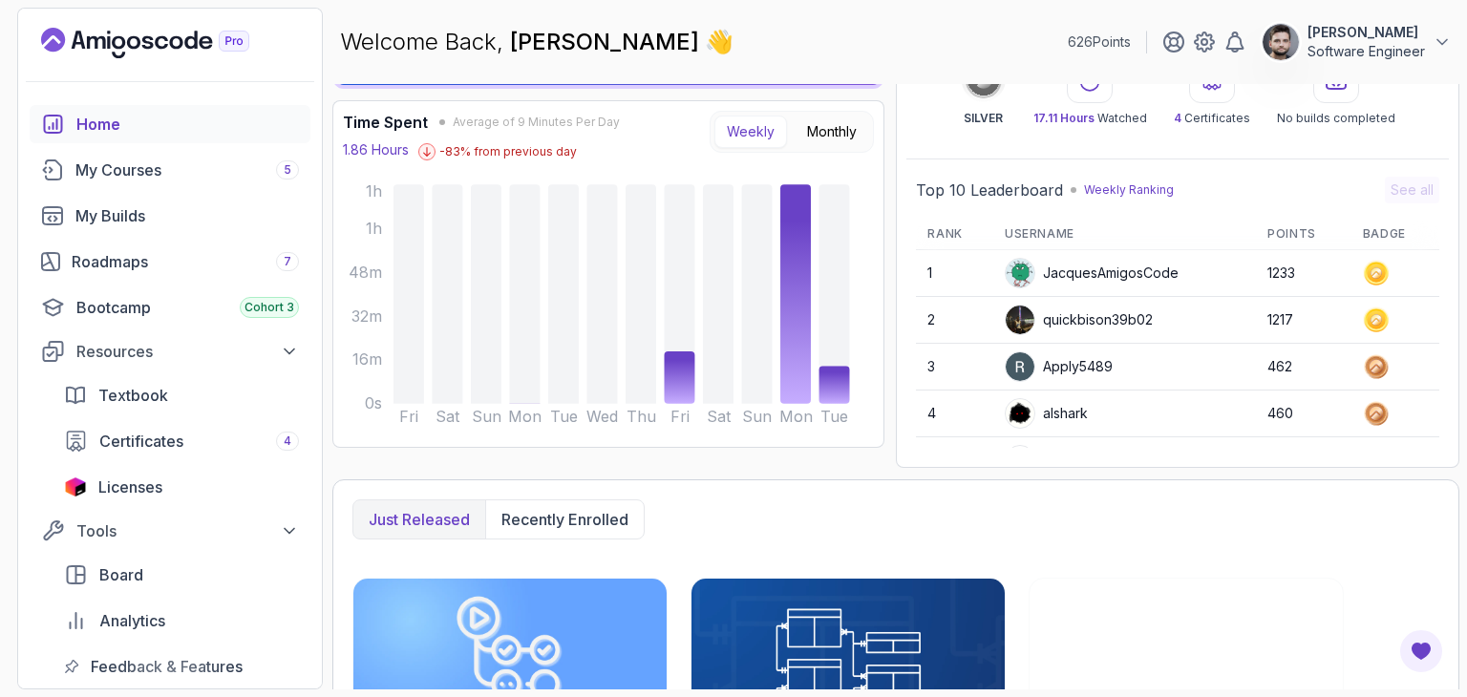
scroll to position [33, 0]
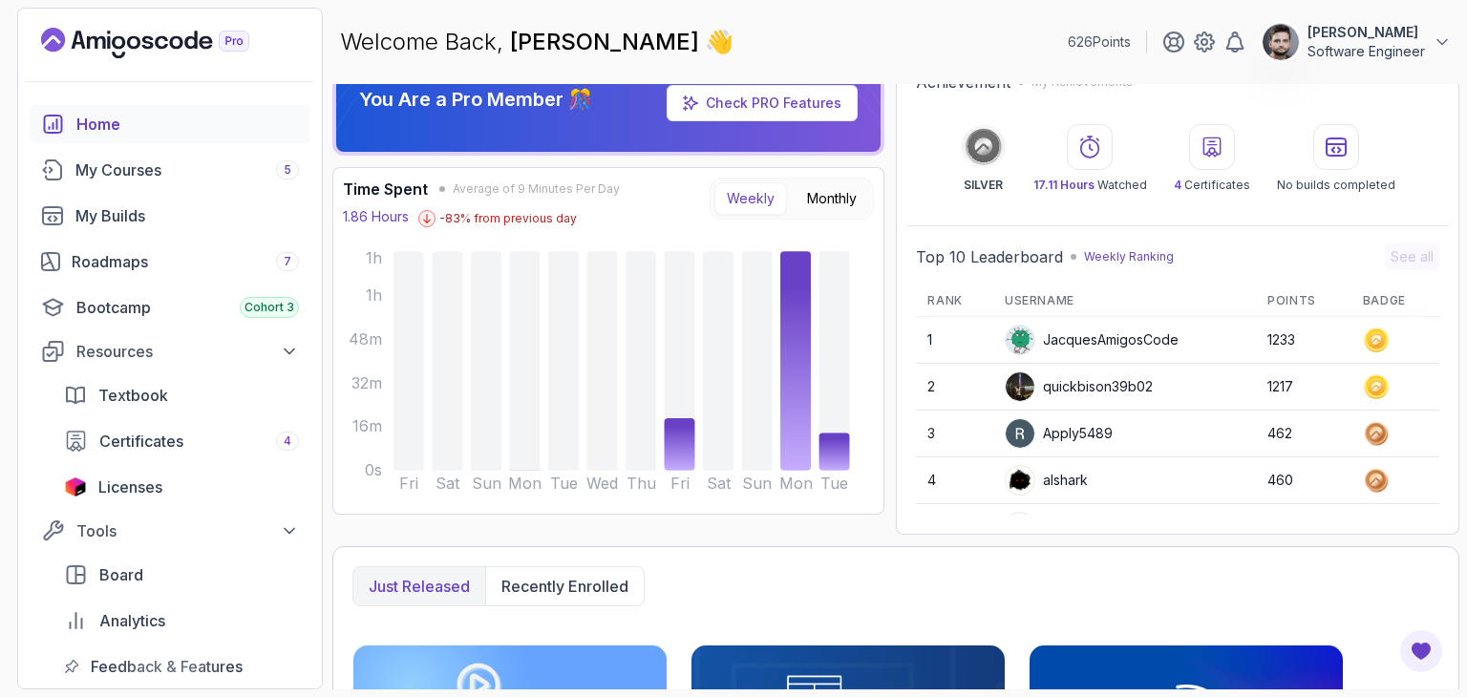
click at [272, 169] on div "My Courses 5" at bounding box center [186, 170] width 223 height 23
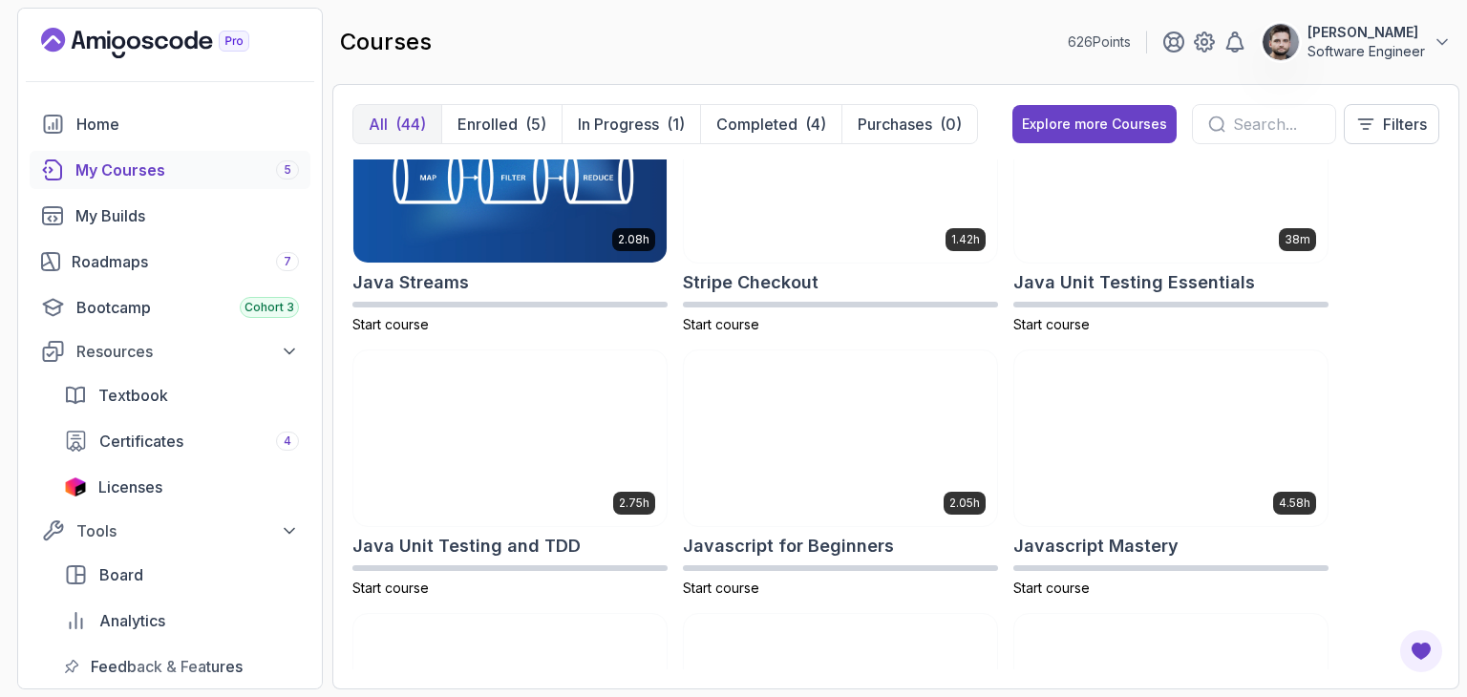
scroll to position [1631, 0]
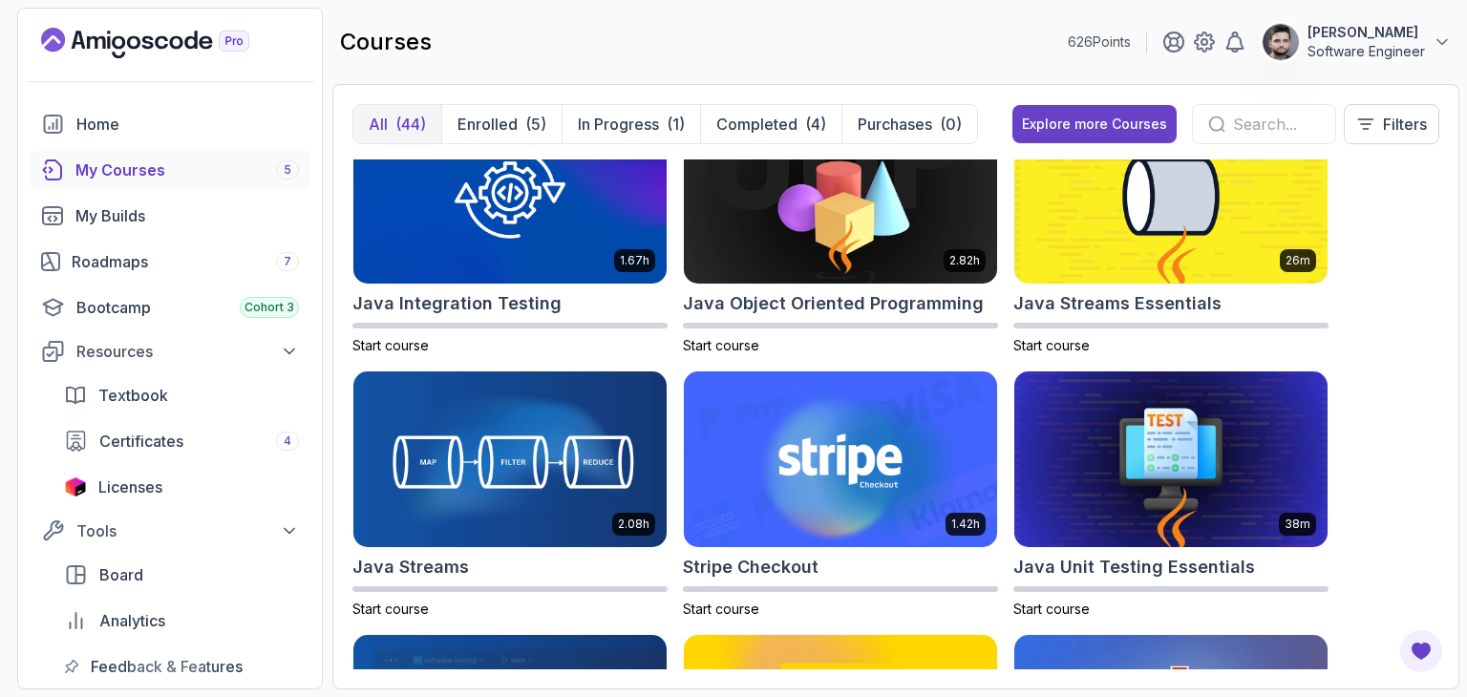
click at [772, 58] on div "courses 626 Points Constantin Software Engineer" at bounding box center [895, 42] width 1127 height 69
click at [774, 51] on div "courses 626 Points Constantin Software Engineer" at bounding box center [895, 42] width 1127 height 69
click at [767, 62] on div "courses 626 Points Constantin Software Engineer" at bounding box center [895, 42] width 1127 height 69
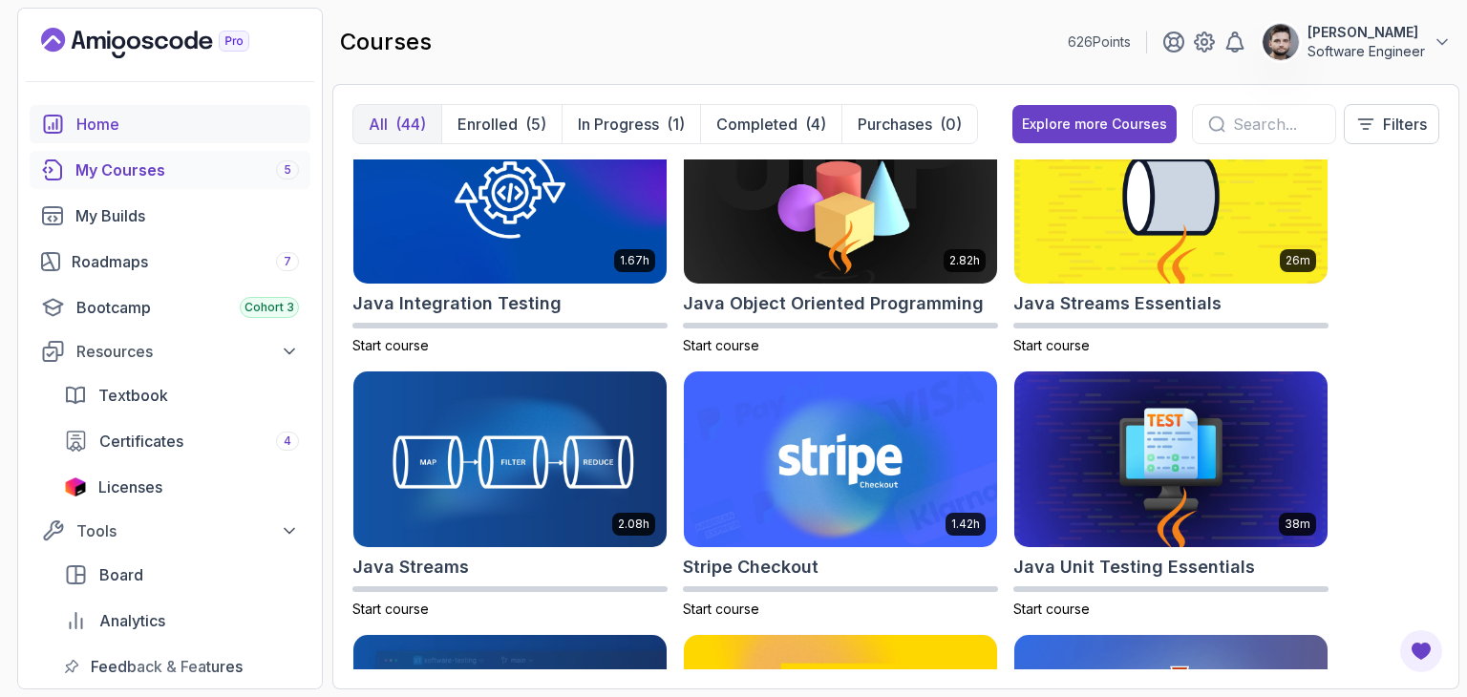
click at [144, 129] on div "Home" at bounding box center [187, 124] width 223 height 23
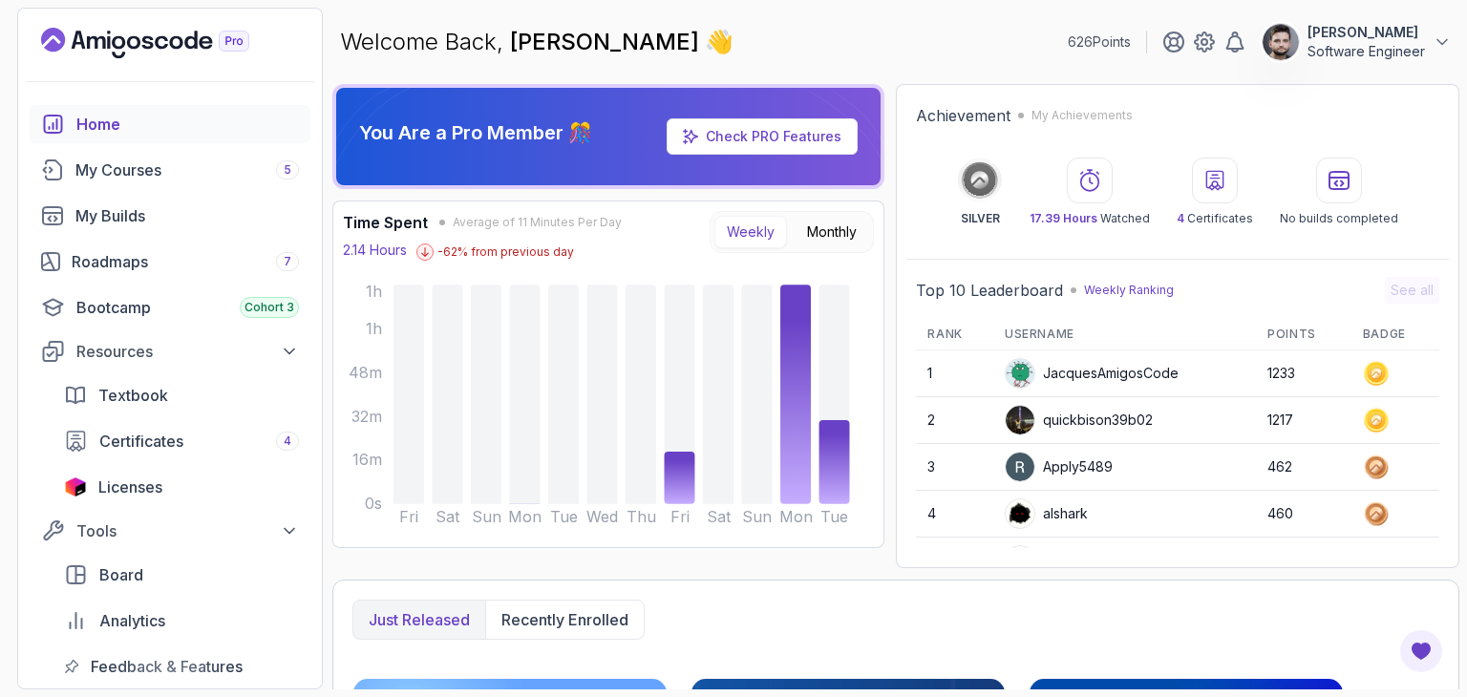
click at [1000, 50] on div "Welcome Back, Constantin 👋 626 Points Constantin Software Engineer" at bounding box center [895, 42] width 1127 height 69
click at [949, 71] on div "Welcome Back, Constantin 👋 626 Points Constantin Software Engineer" at bounding box center [895, 42] width 1127 height 69
click at [930, 46] on div "Welcome Back, Constantin 👋 626 Points Constantin Software Engineer" at bounding box center [895, 42] width 1127 height 69
